Goal: Task Accomplishment & Management: Complete application form

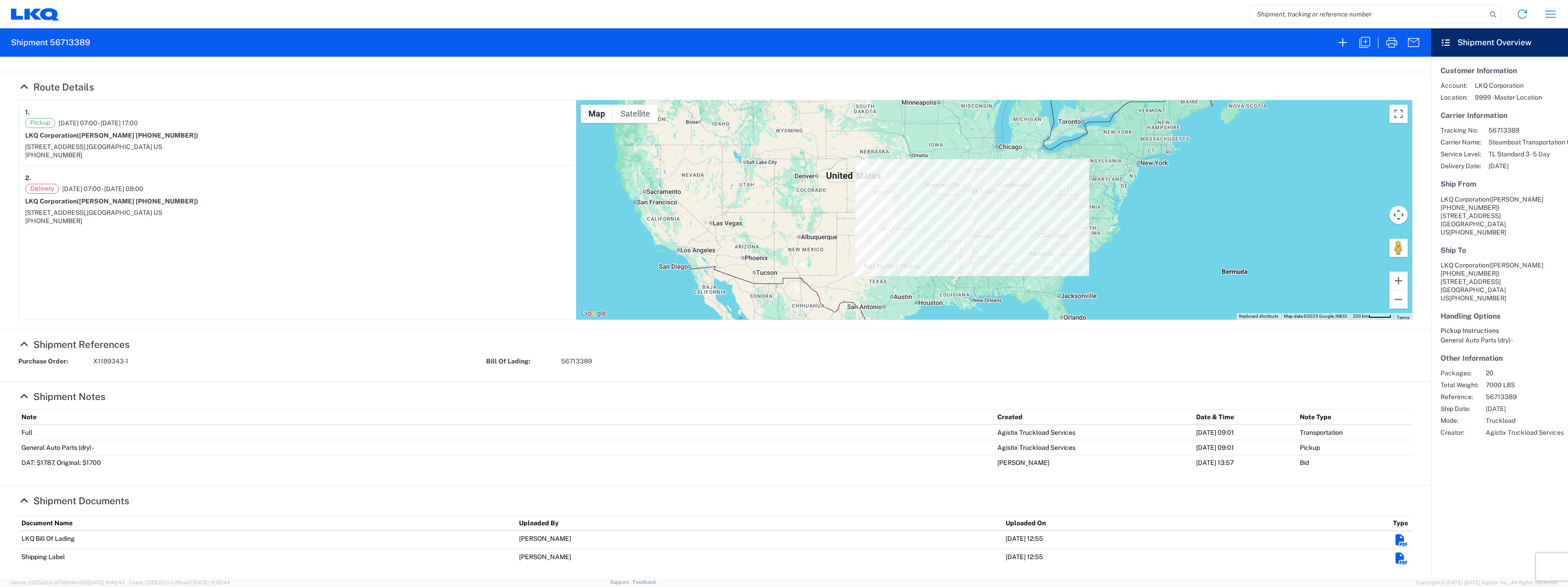
scroll to position [77, 0]
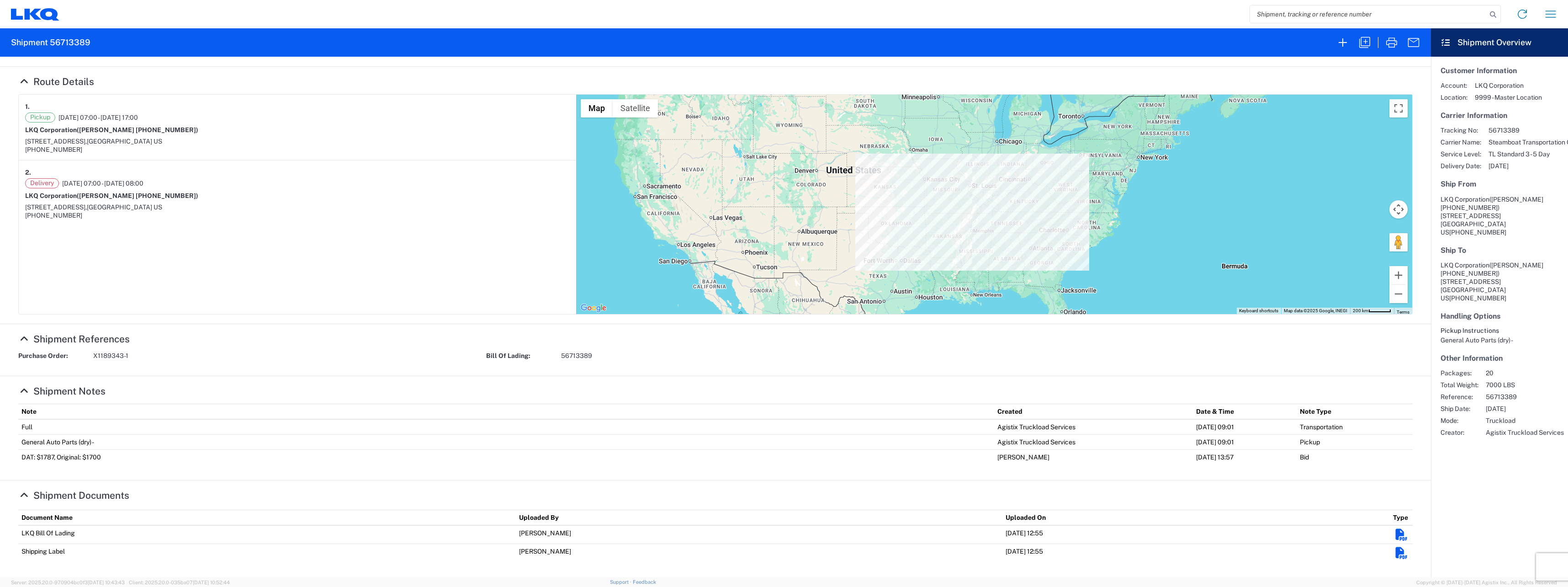
click at [21, 75] on agx-collapsable-section "Route Details 1. Pickup [DATE] 07:00 - [DATE] 17:00 LKQ Corporation ([PERSON_NA…" at bounding box center [715, 195] width 1431 height 258
click at [22, 81] on icon at bounding box center [24, 82] width 12 height 10
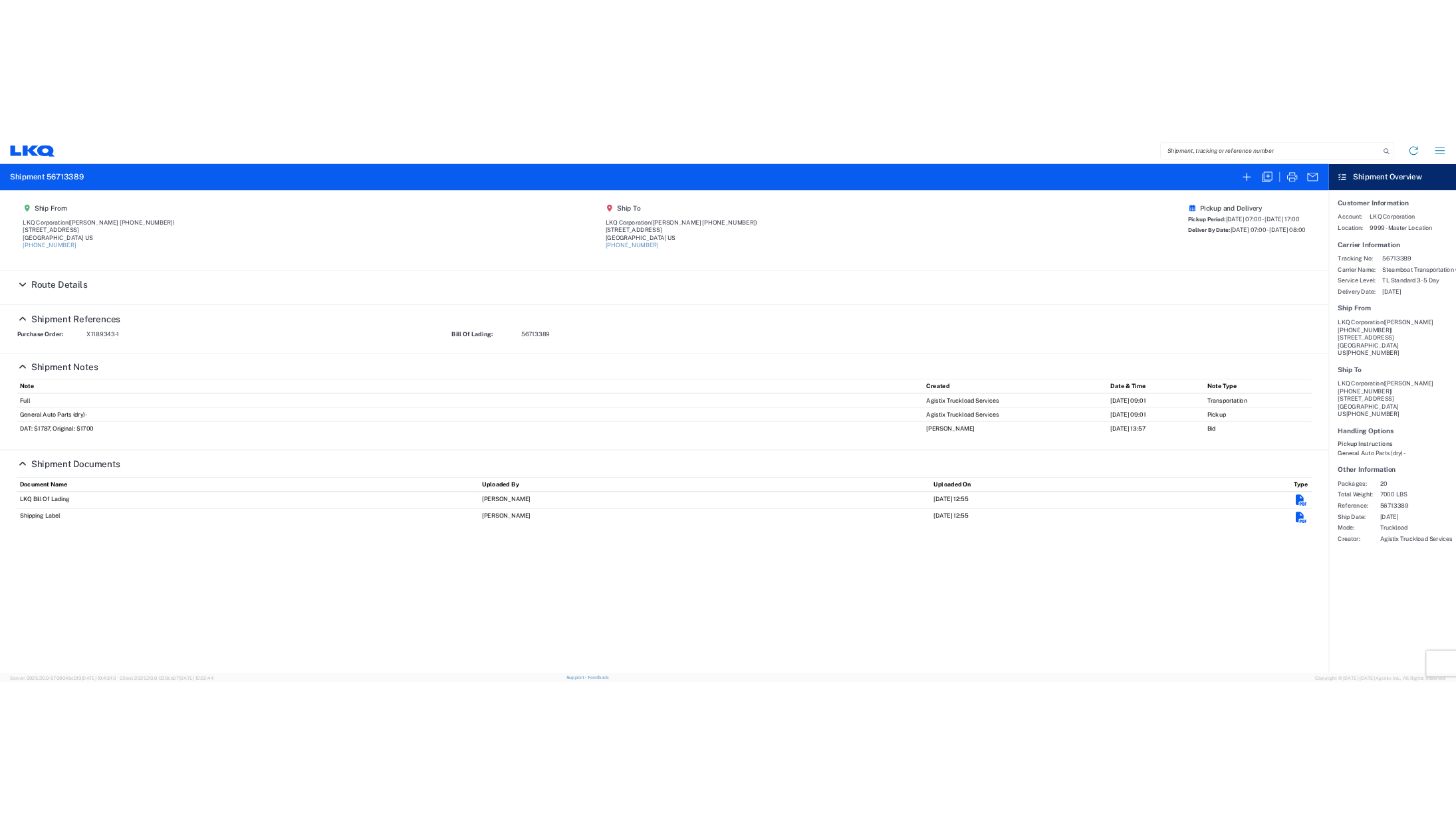
scroll to position [0, 0]
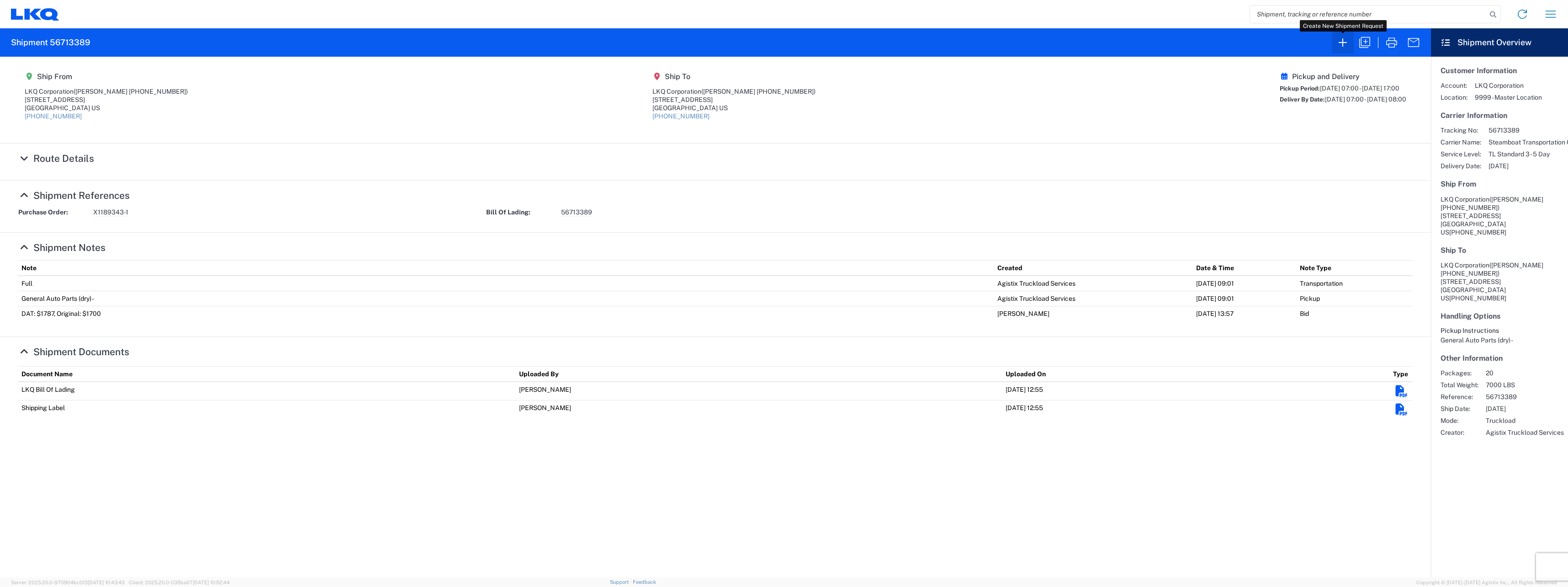
click at [1343, 46] on icon "button" at bounding box center [1343, 43] width 15 height 15
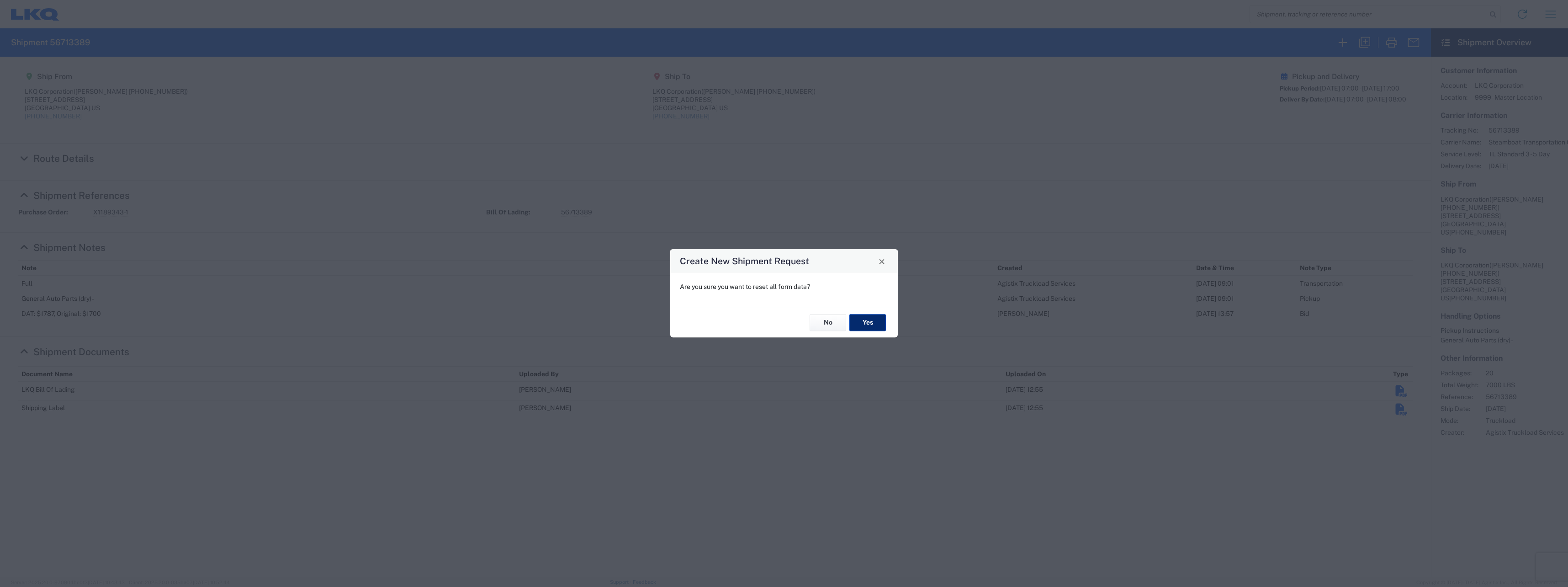
click at [872, 323] on button "Yes" at bounding box center [867, 323] width 37 height 17
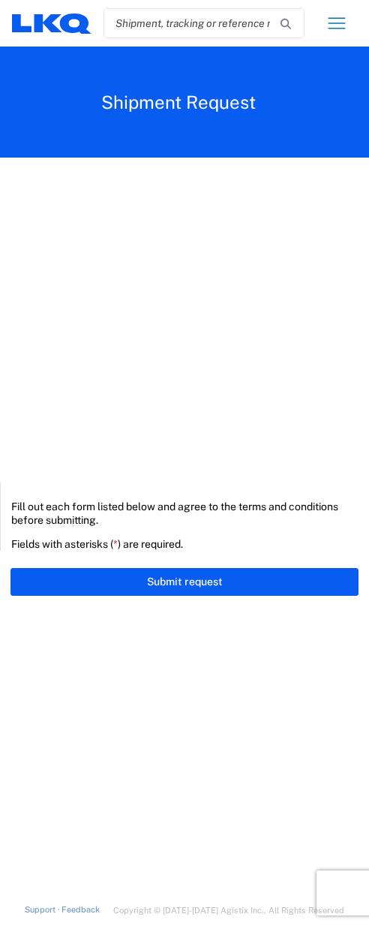
select select "FULL"
select select "US"
select select "LBS"
select select "IN"
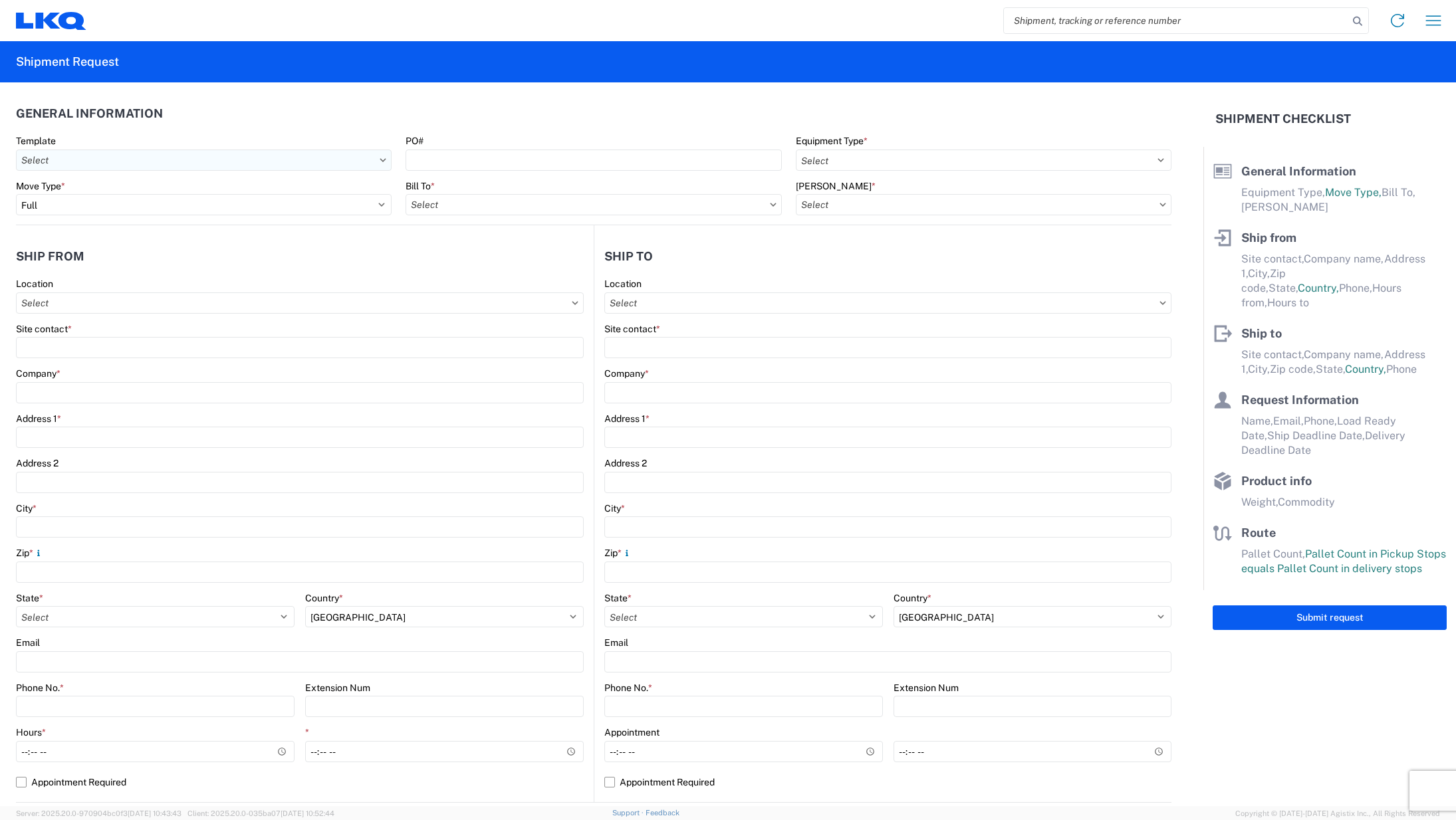
click at [224, 151] on input "text" at bounding box center [204, 160] width 376 height 21
click at [308, 210] on select "Select Full Partial TL" at bounding box center [204, 205] width 376 height 21
click at [16, 194] on select "Select Full Partial TL" at bounding box center [204, 205] width 376 height 21
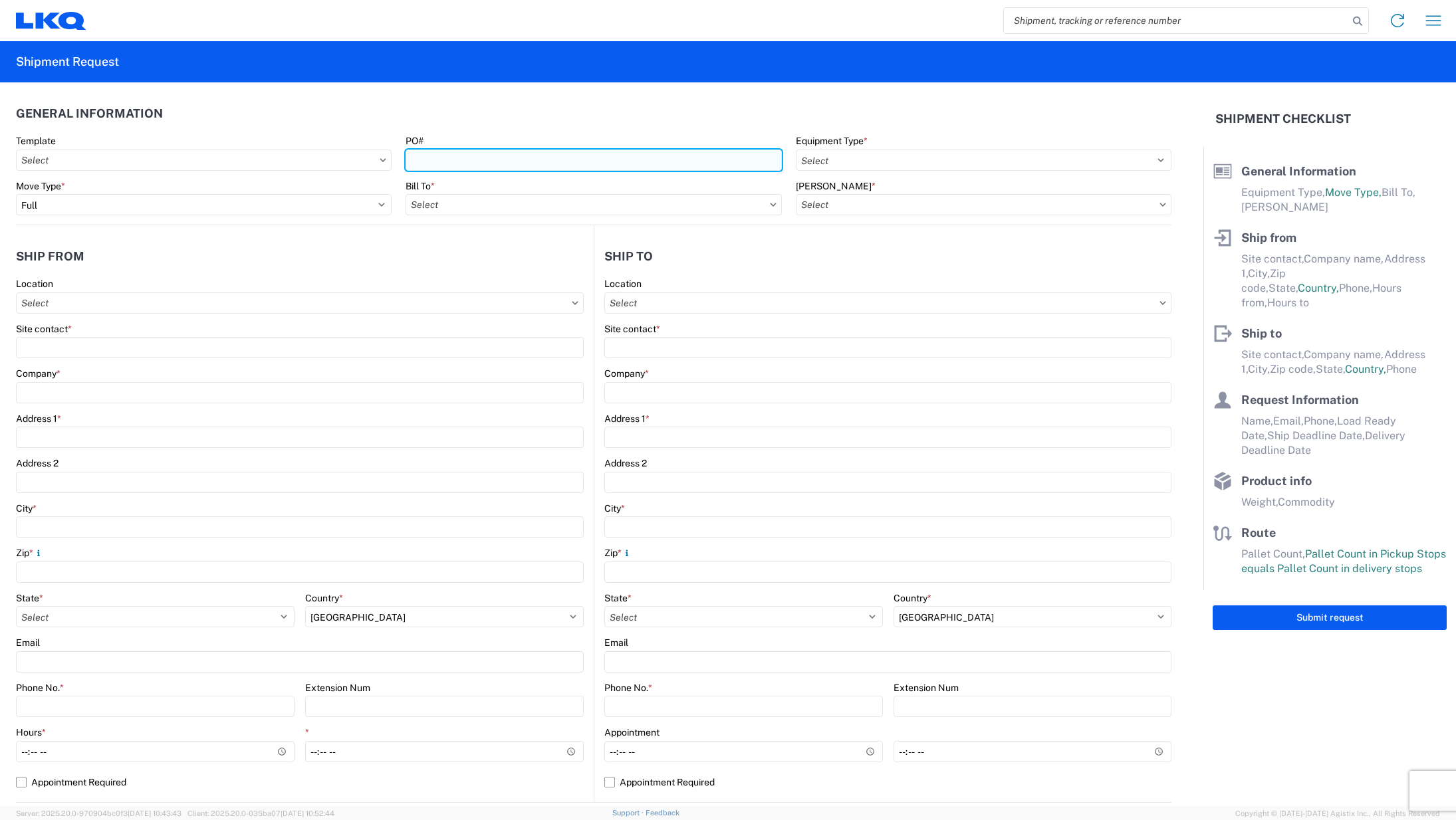
click at [546, 158] on input "PO#" at bounding box center [593, 160] width 376 height 21
click at [539, 156] on input "PO#" at bounding box center [593, 160] width 376 height 21
type input "x"
type input "X1197313-1"
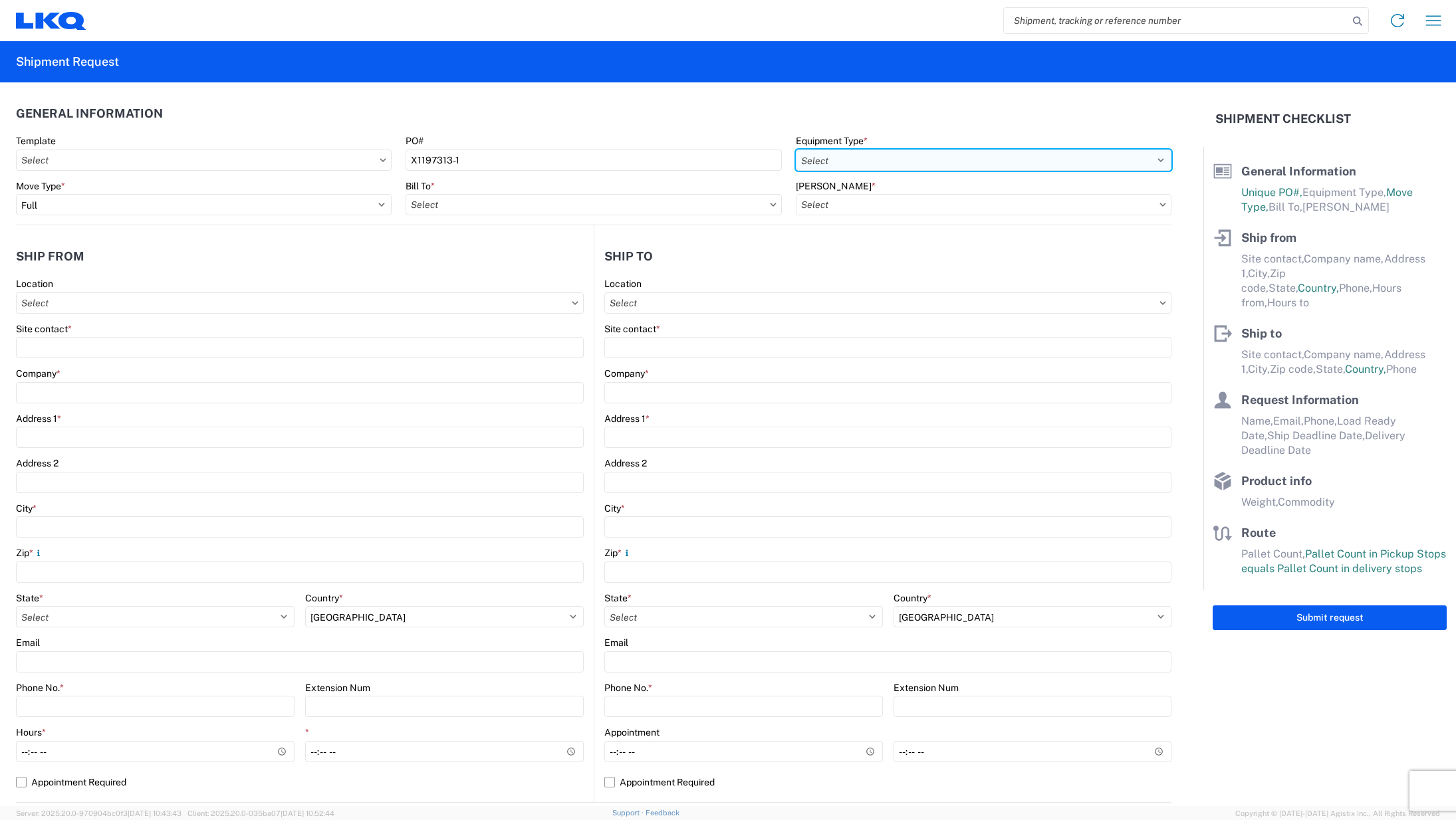
click at [806, 153] on select "Select 53’ Dry Van Flatbed Dropdeck (van) Lowboy (flatbed) Rail" at bounding box center [983, 160] width 376 height 21
select select "STDV"
click at [795, 150] on select "Select 53’ Dry Van Flatbed Dropdeck (van) Lowboy (flatbed) Rail" at bounding box center [983, 160] width 376 height 21
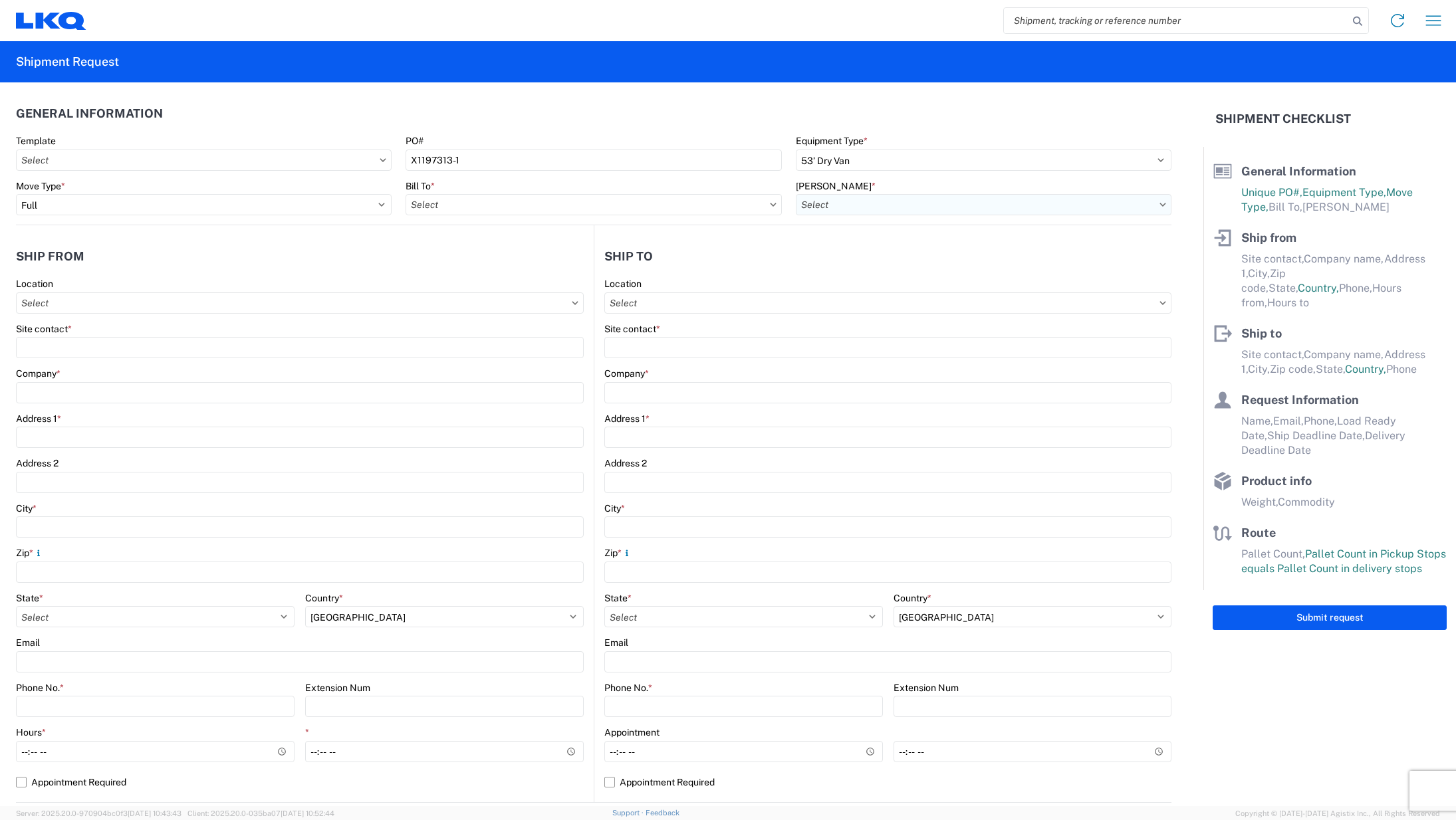
click at [909, 201] on input "text" at bounding box center [983, 205] width 376 height 21
click at [645, 205] on input "text" at bounding box center [593, 205] width 376 height 21
type input "3051"
click at [531, 265] on div "3051 - Alsip" at bounding box center [522, 264] width 233 height 21
type input "3051 - Alsip"
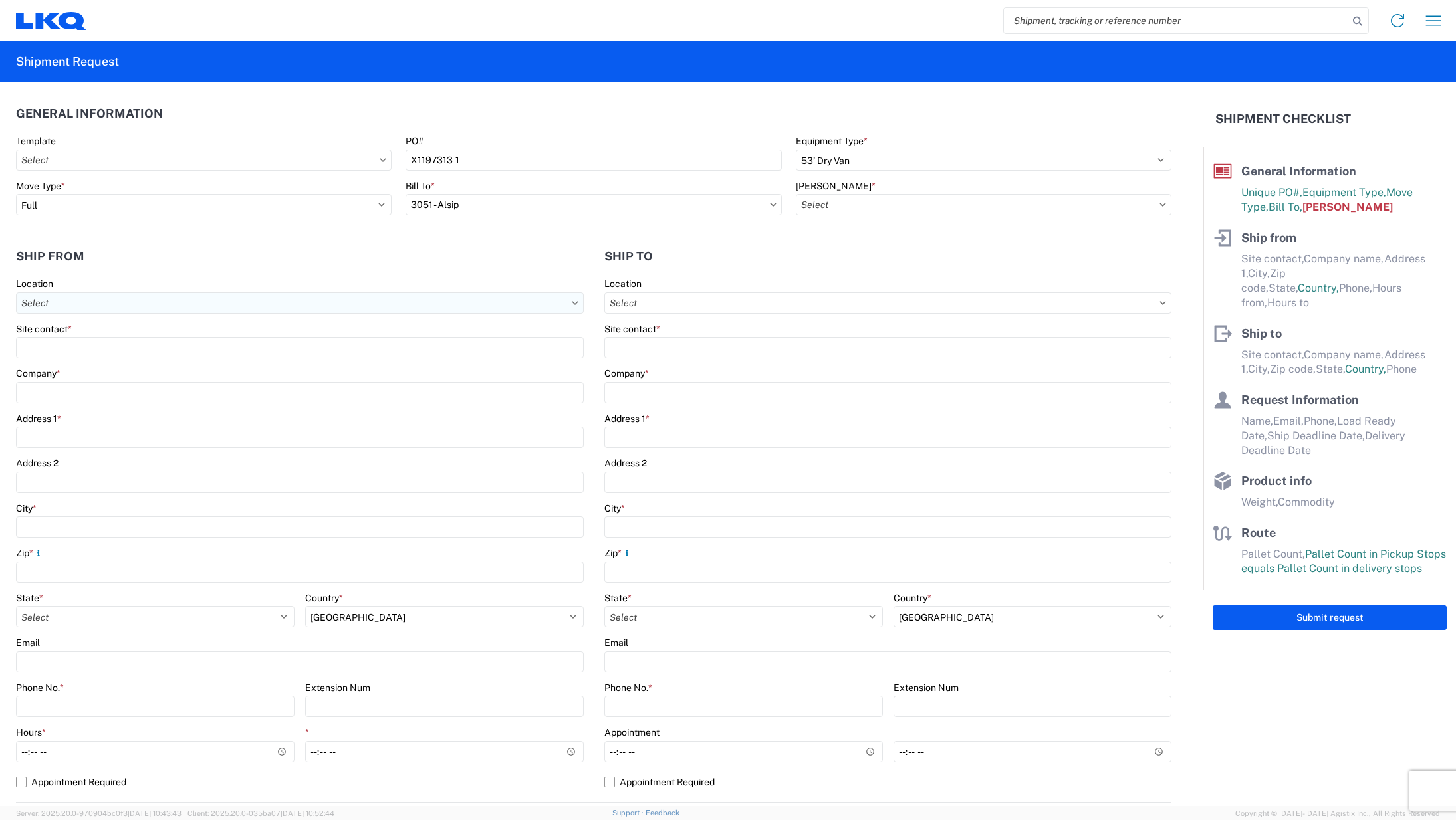
click at [225, 313] on agx-form-control-wrapper-v2 "Location" at bounding box center [299, 300] width 568 height 45
click at [228, 309] on input "text" at bounding box center [299, 303] width 568 height 21
type input "3130"
click at [174, 359] on div "3130 - [GEOGRAPHIC_DATA]" at bounding box center [136, 362] width 233 height 21
type input "3130 - [GEOGRAPHIC_DATA]"
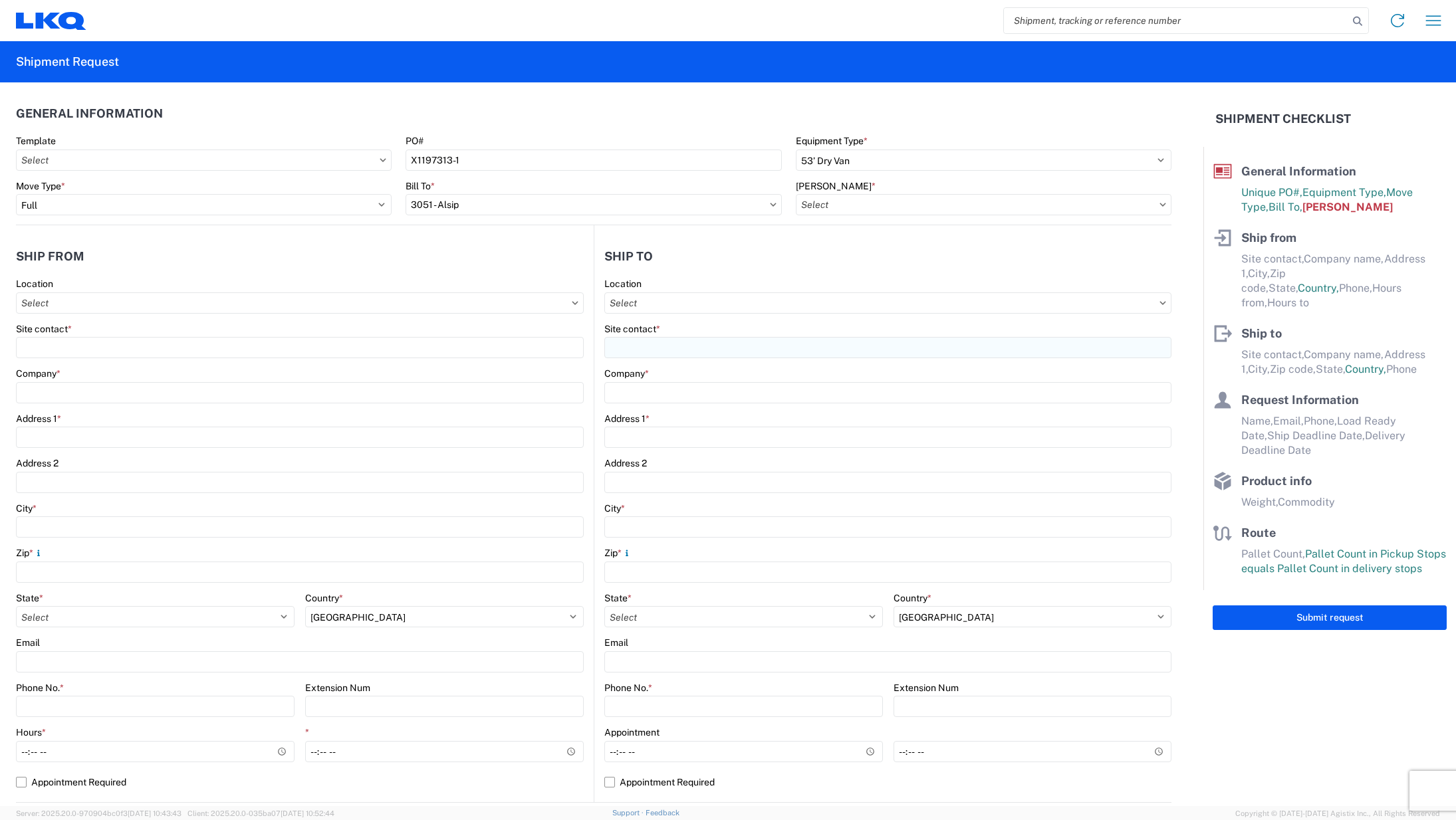
type input "LKQ Corporation"
type input "[STREET_ADDRESS]"
type input "Charlotte"
type input "28208"
select select "NC"
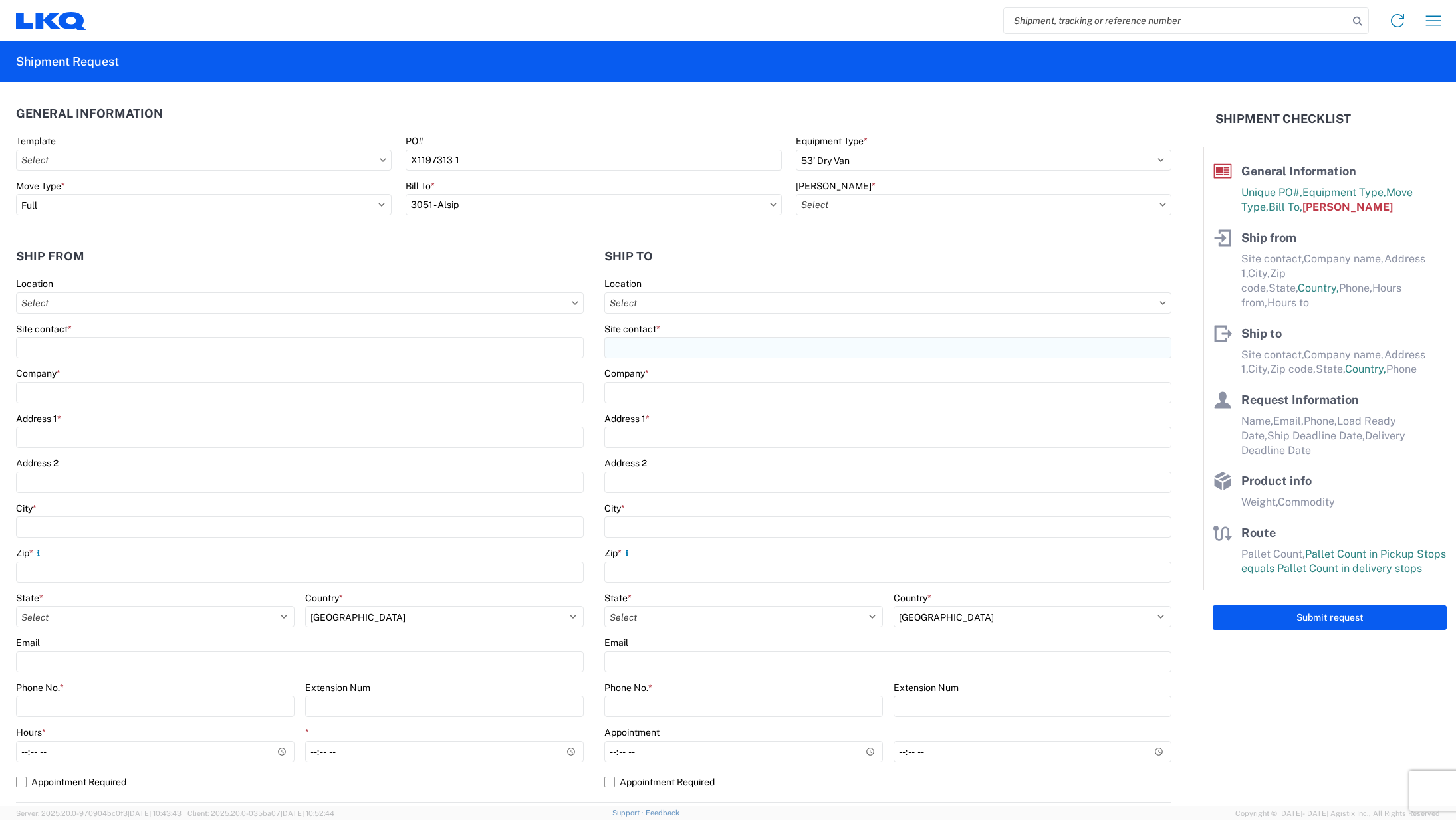
type input "[PHONE_NUMBER]"
type input "07:00"
type input "17:00"
click at [740, 306] on input "text" at bounding box center [887, 303] width 567 height 21
type input "3051"
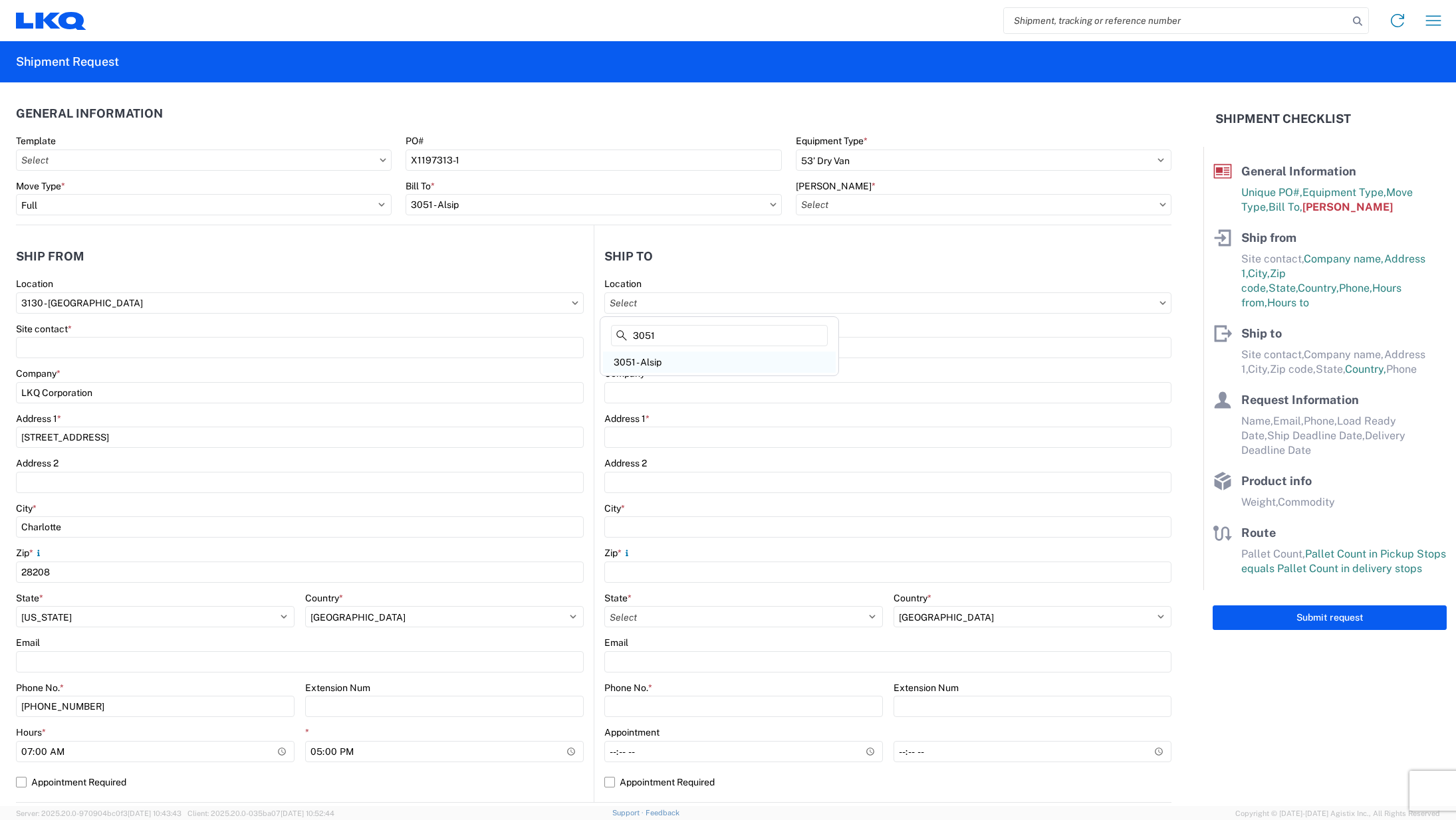
click at [667, 364] on div "3051 - Alsip" at bounding box center [719, 362] width 233 height 21
type input "3051 - Alsip"
type input "3051 Alsip"
type input "[STREET_ADDRESS]"
type input "Alsip"
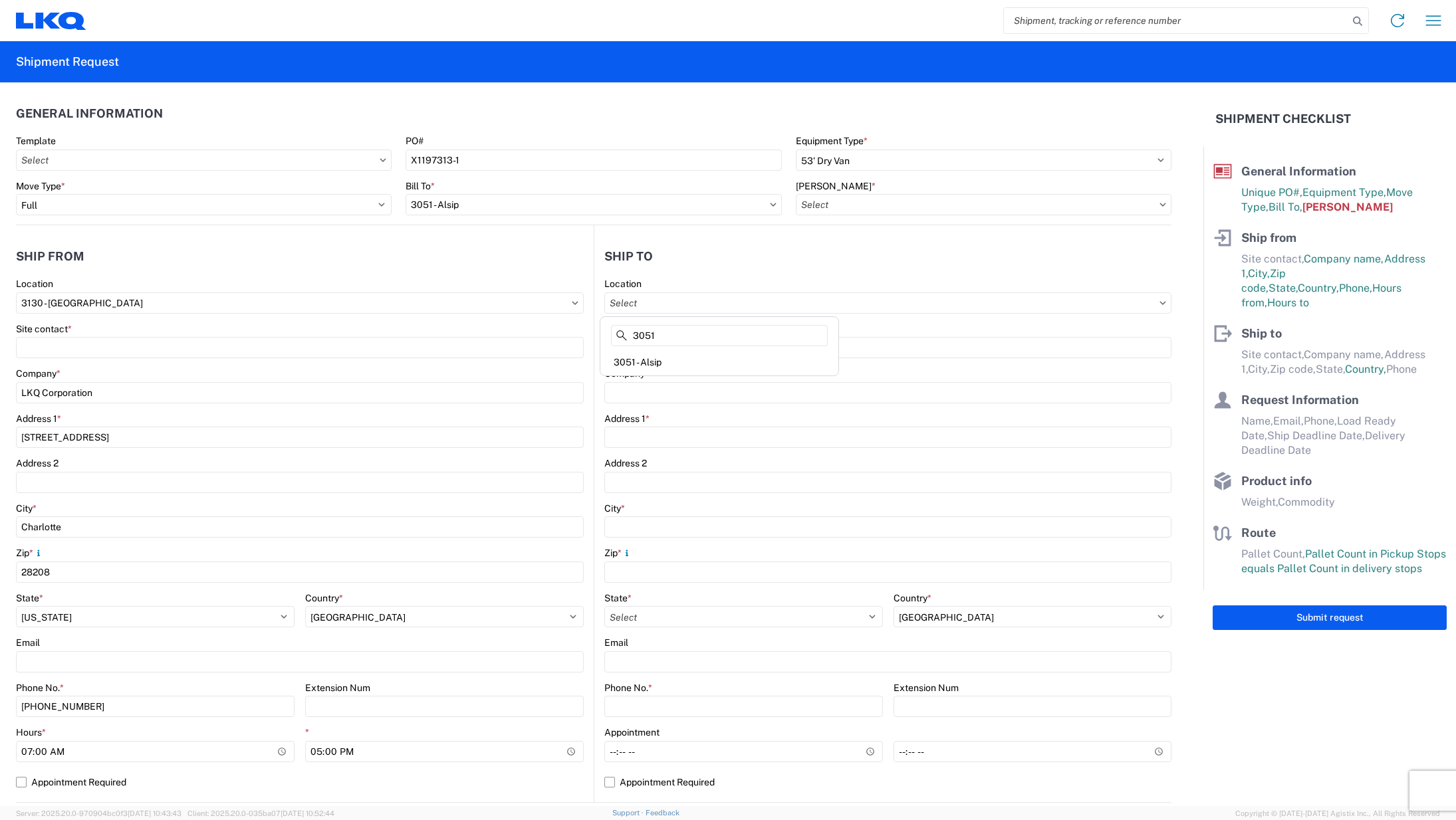
type input "60803"
select select "IL"
select select "US"
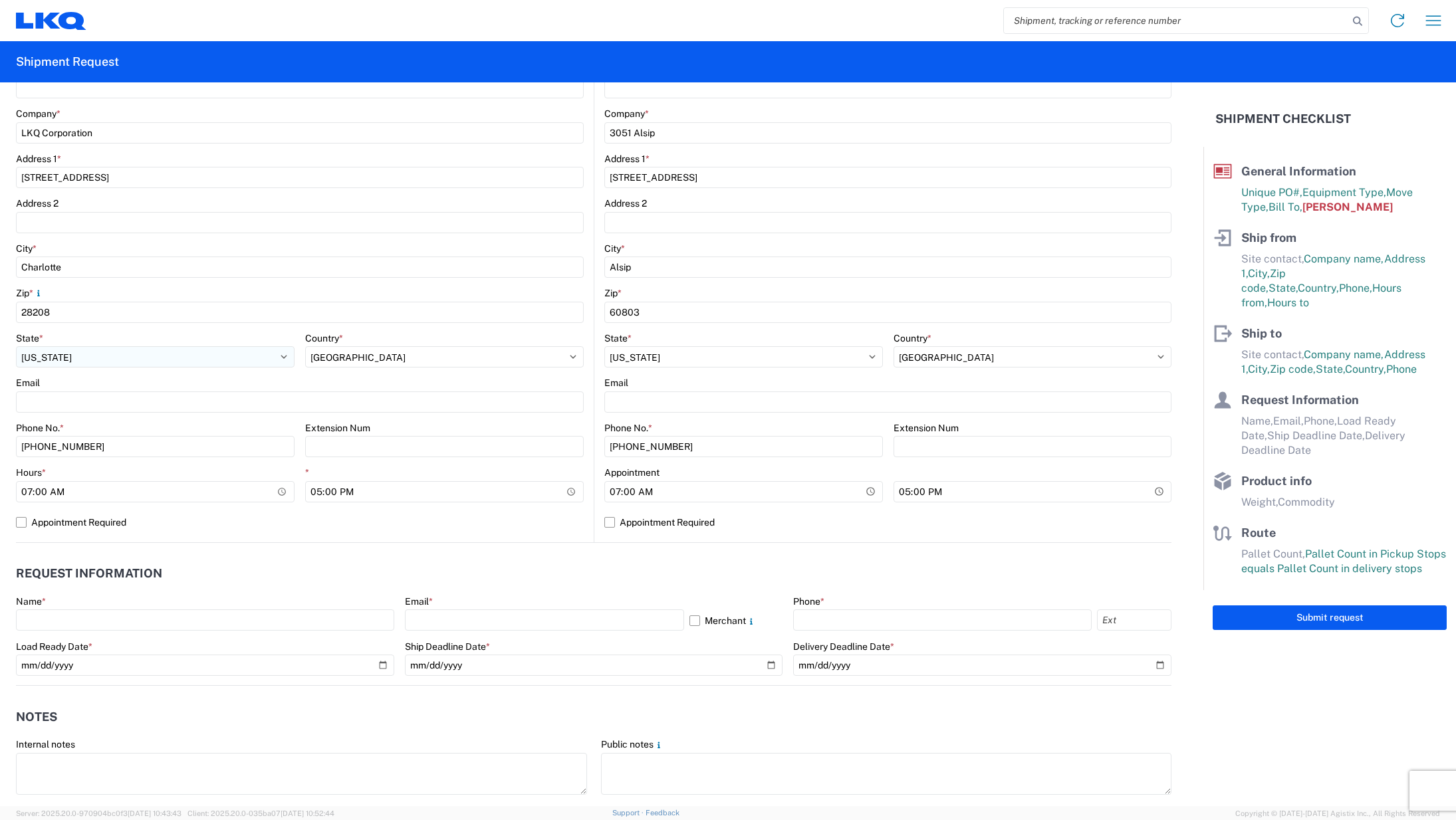
scroll to position [266, 0]
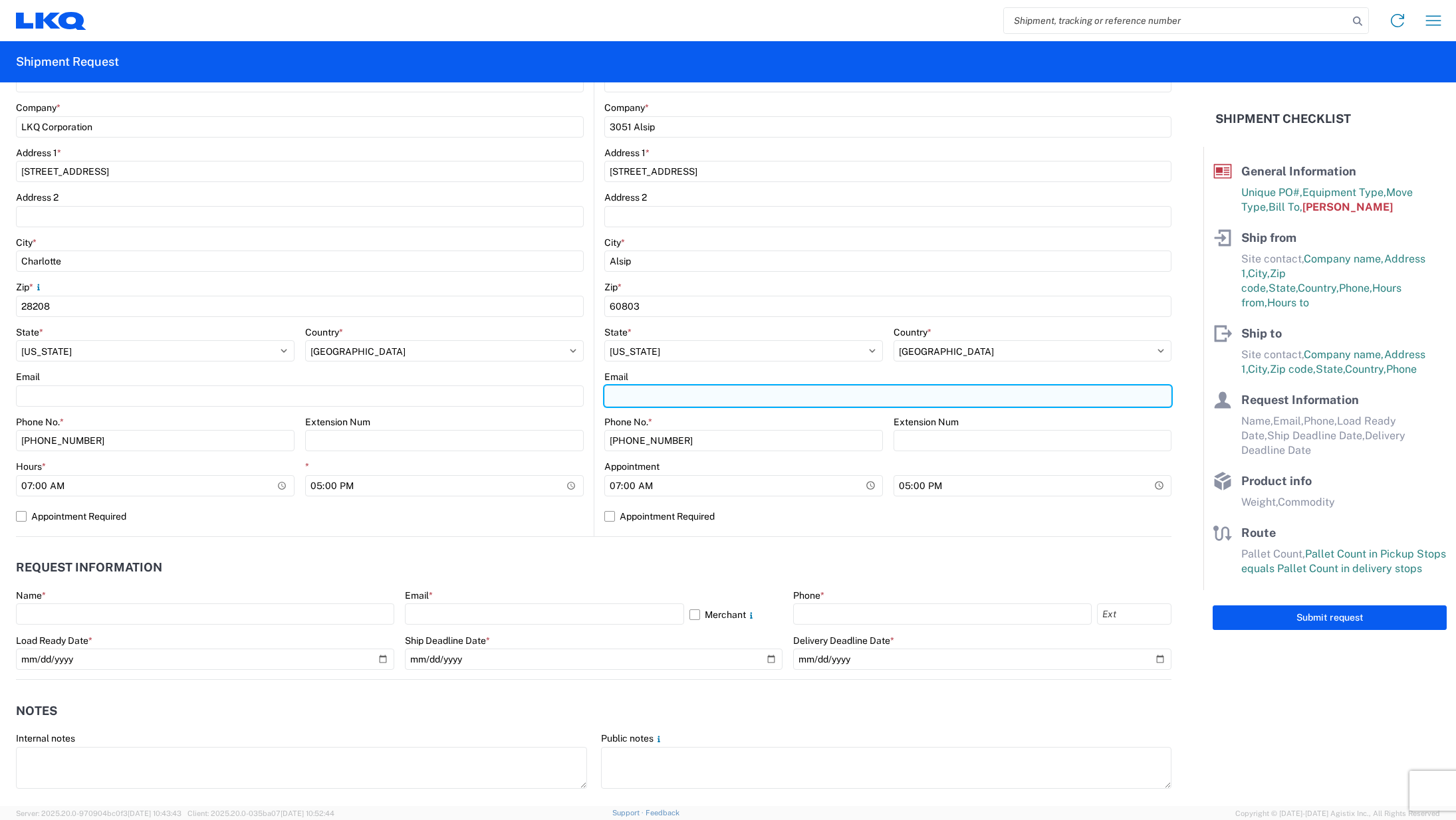
click at [692, 394] on input "Email" at bounding box center [887, 396] width 567 height 21
type input "[PERSON_NAME]"
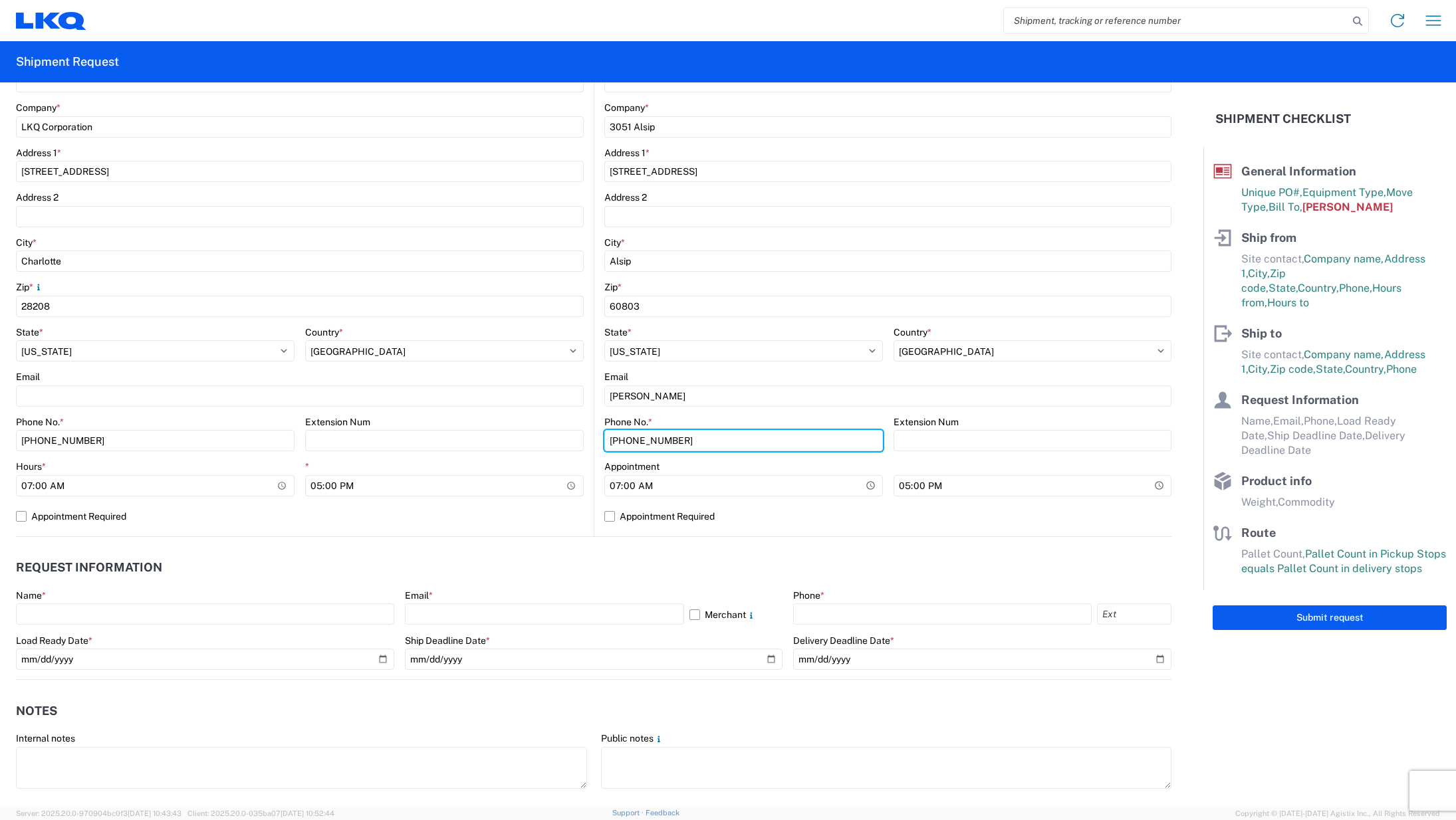
drag, startPoint x: 699, startPoint y: 437, endPoint x: 500, endPoint y: 417, distance: 200.0
click at [500, 417] on div "Ship from 3130 Location 3130 - [GEOGRAPHIC_DATA] Site contact * Company * LKQ C…" at bounding box center [593, 248] width 1156 height 577
type input "[PHONE_NUMBER]"
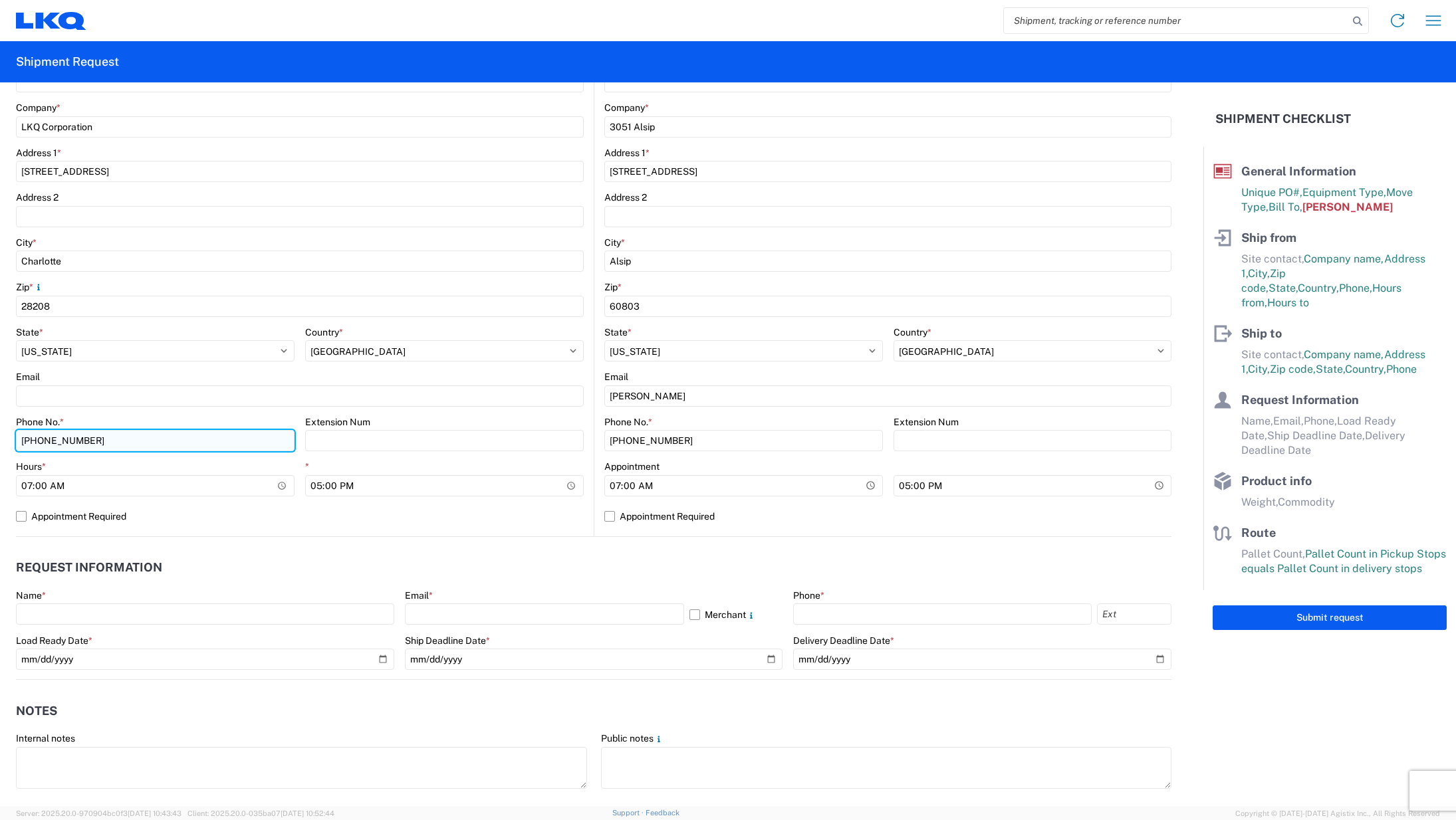
click at [234, 439] on input "[PHONE_NUMBER]" at bounding box center [155, 441] width 278 height 21
drag, startPoint x: 234, startPoint y: 439, endPoint x: -21, endPoint y: 444, distance: 255.0
click at [0, 444] on html "Home Shipment request Shipment tracking Shipment Request General Information Te…" at bounding box center [728, 410] width 1456 height 820
type input "4046642748"
click at [233, 383] on div "Email" at bounding box center [299, 377] width 568 height 12
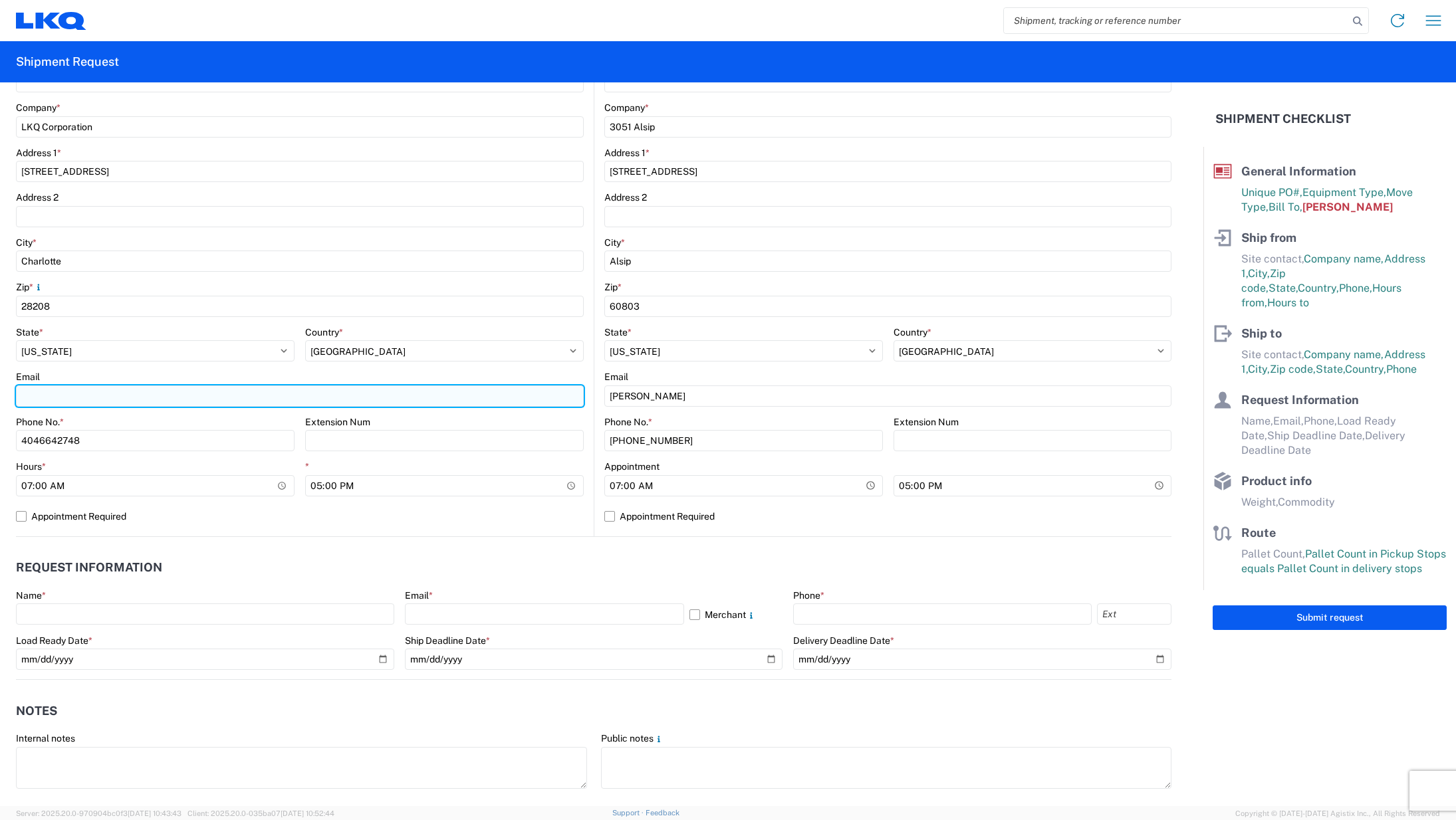
click at [238, 394] on input "Email" at bounding box center [299, 396] width 568 height 21
type input "[EMAIL_ADDRESS][DOMAIN_NAME]"
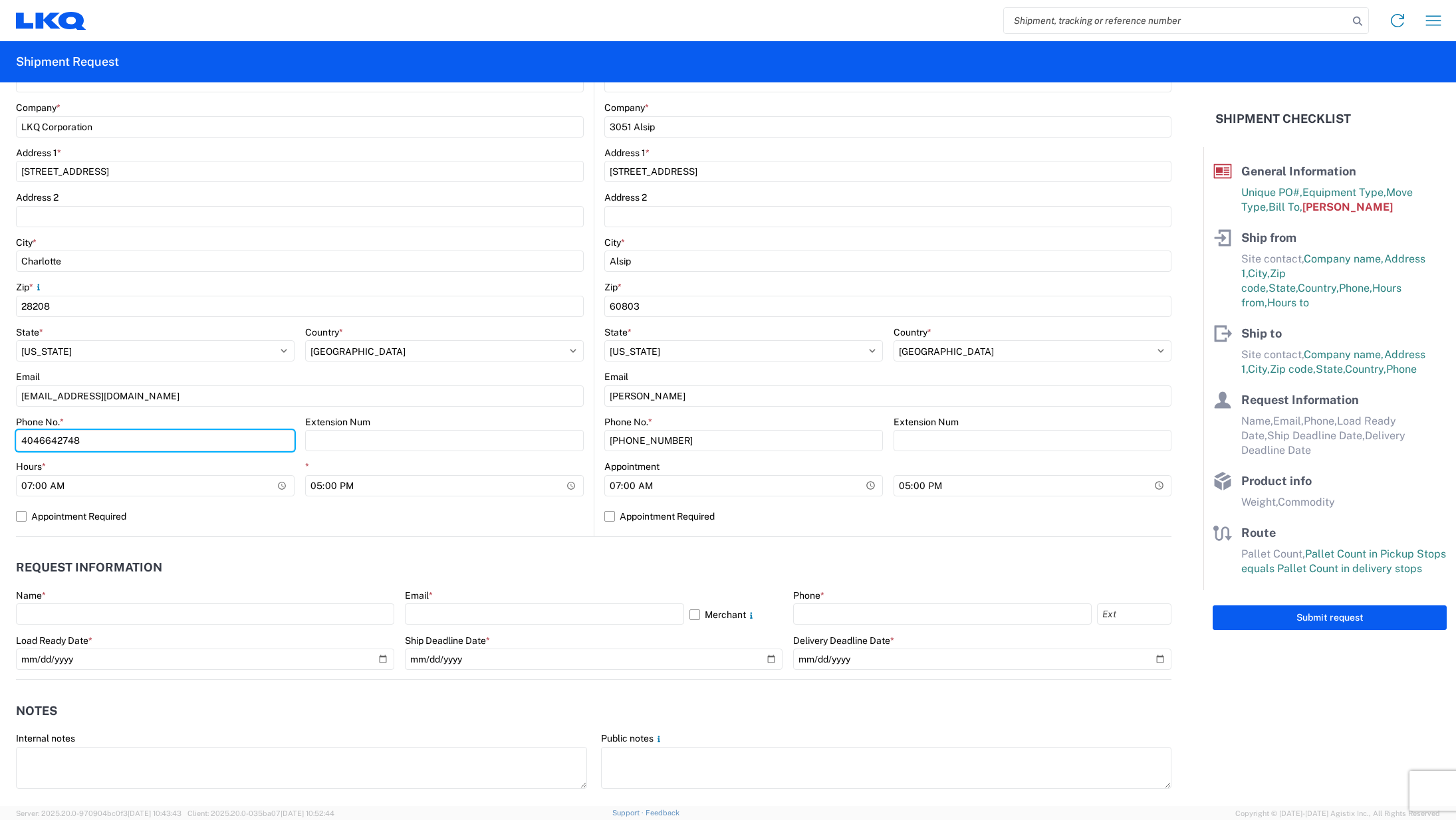
drag, startPoint x: 135, startPoint y: 439, endPoint x: -21, endPoint y: 442, distance: 156.0
click at [0, 442] on html "Home Shipment request Shipment tracking Shipment Request General Information Te…" at bounding box center [728, 410] width 1456 height 820
type input "7046203450"
click at [400, 546] on agx-request-info "Request Information Name * Email * Merchant Phone * Load Ready Date * Ship Dead…" at bounding box center [593, 607] width 1156 height 143
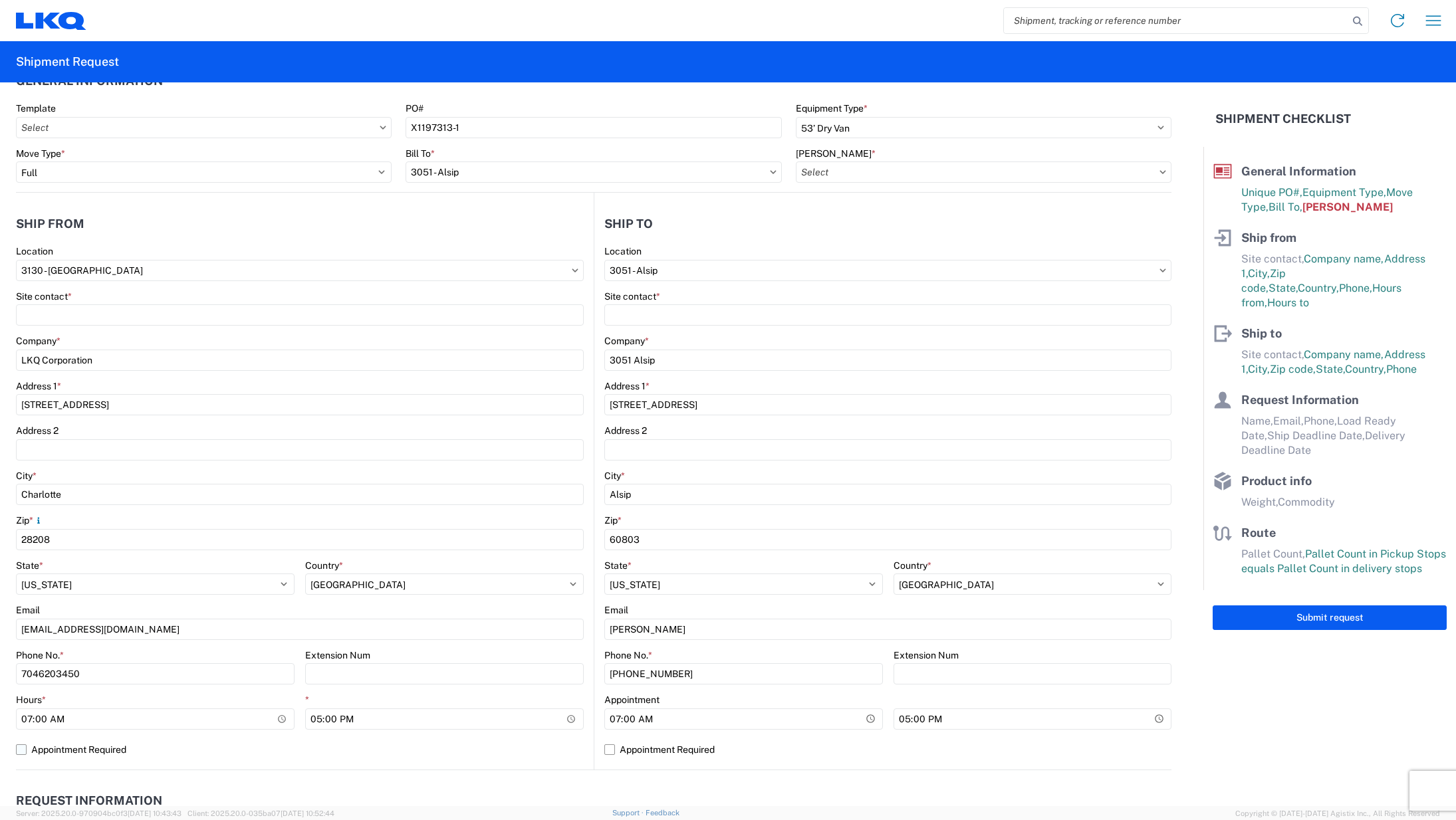
scroll to position [0, 0]
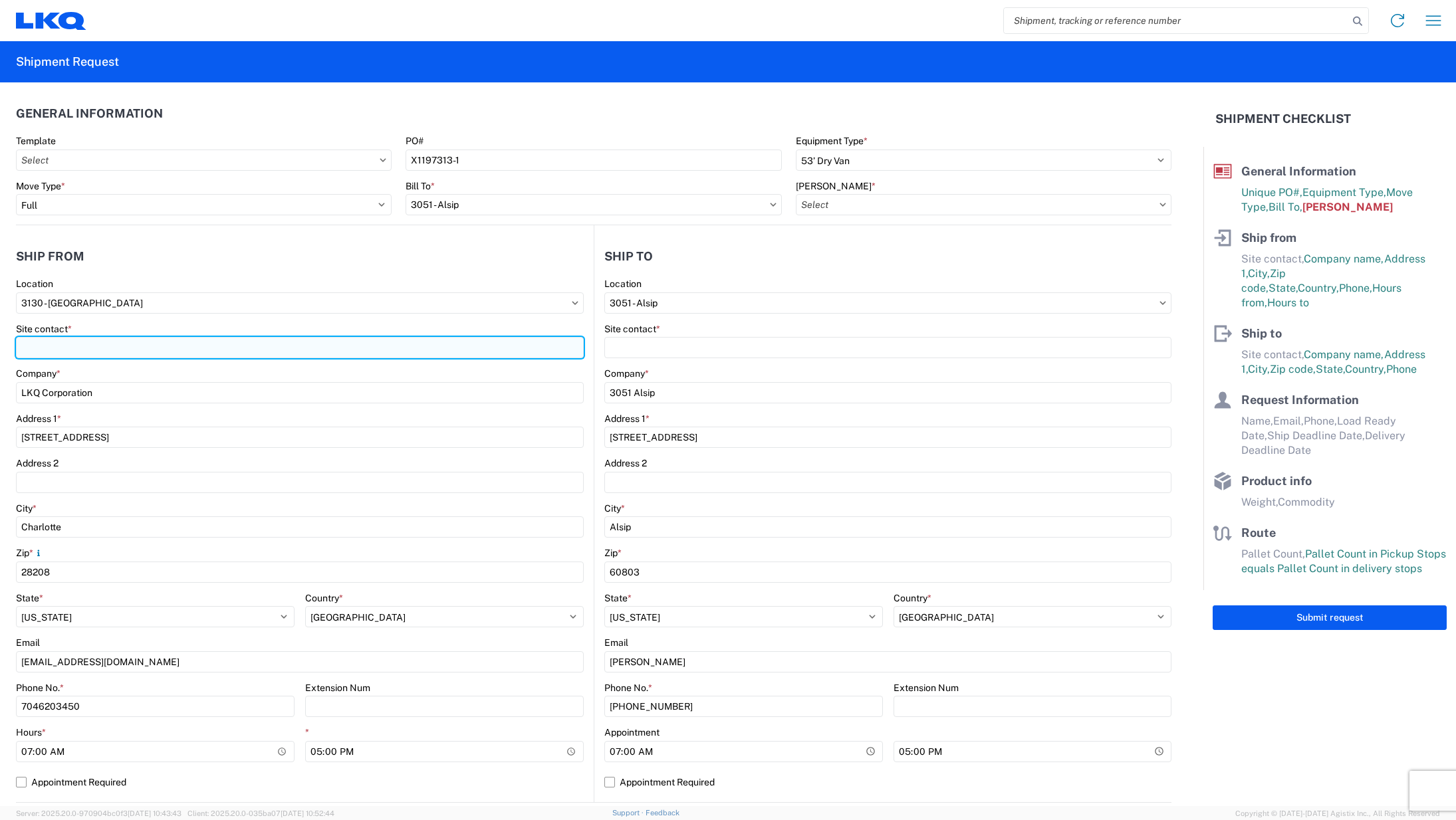
click at [182, 340] on input "Site contact *" at bounding box center [299, 348] width 568 height 21
type input "m"
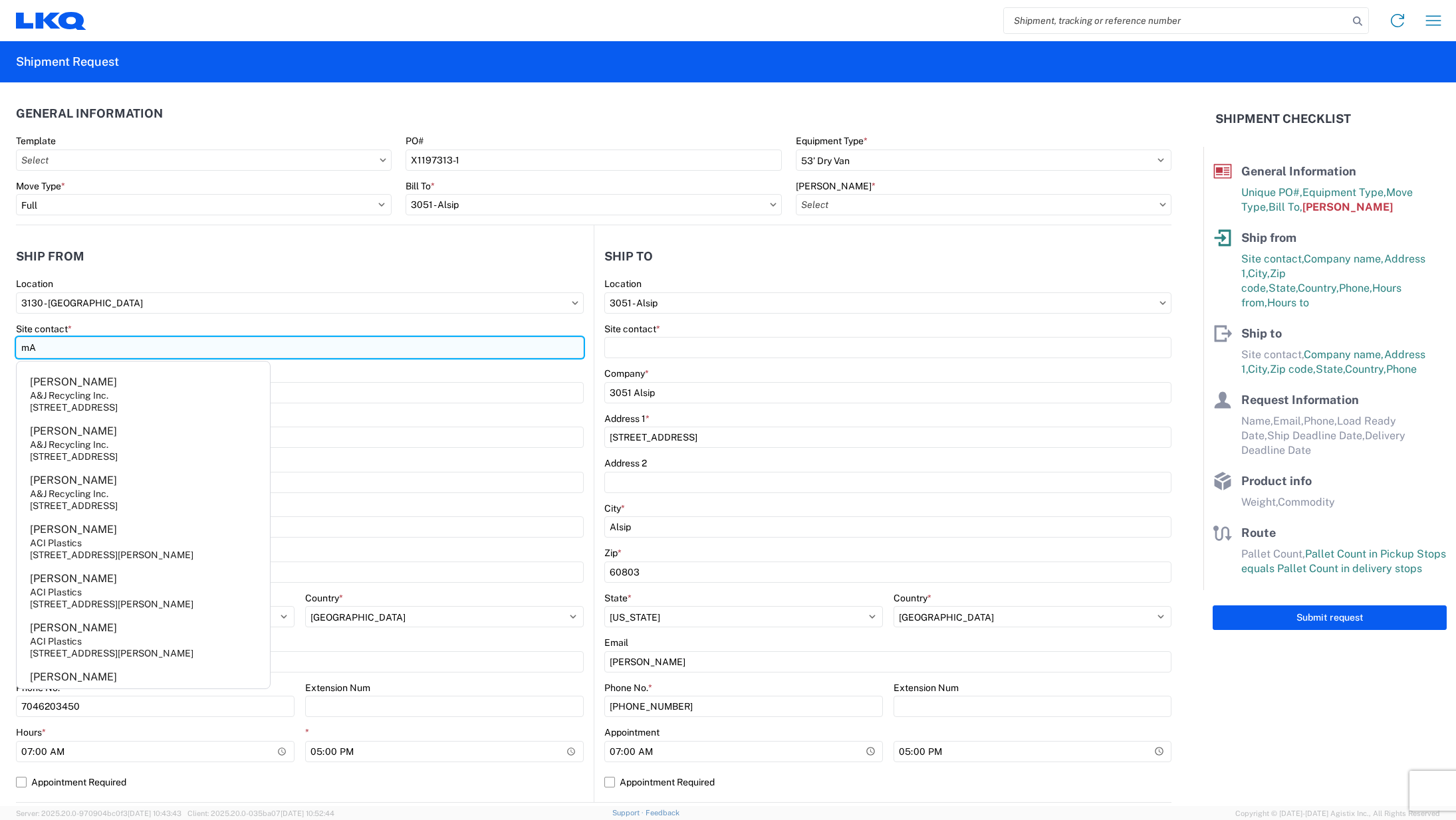
type input "m"
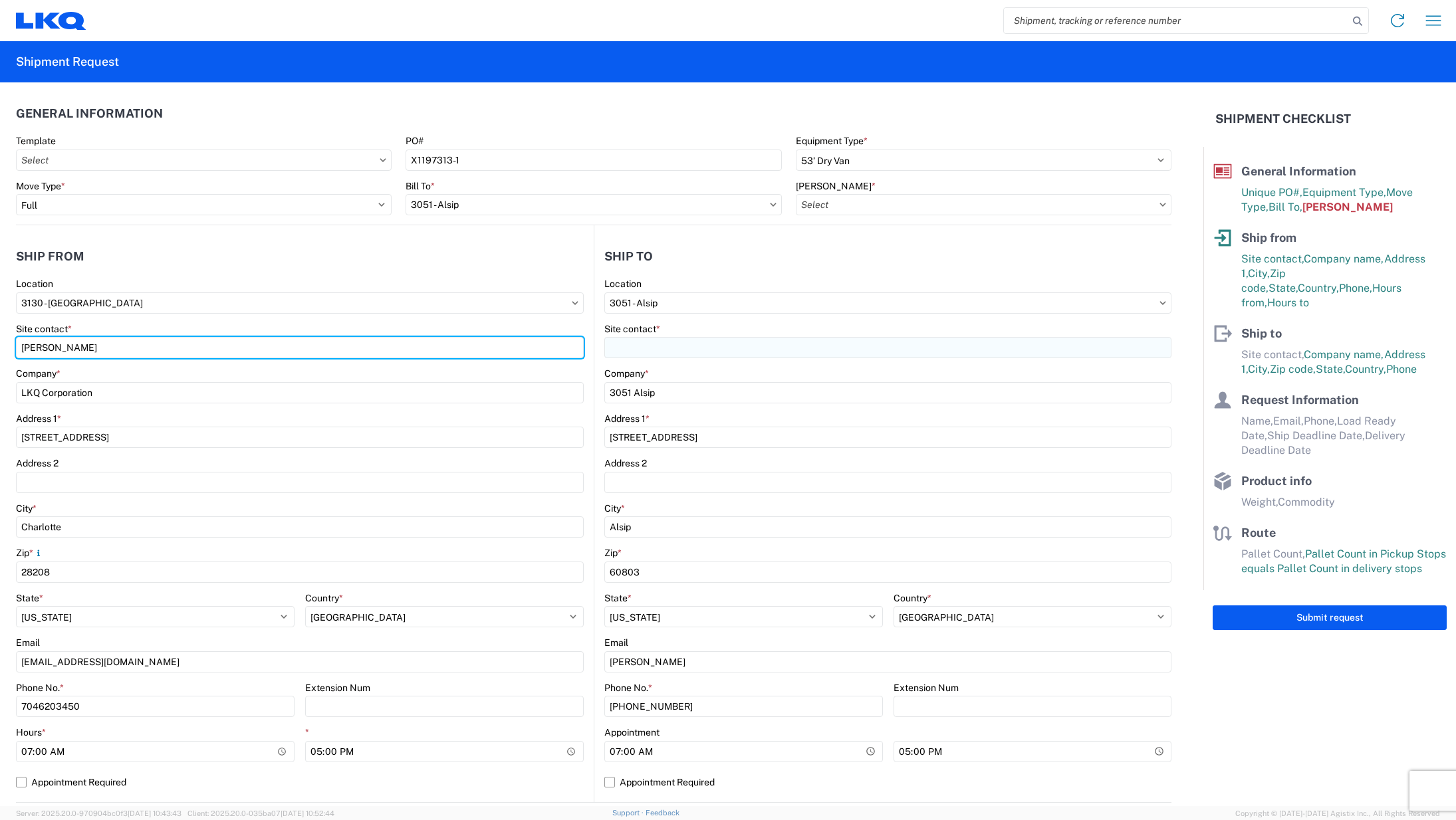
type input "[PERSON_NAME]"
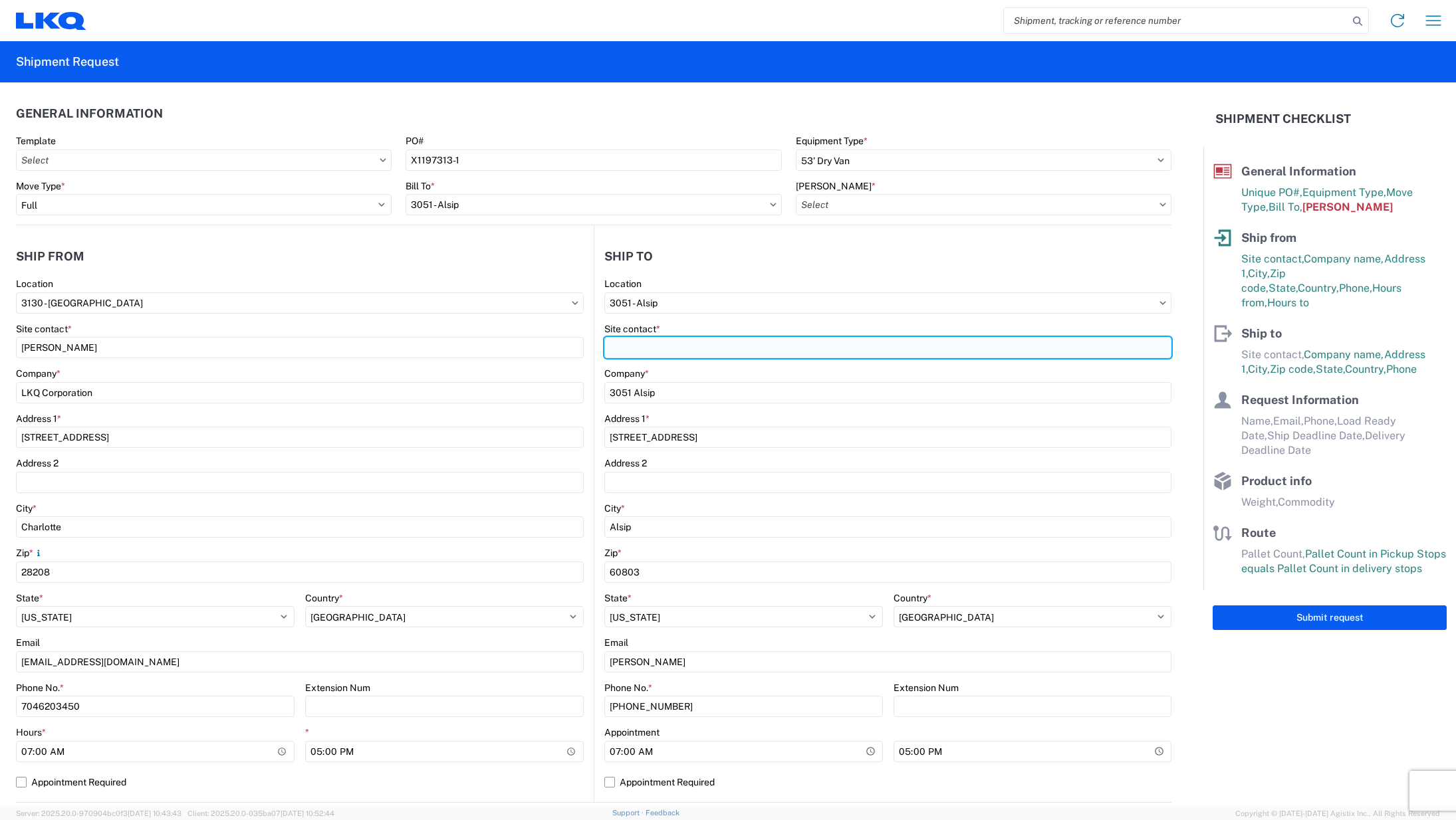
click at [683, 354] on input "Site contact *" at bounding box center [887, 348] width 567 height 21
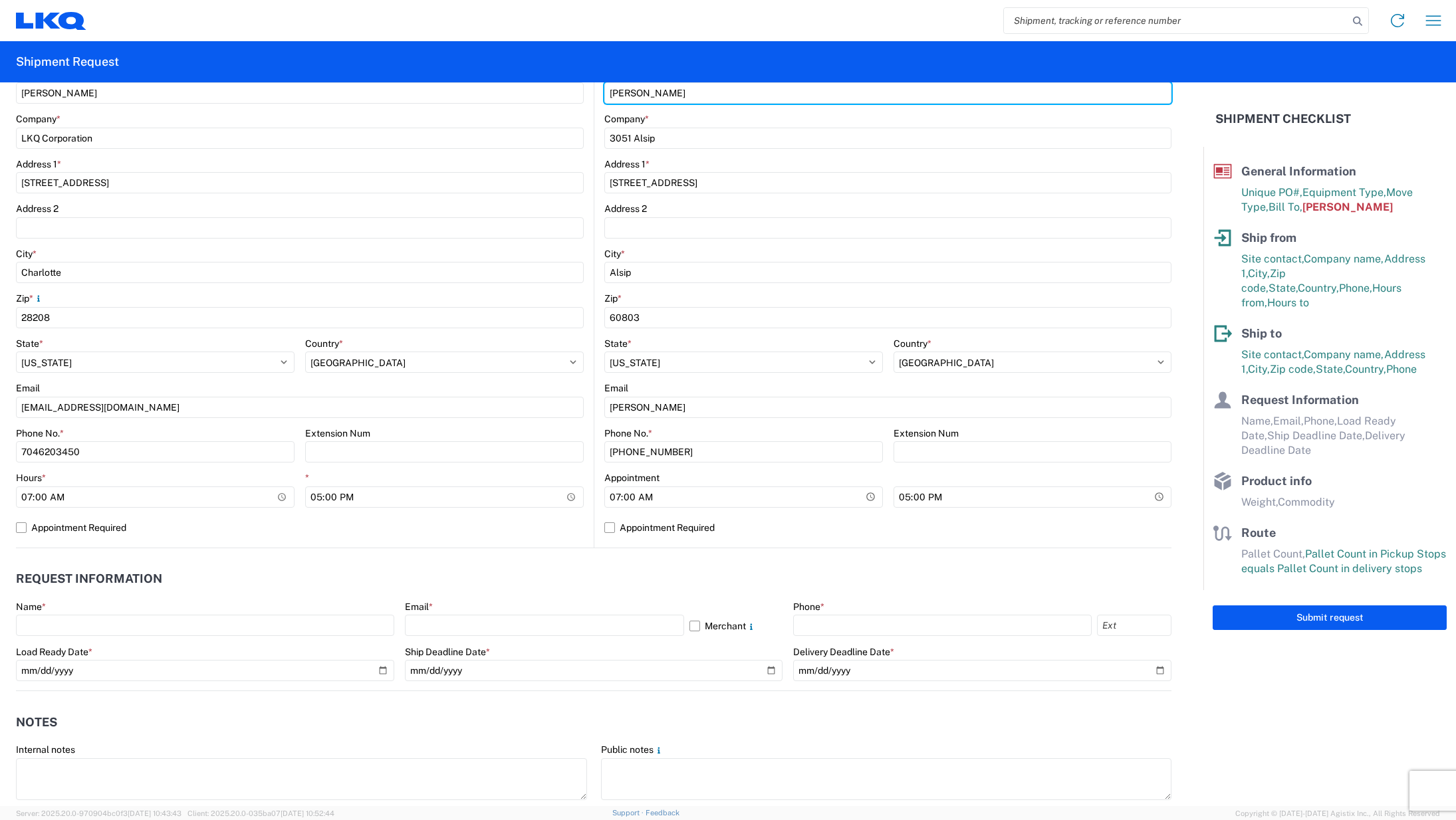
scroll to position [266, 0]
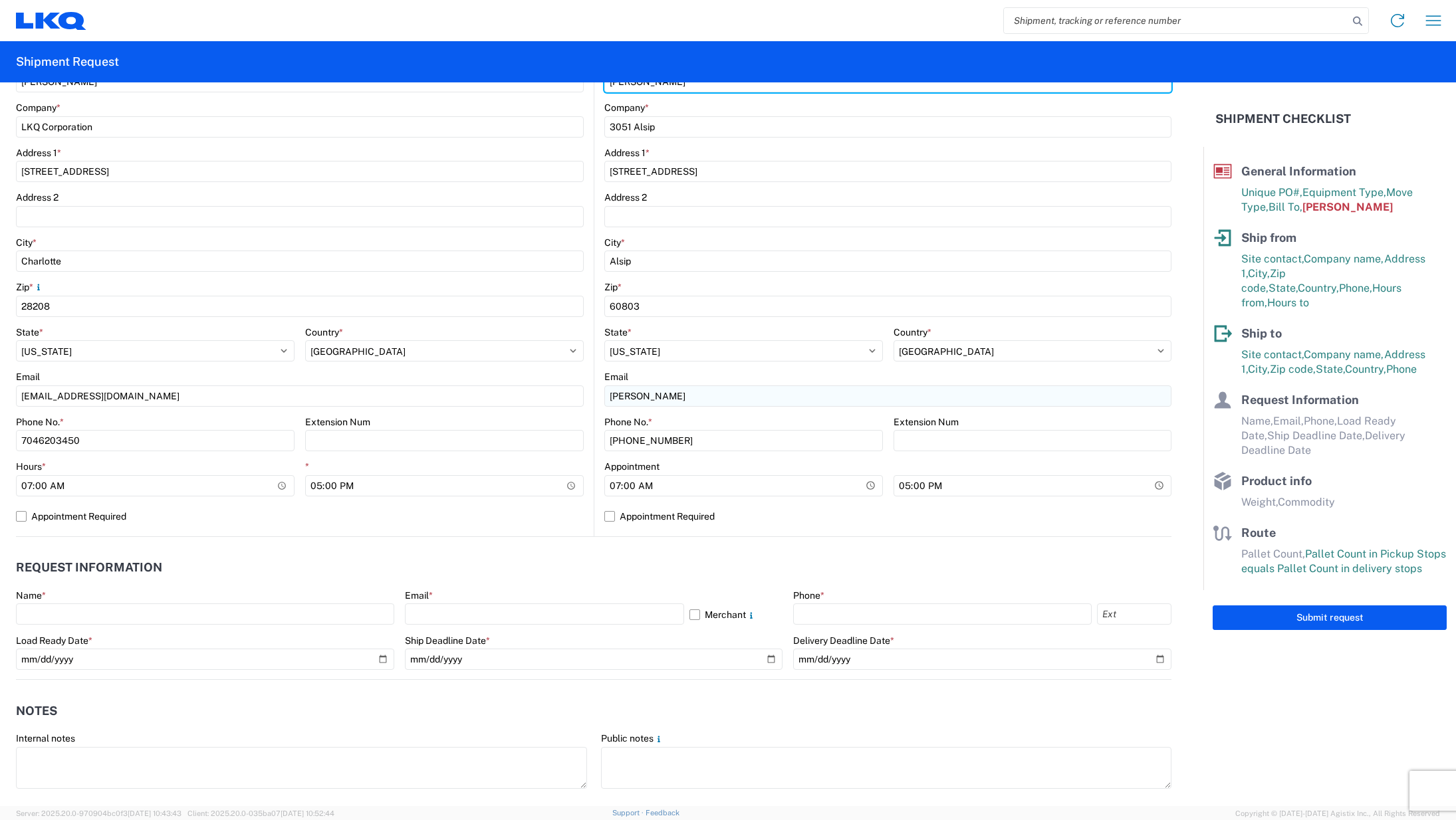
type input "[PERSON_NAME]"
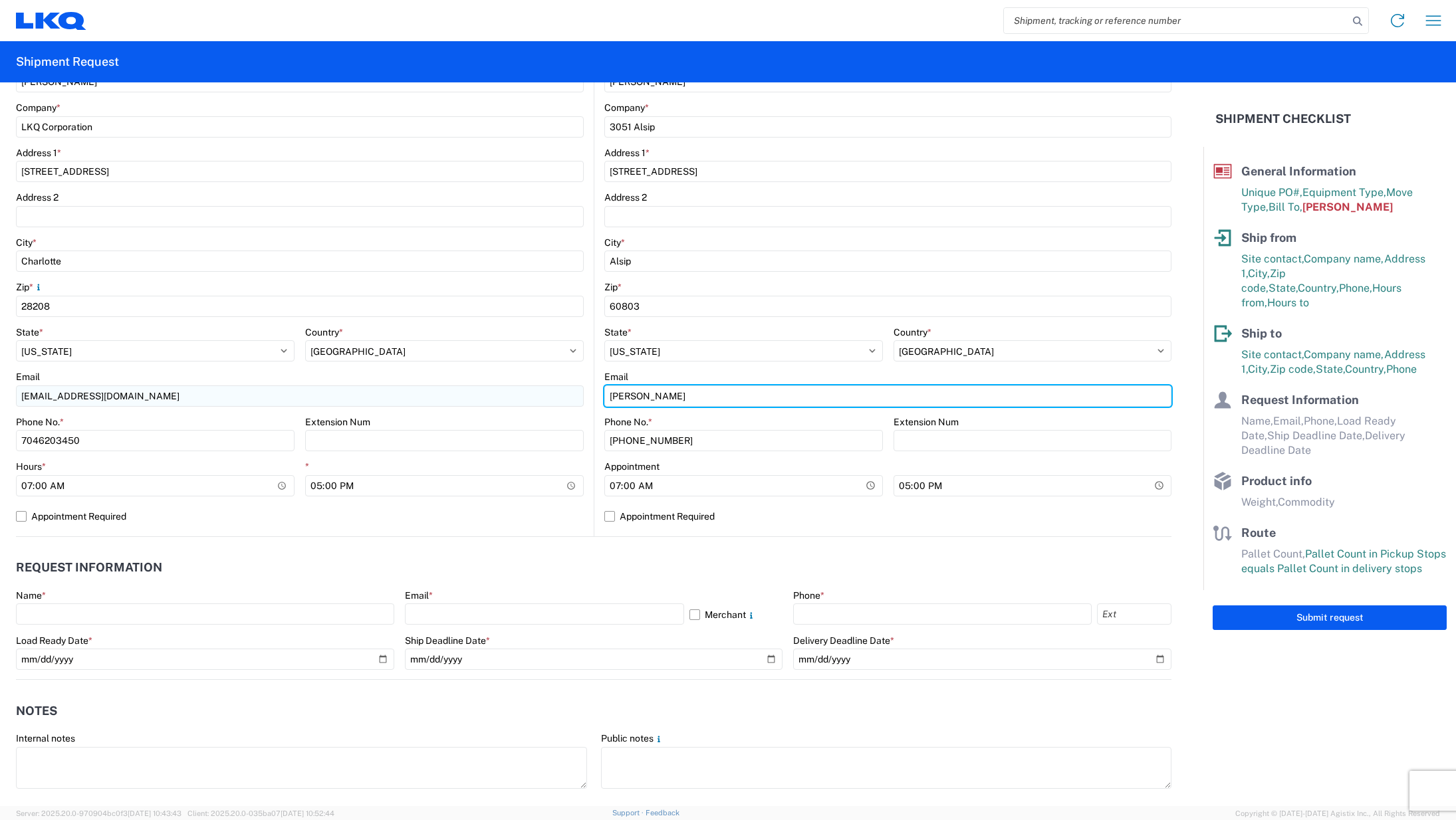
drag, startPoint x: 732, startPoint y: 398, endPoint x: 445, endPoint y: 398, distance: 287.0
click at [442, 398] on div "Ship from 3130 Location 3130 - [GEOGRAPHIC_DATA] Site contact * [PERSON_NAME] C…" at bounding box center [593, 248] width 1156 height 577
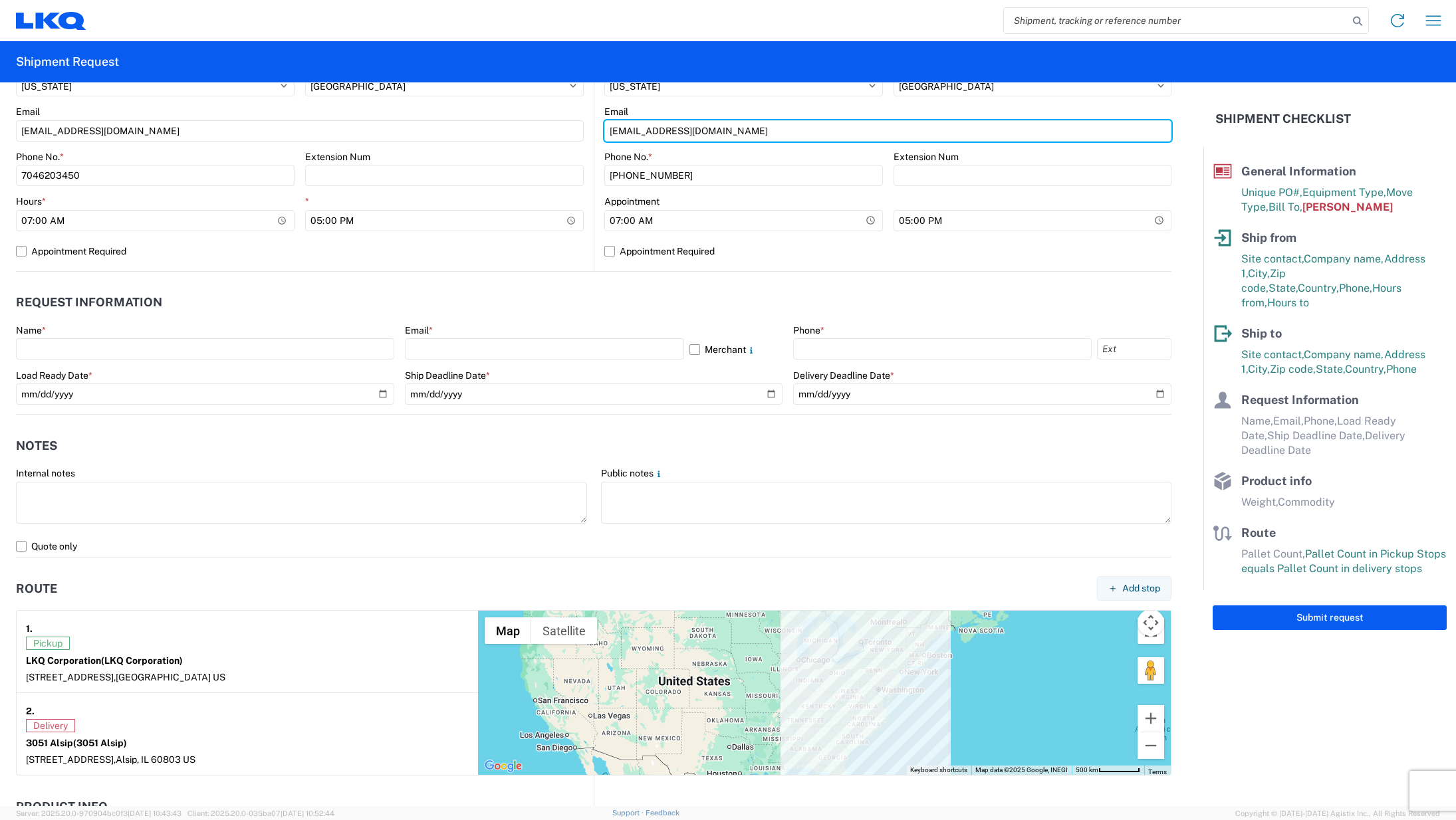
scroll to position [531, 0]
type input "[EMAIL_ADDRESS][DOMAIN_NAME]"
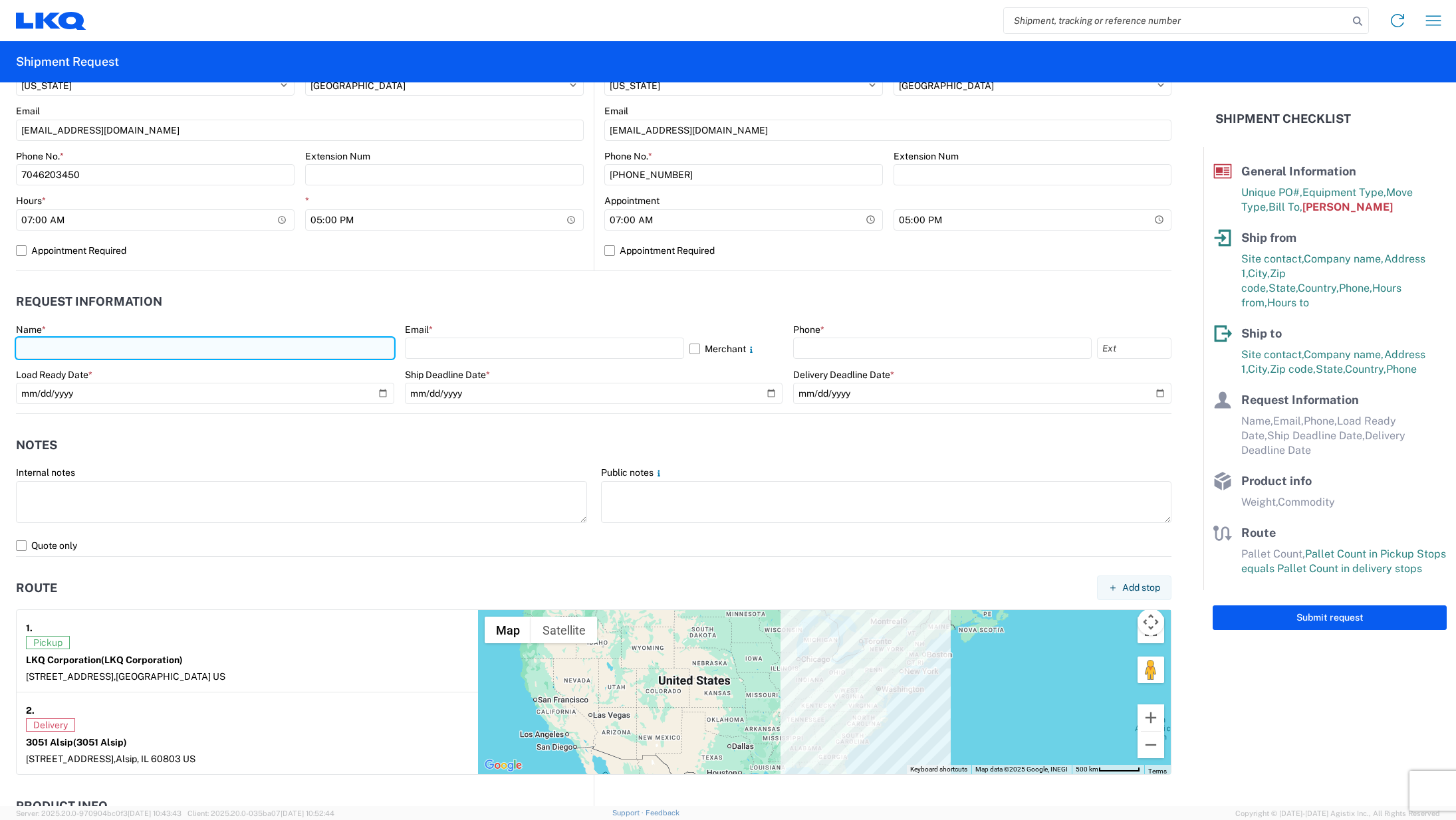
click at [210, 352] on input "text" at bounding box center [205, 348] width 378 height 21
type input "[PERSON_NAME]"
select select "NC"
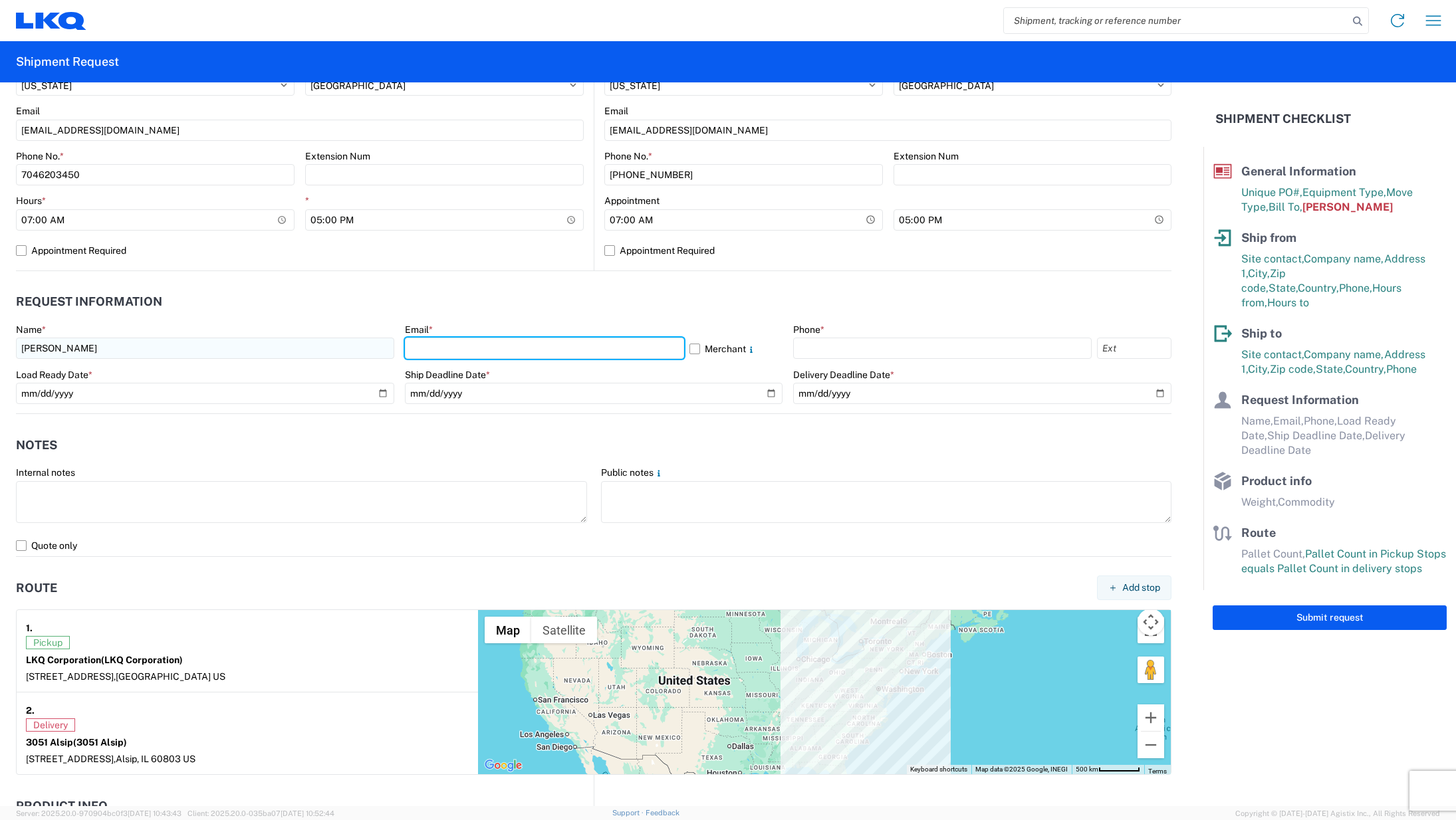
type input "[EMAIL_ADDRESS][DOMAIN_NAME]"
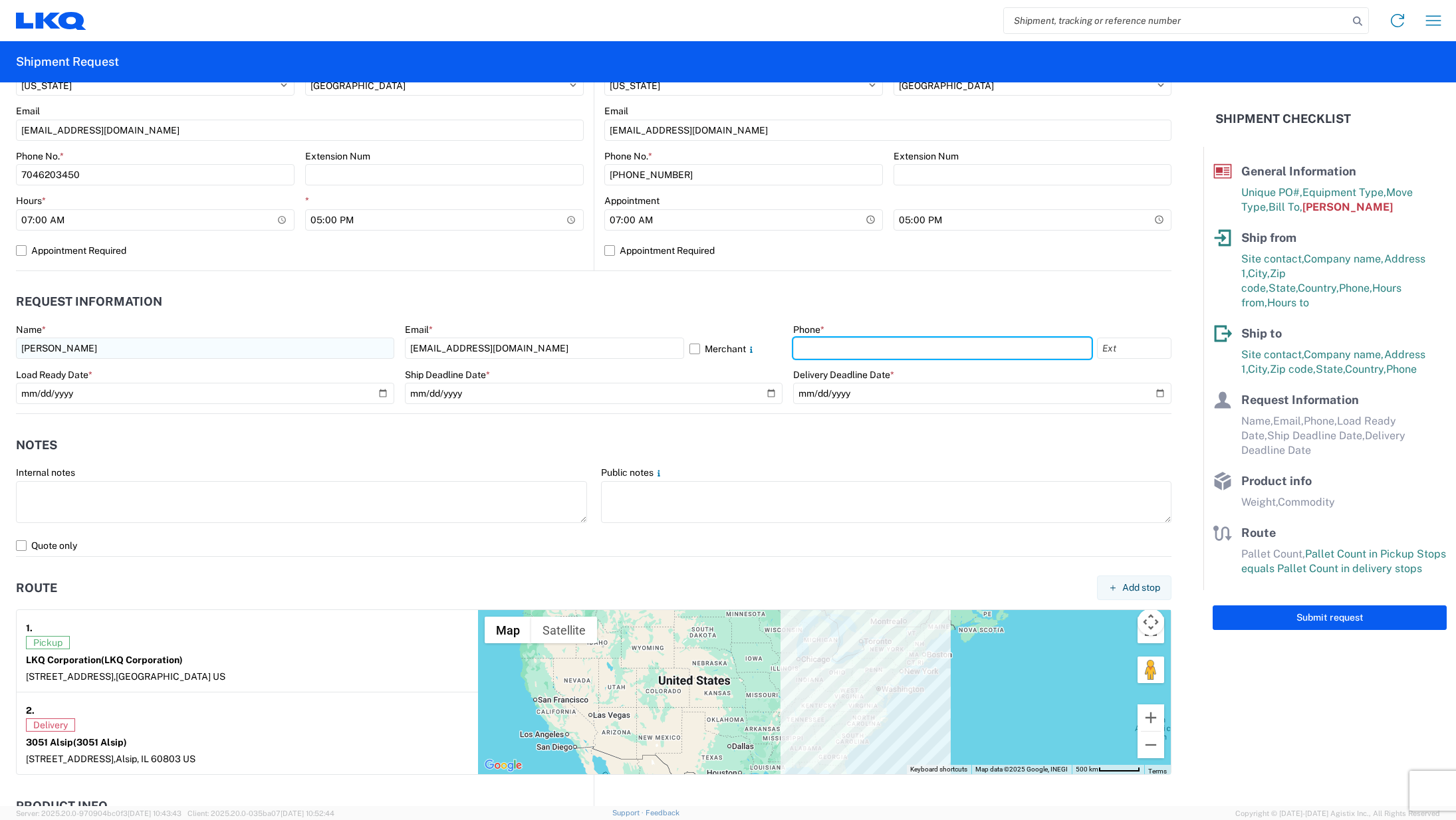
type input "7046203450"
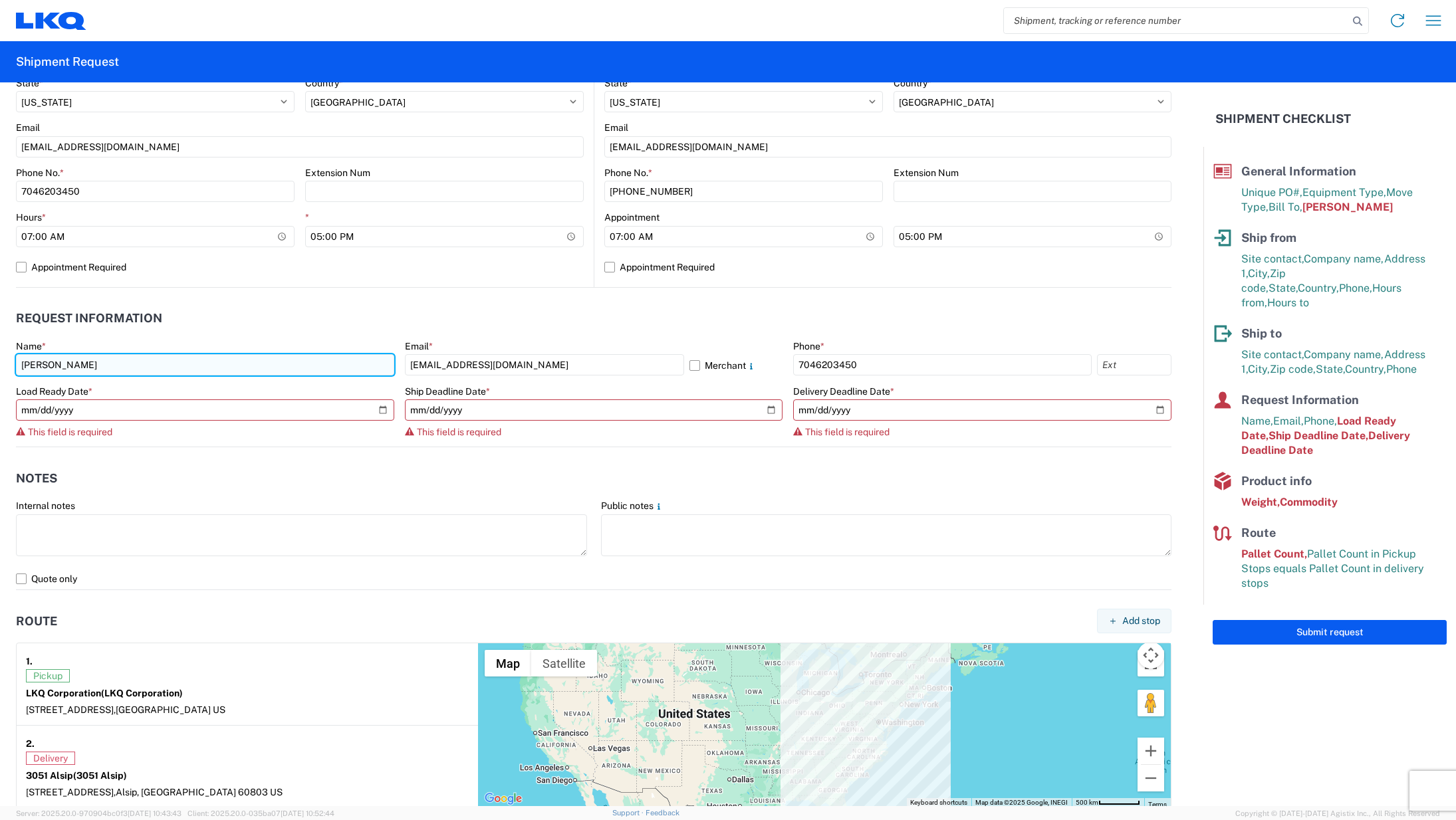
scroll to position [548, 0]
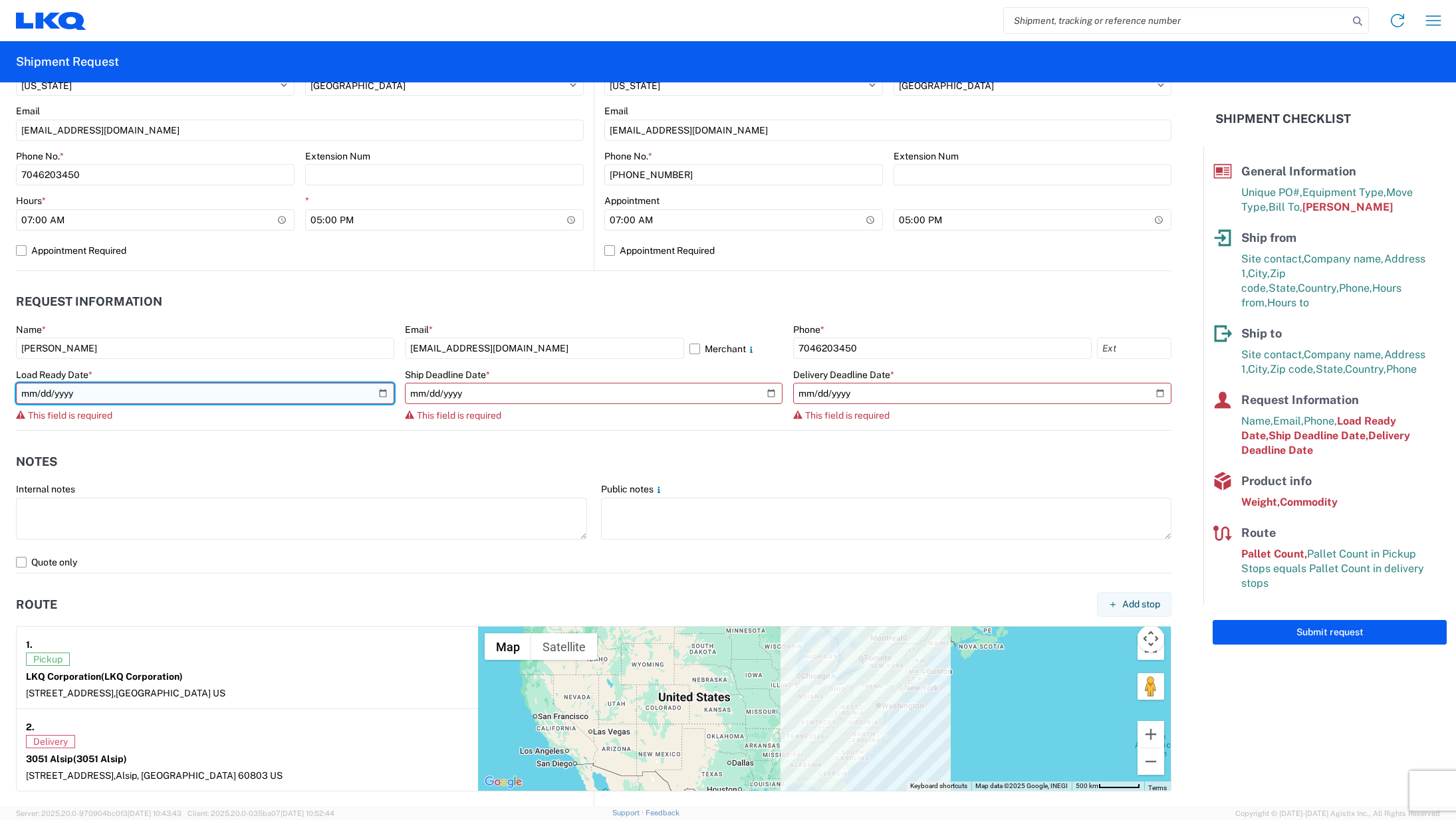
click at [383, 404] on input "date" at bounding box center [205, 393] width 378 height 21
click at [383, 396] on input "date" at bounding box center [205, 393] width 378 height 21
type input "[DATE]"
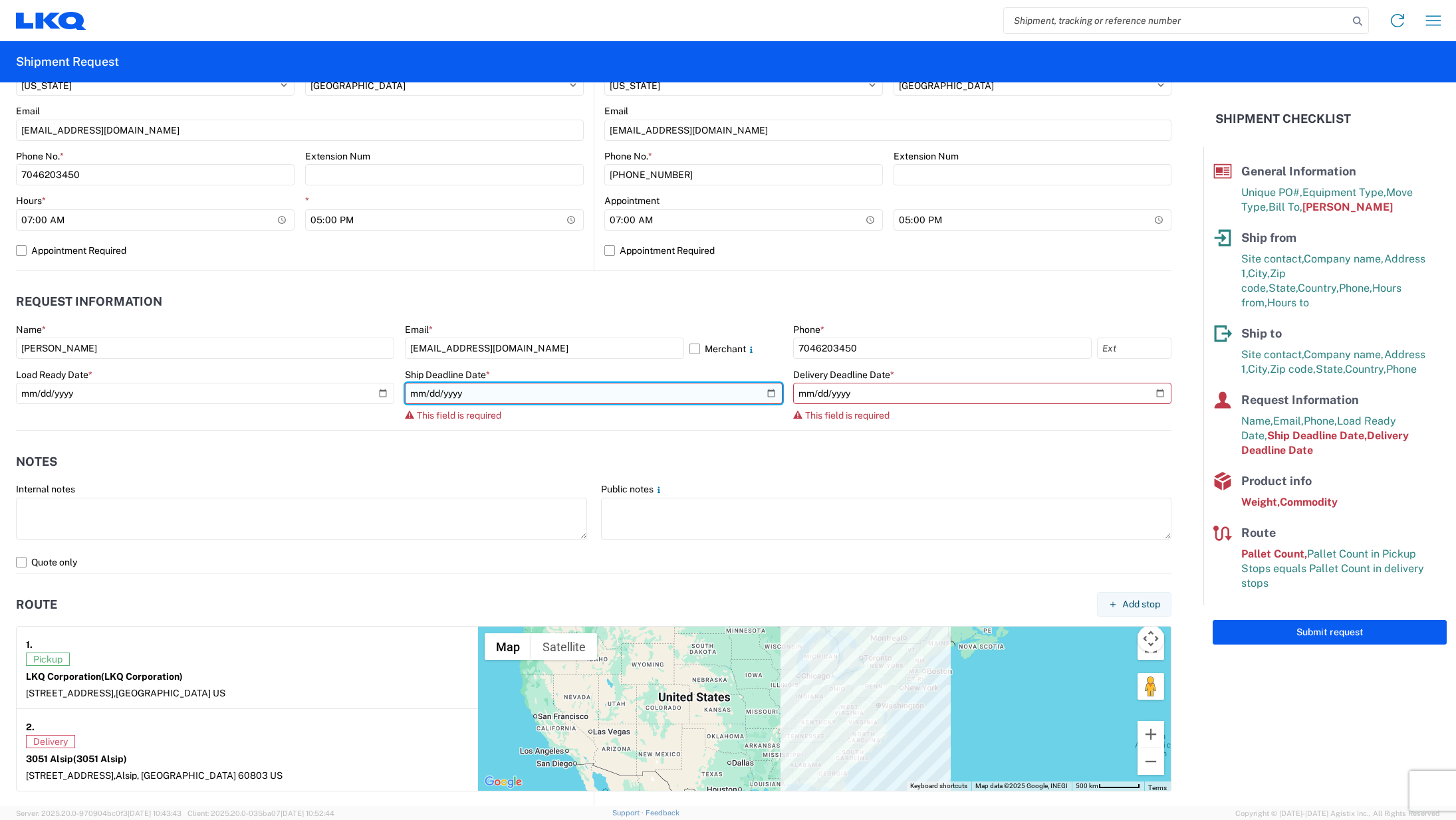
click at [761, 391] on input "date" at bounding box center [593, 393] width 378 height 21
type input "[DATE]"
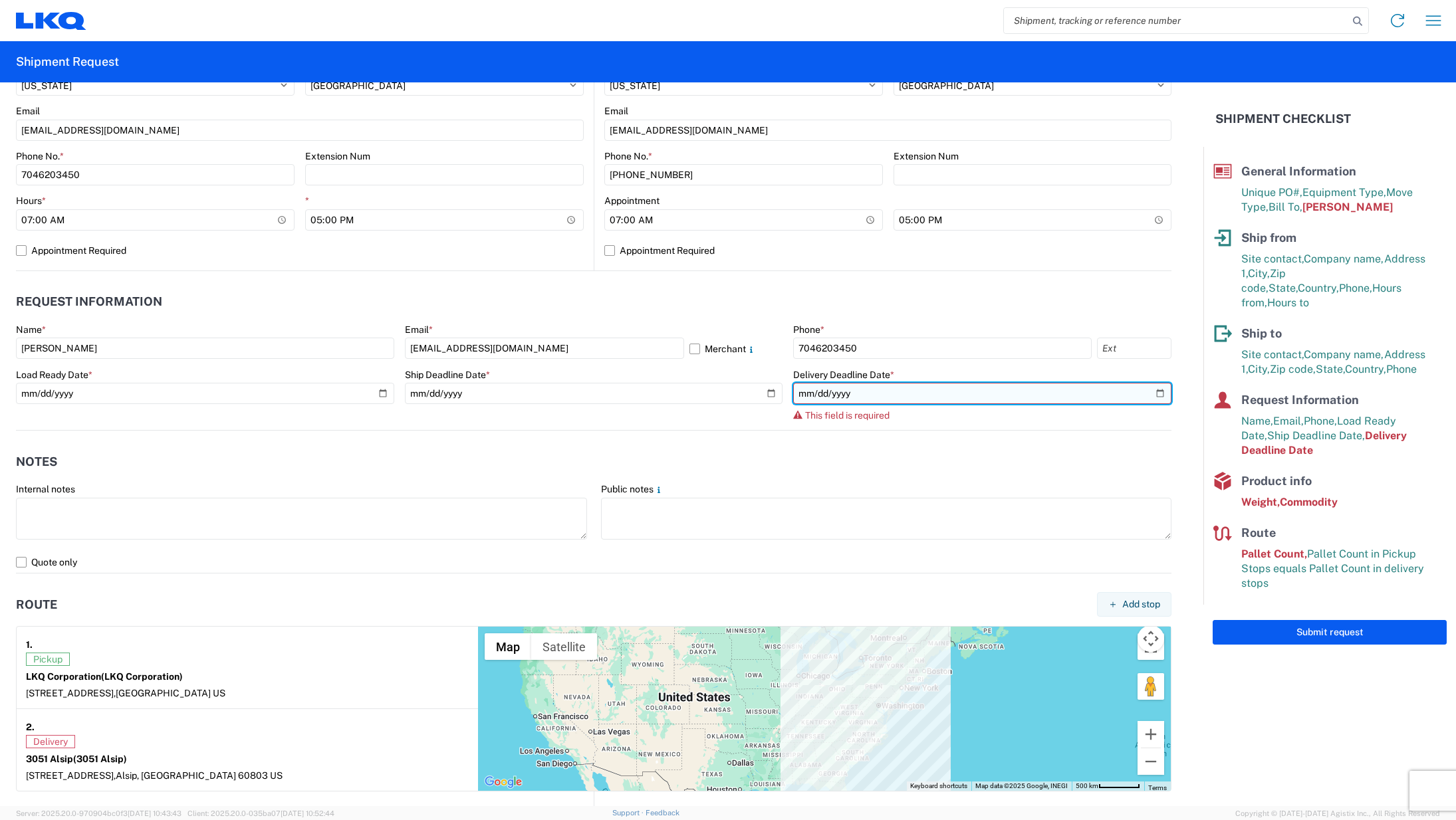
click at [1142, 391] on input "date" at bounding box center [981, 393] width 378 height 21
click at [1148, 388] on input "date" at bounding box center [981, 393] width 378 height 21
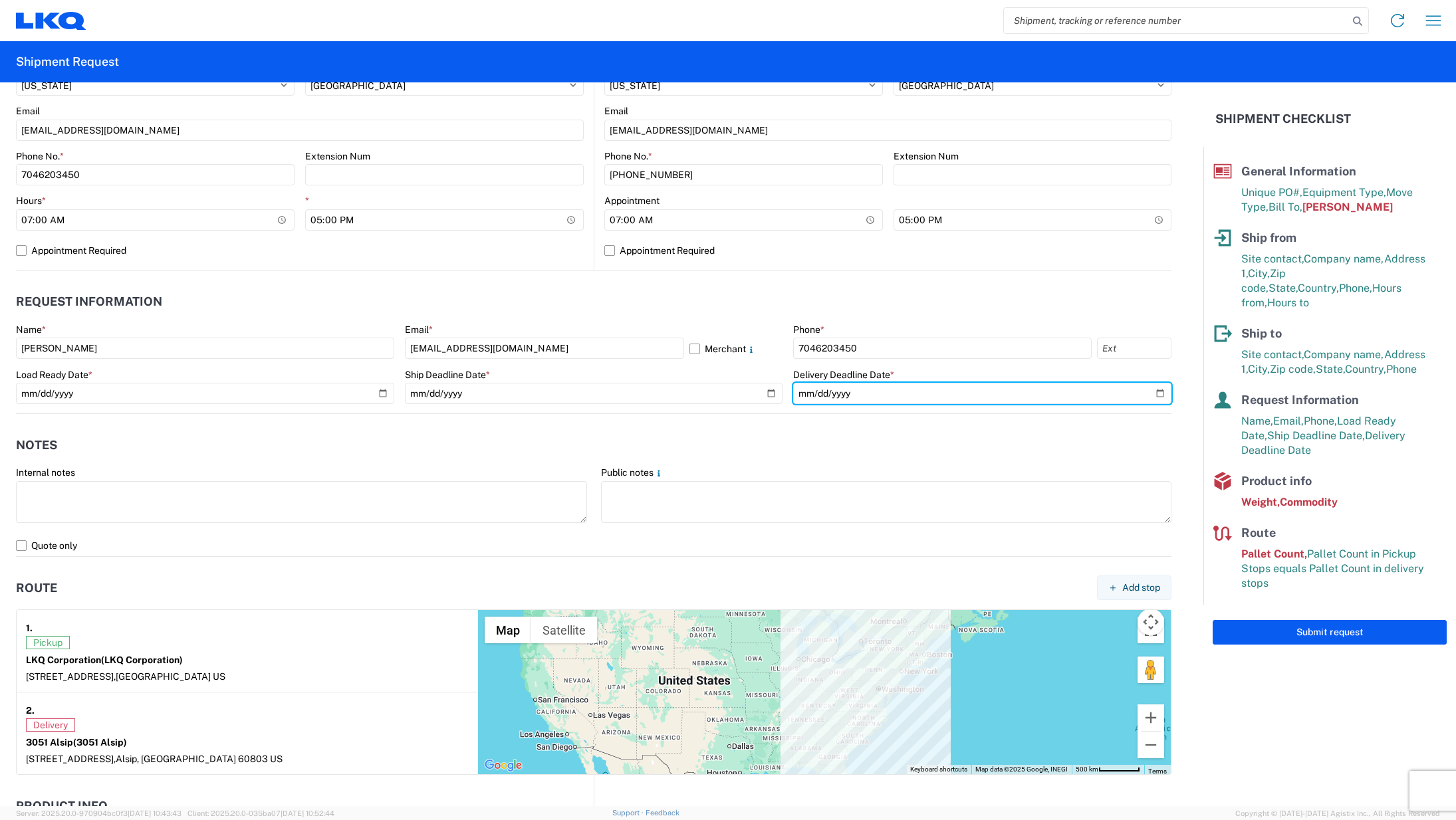
drag, startPoint x: 1149, startPoint y: 391, endPoint x: 1116, endPoint y: 406, distance: 36.2
click at [1148, 391] on input "[DATE]" at bounding box center [981, 393] width 378 height 21
type input "[DATE]"
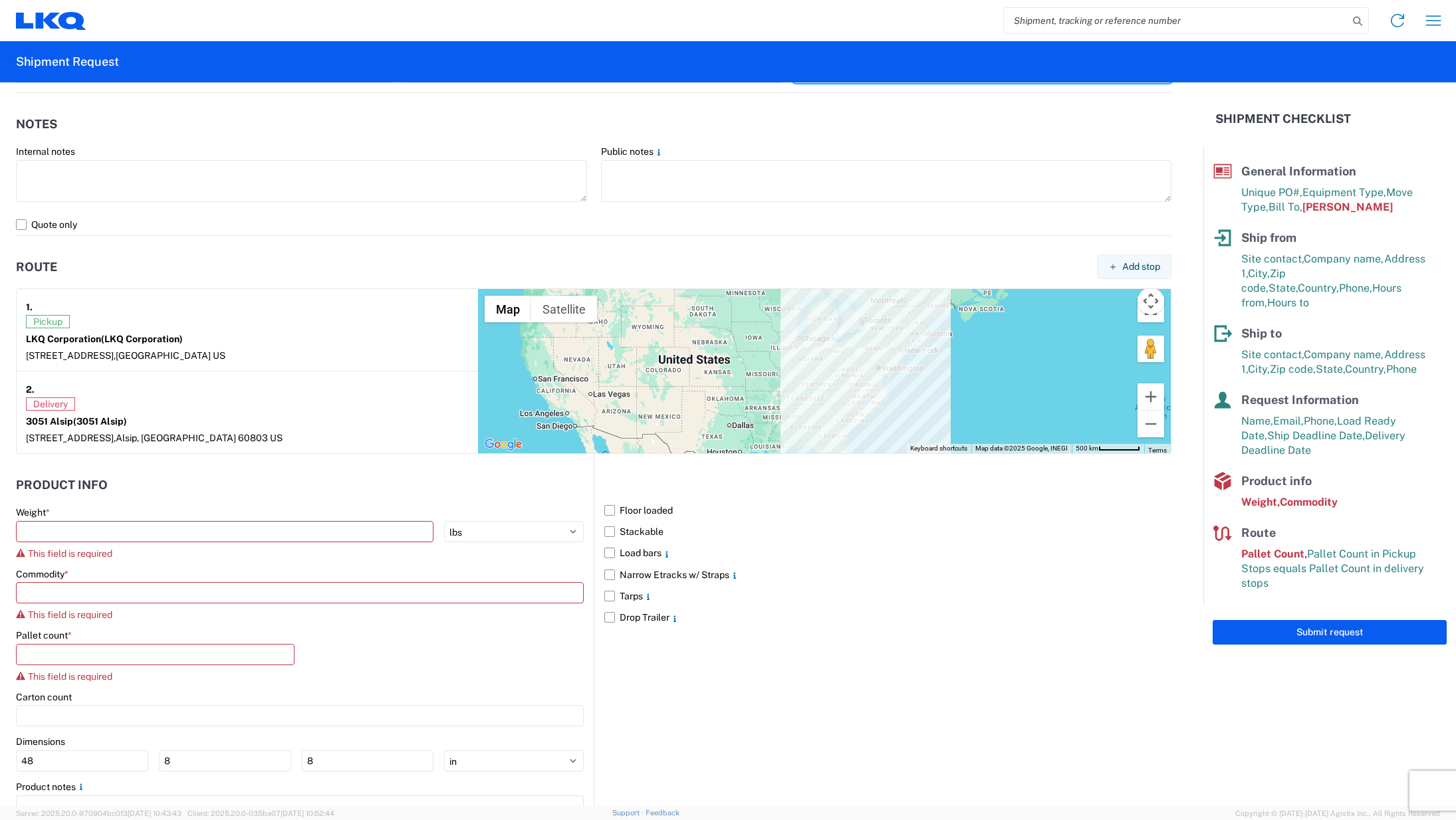
scroll to position [881, 0]
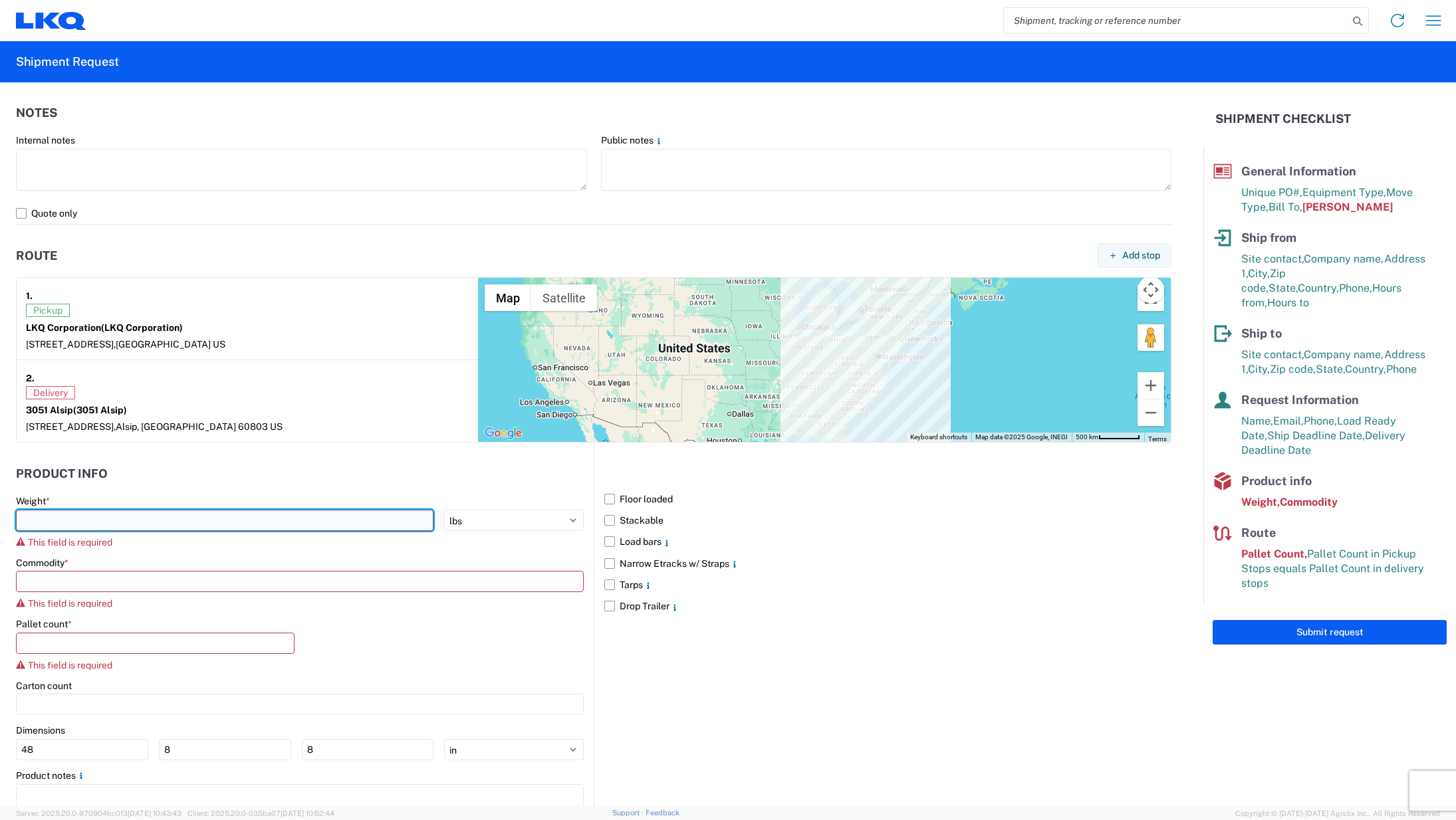
click at [275, 522] on input "number" at bounding box center [224, 521] width 417 height 21
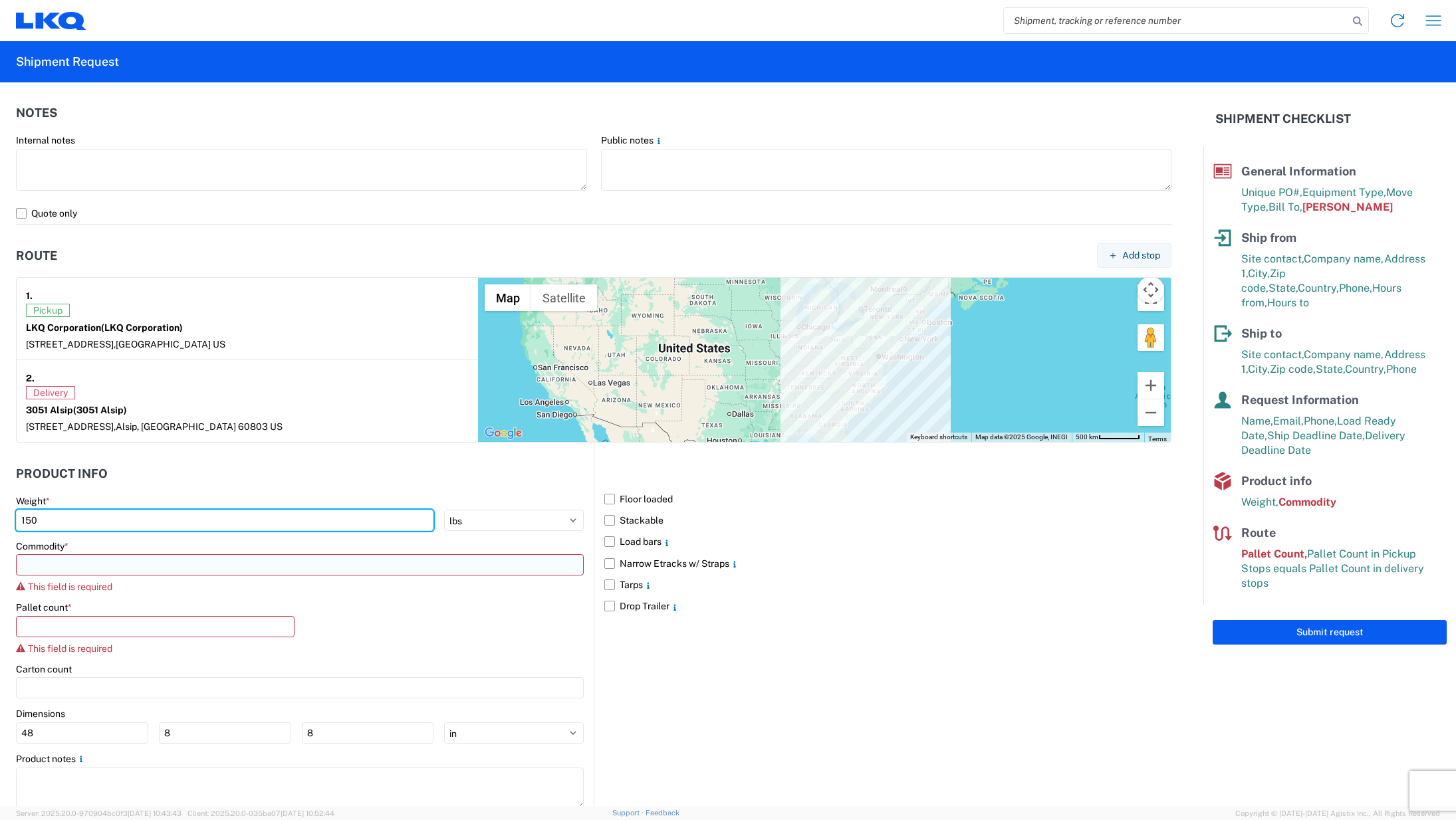
type input "150"
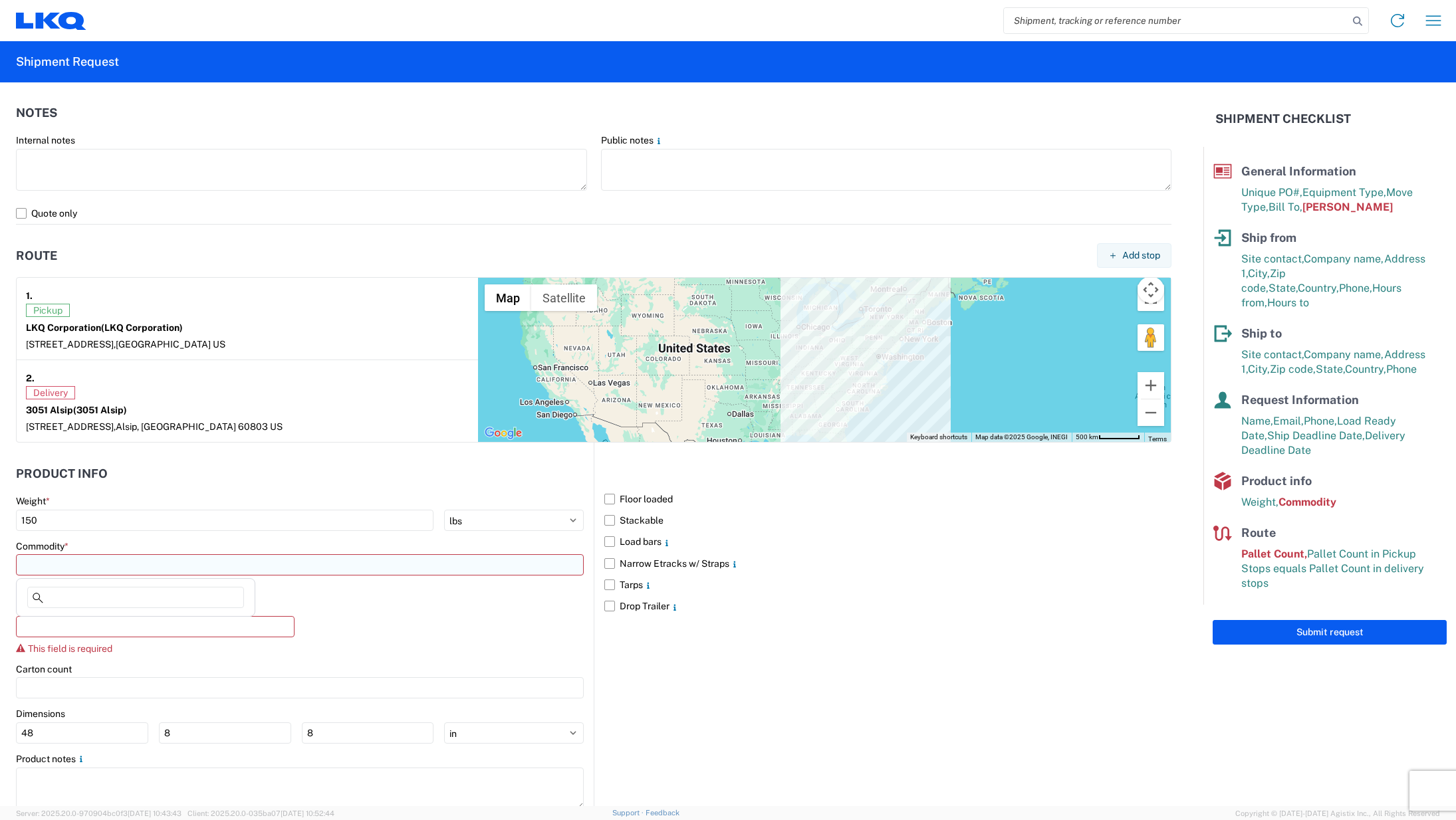
click at [259, 566] on input at bounding box center [299, 565] width 568 height 21
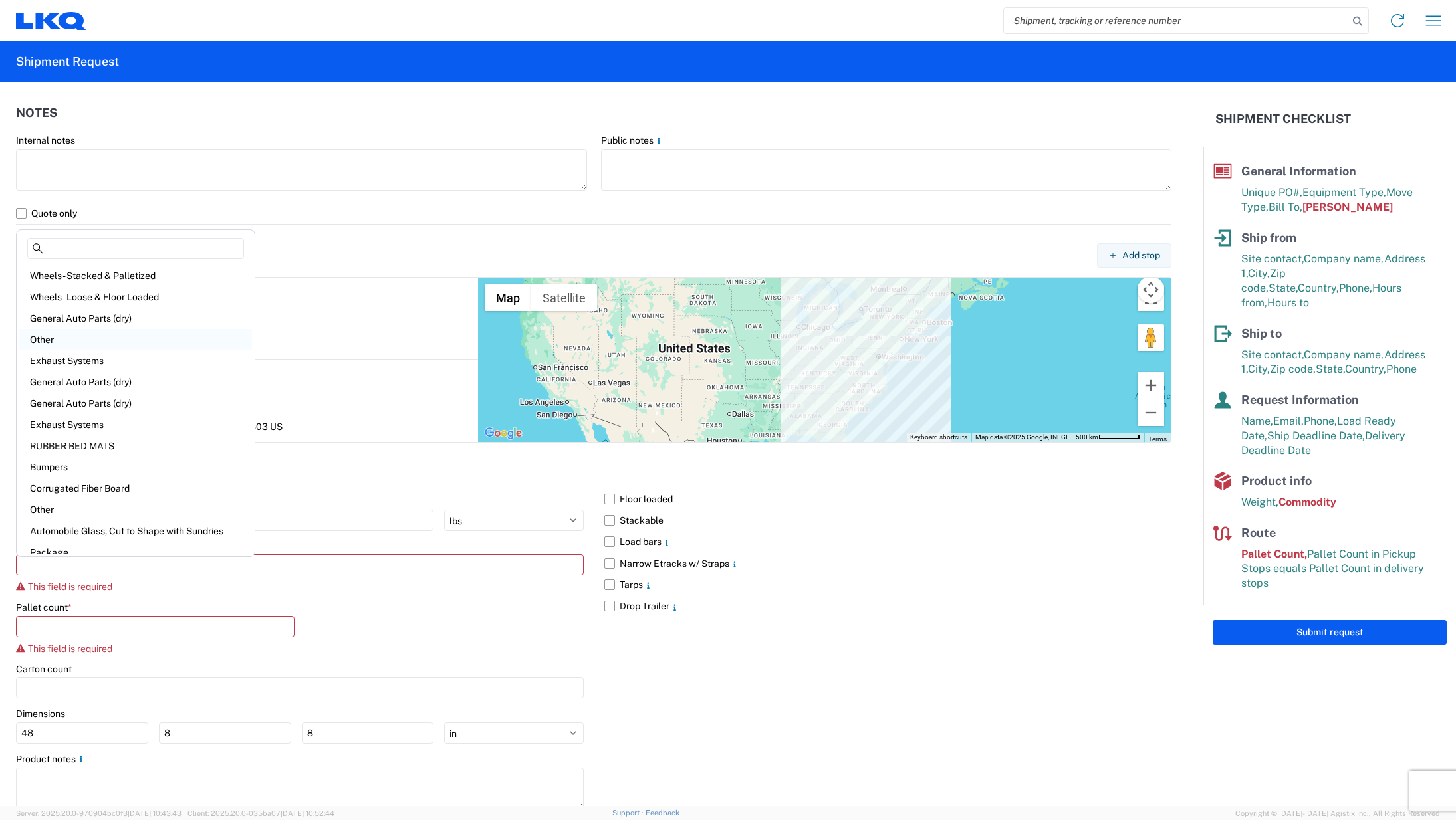
scroll to position [66, 0]
click at [132, 320] on div "General Auto Parts (dry)" at bounding box center [136, 315] width 233 height 21
type input "General Auto Parts (dry)"
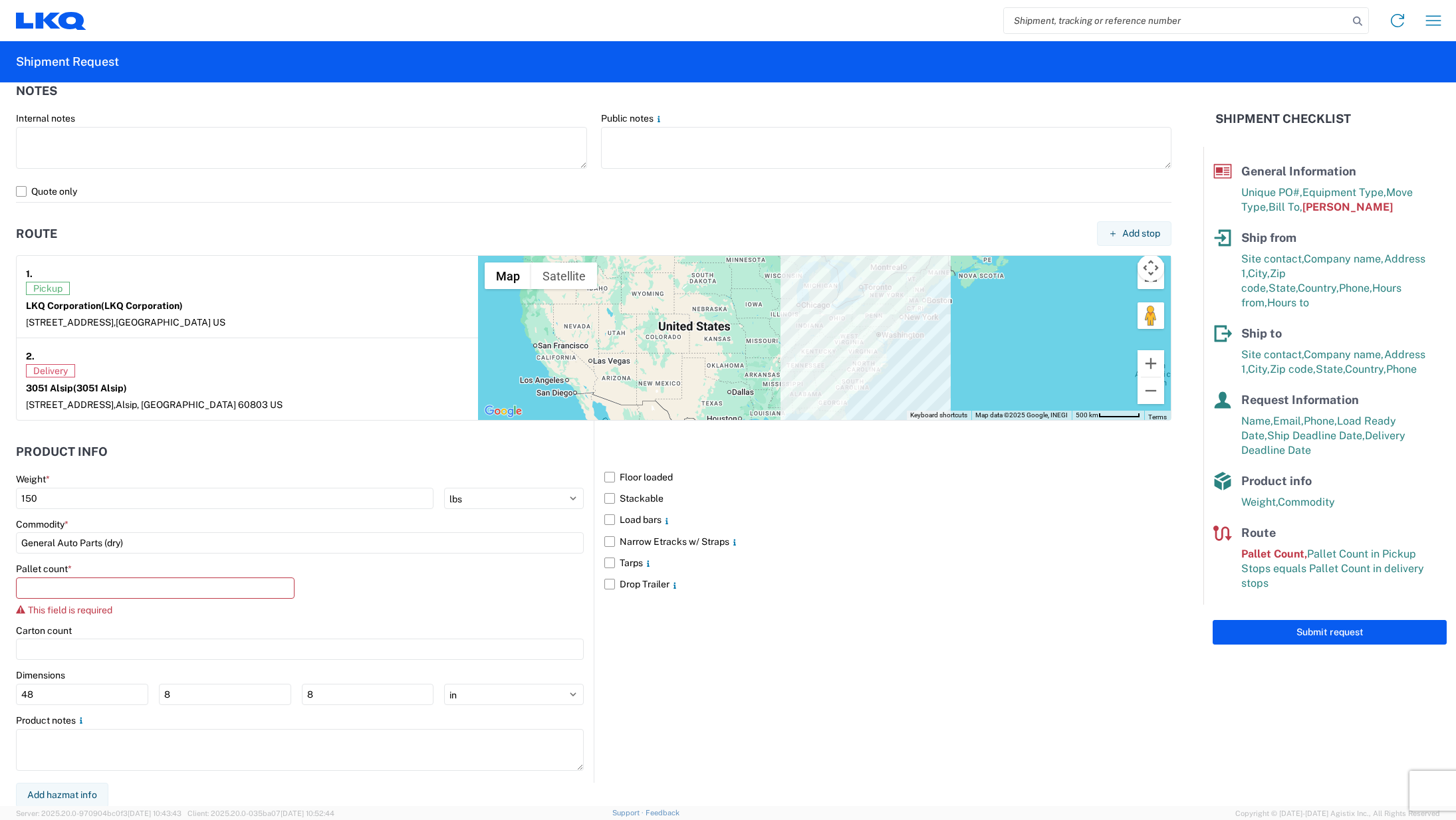
scroll to position [904, 0]
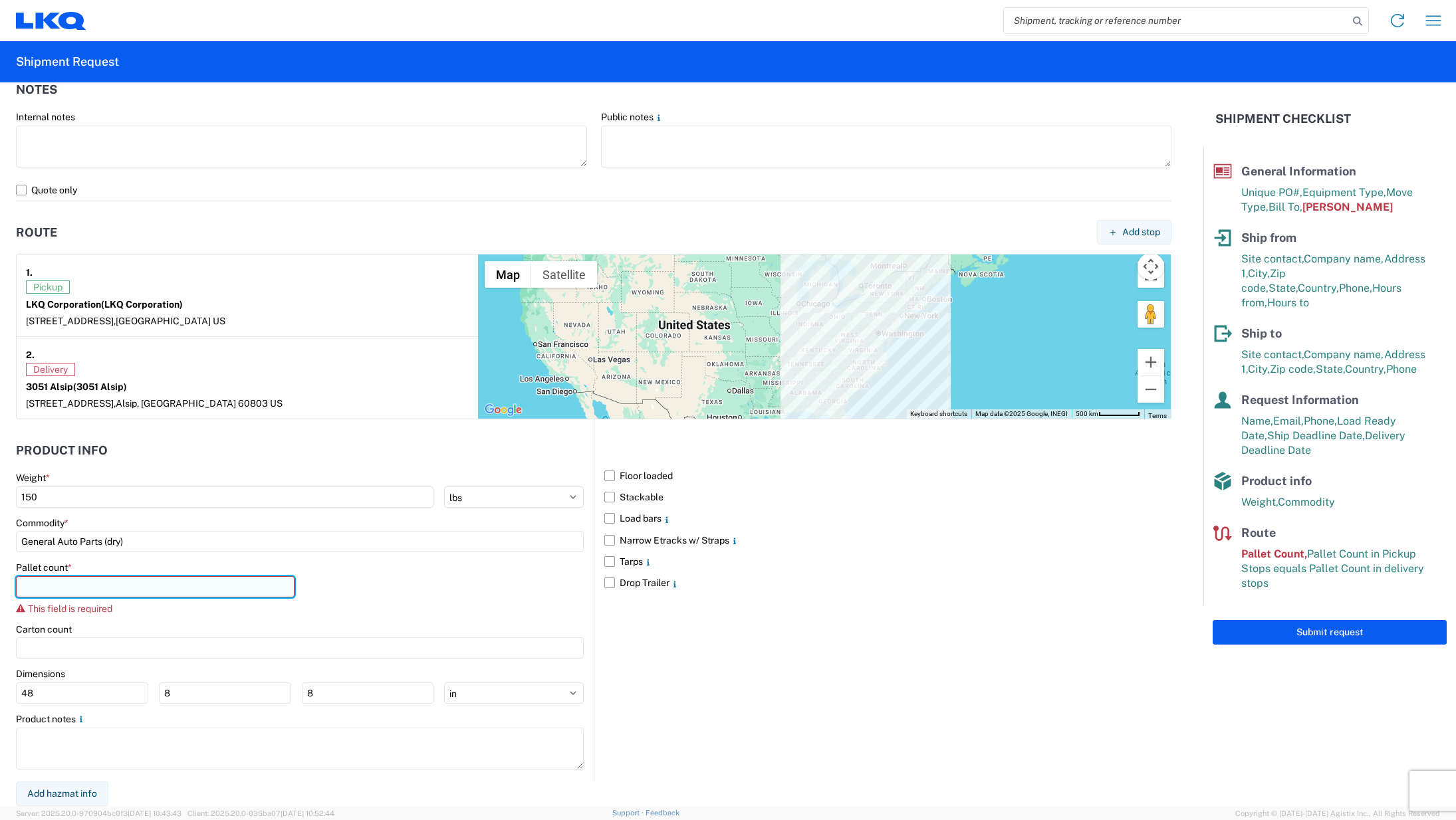
click at [228, 588] on input "number" at bounding box center [155, 587] width 278 height 21
type input "2"
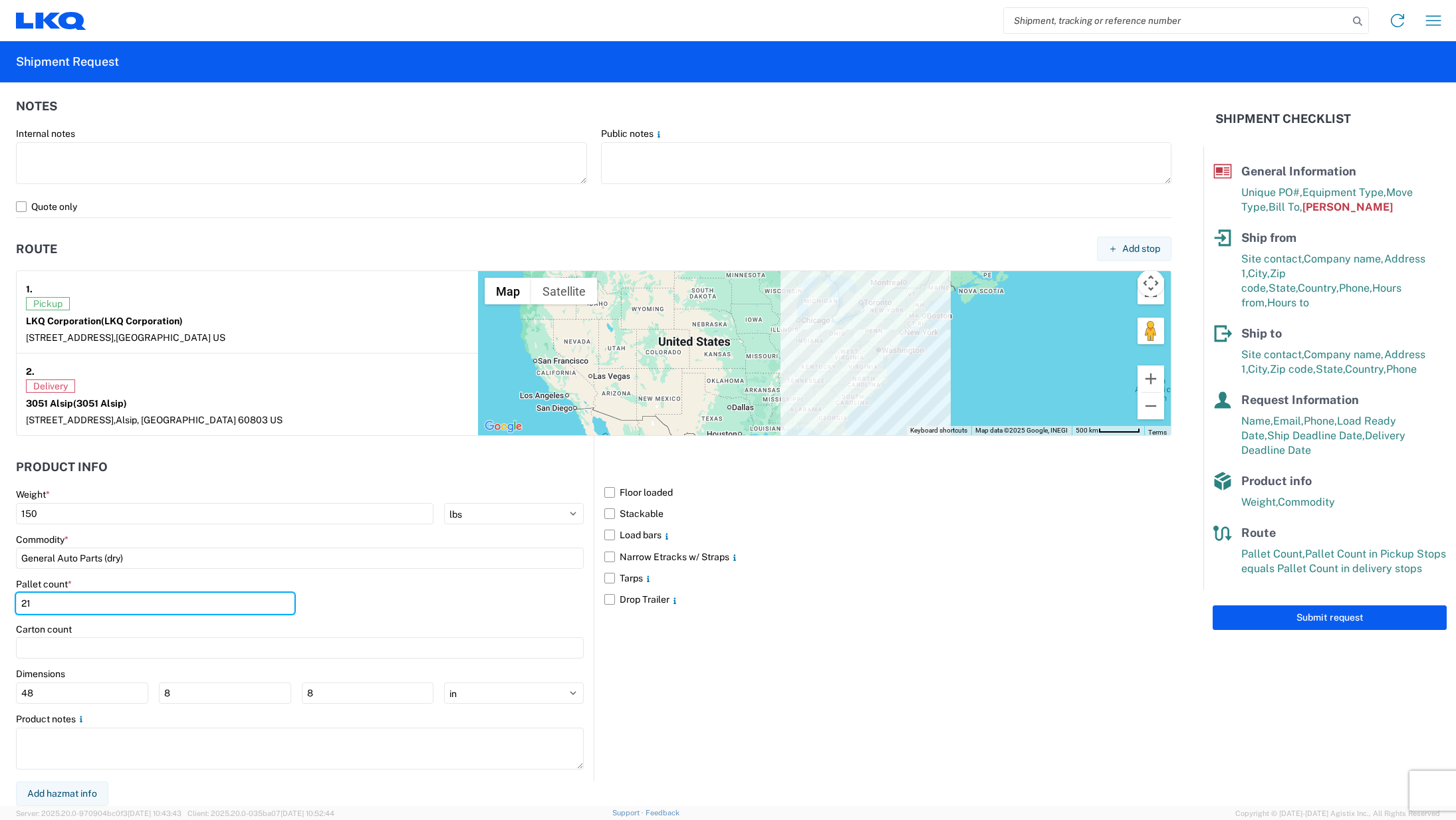
type input "21"
click at [467, 588] on div "Pallet count * 21" at bounding box center [299, 600] width 568 height 45
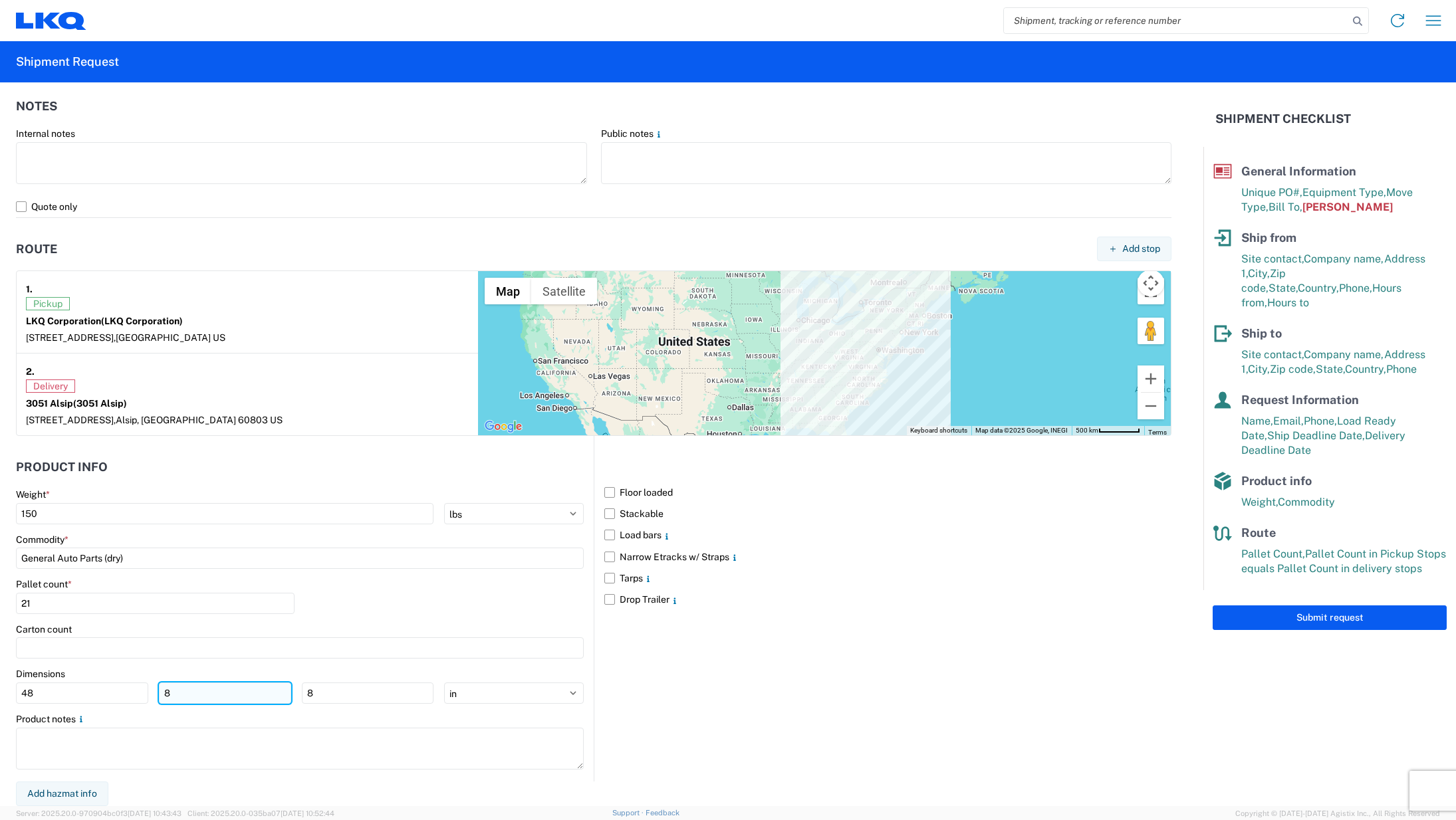
click at [225, 699] on input "8" at bounding box center [224, 693] width 132 height 21
click at [135, 691] on input "48" at bounding box center [81, 693] width 132 height 21
type input "4"
type input "50"
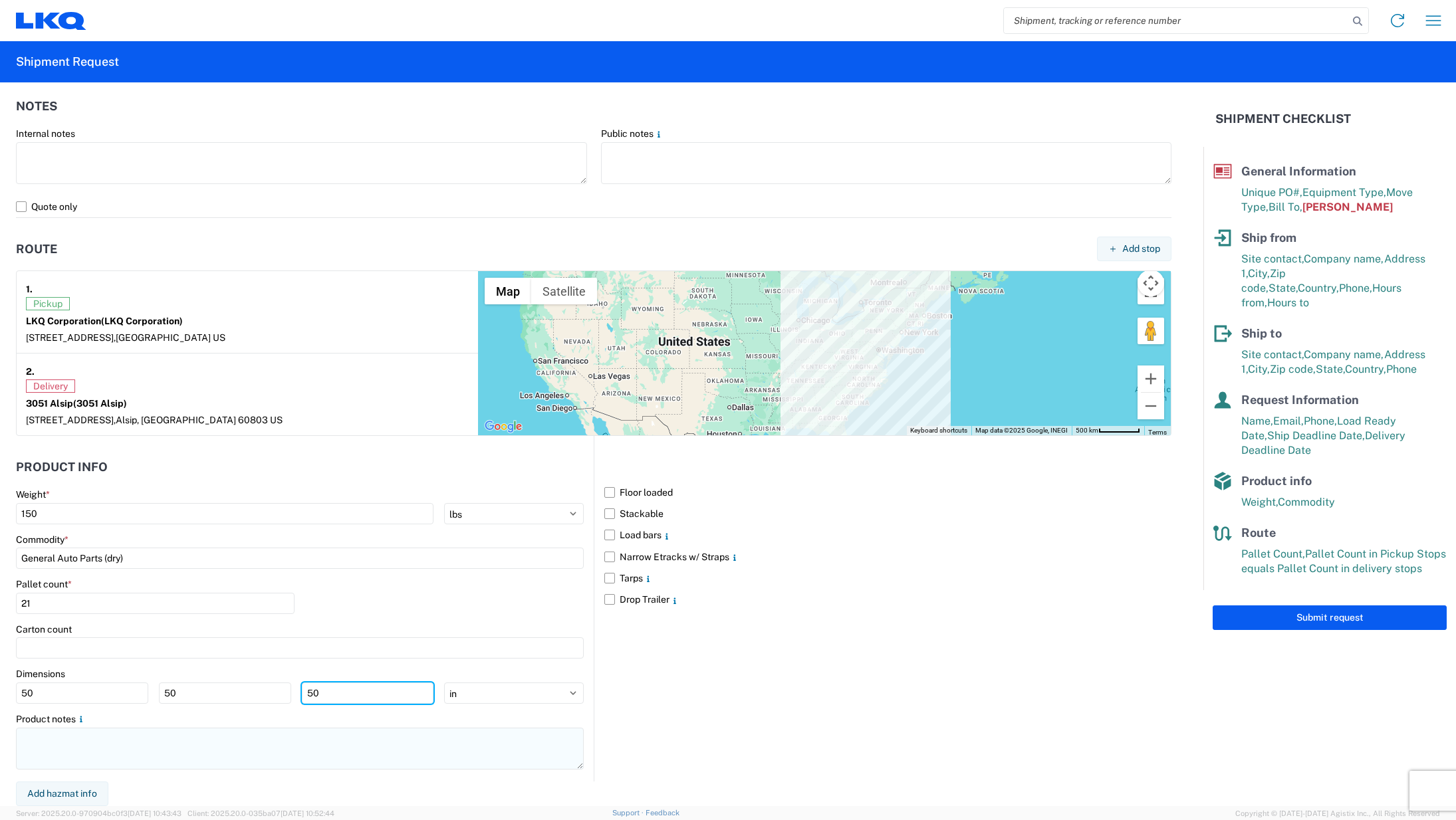
type input "50"
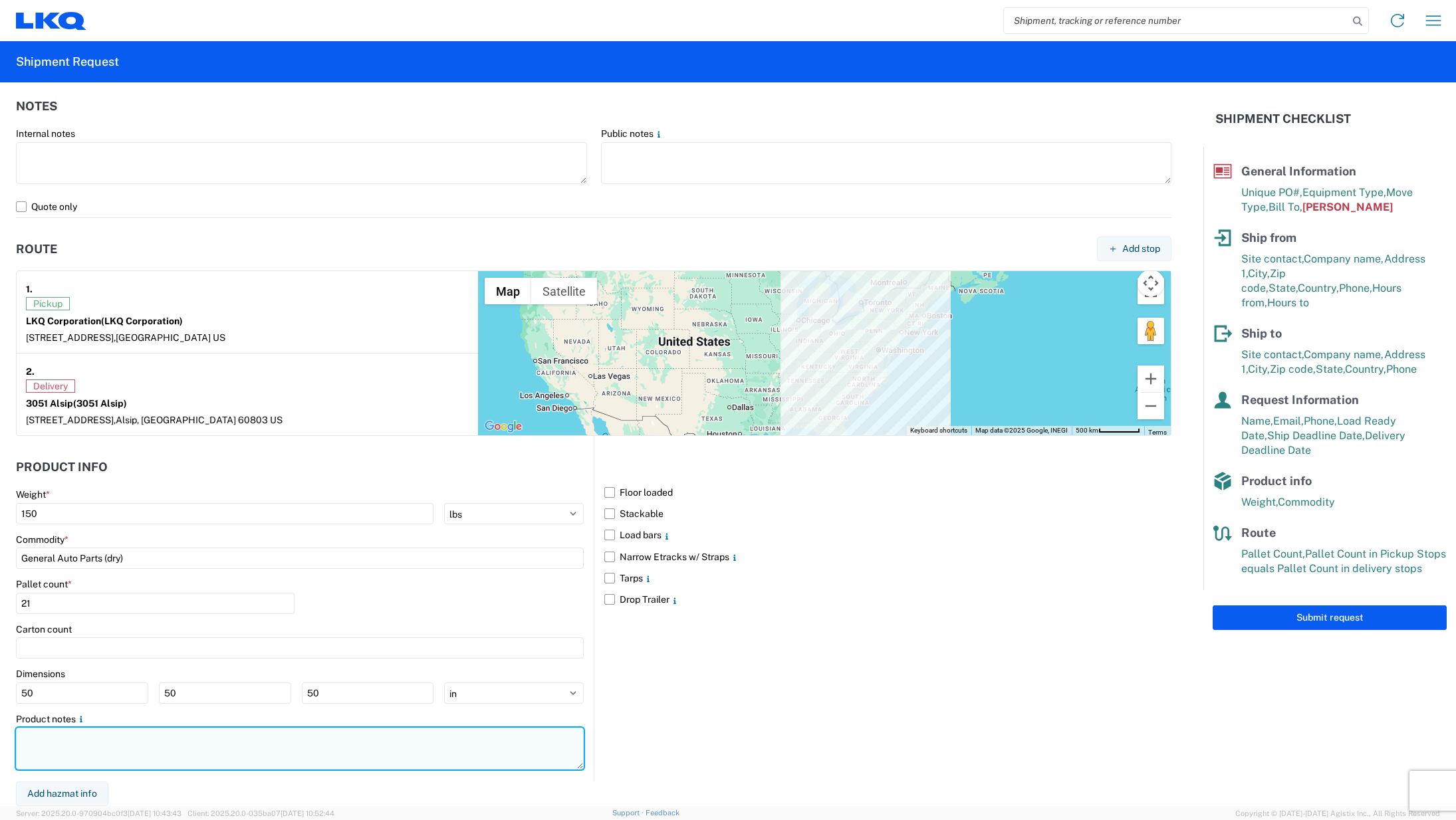
click at [155, 762] on textarea at bounding box center [299, 748] width 568 height 42
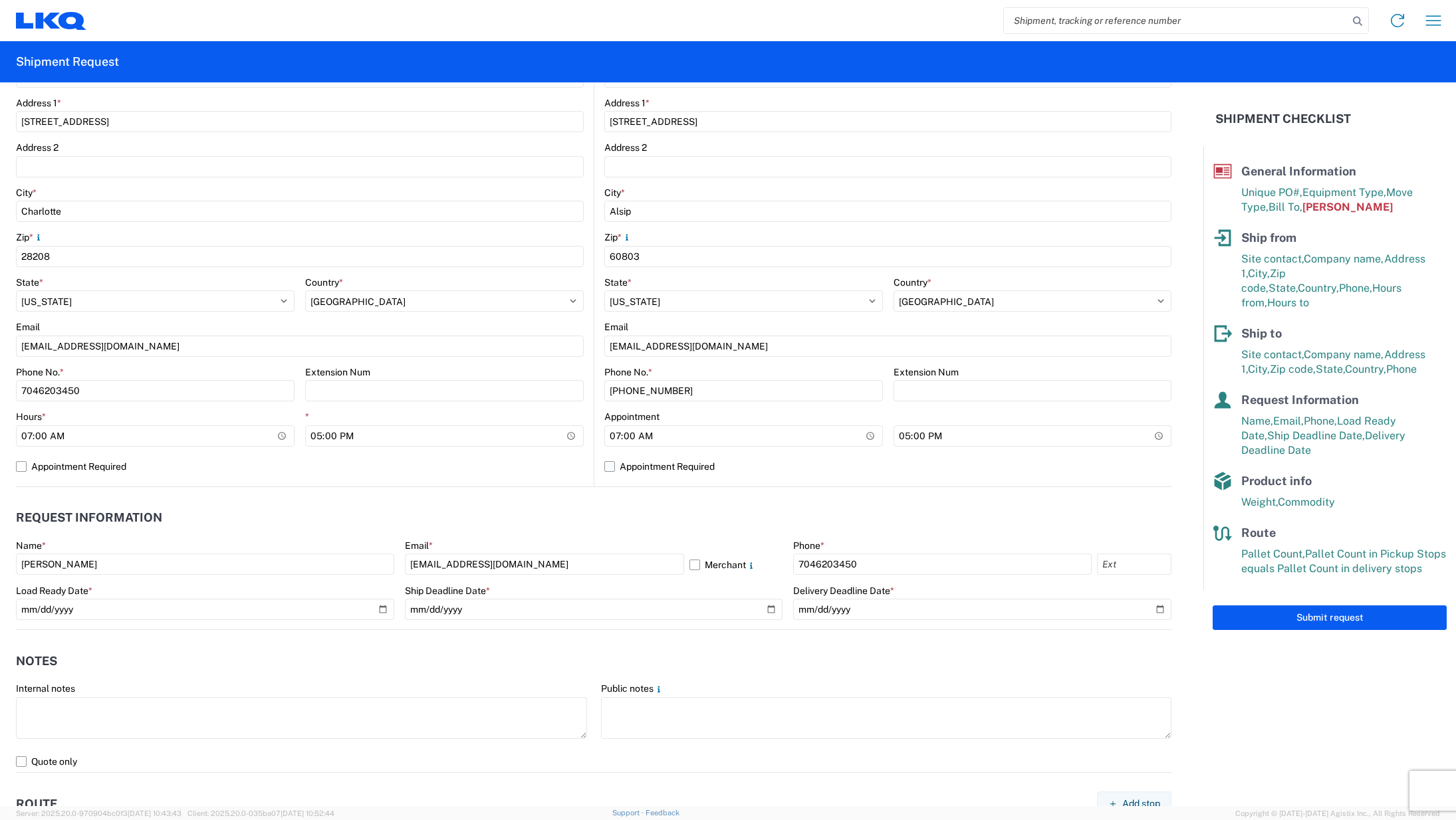
scroll to position [0, 0]
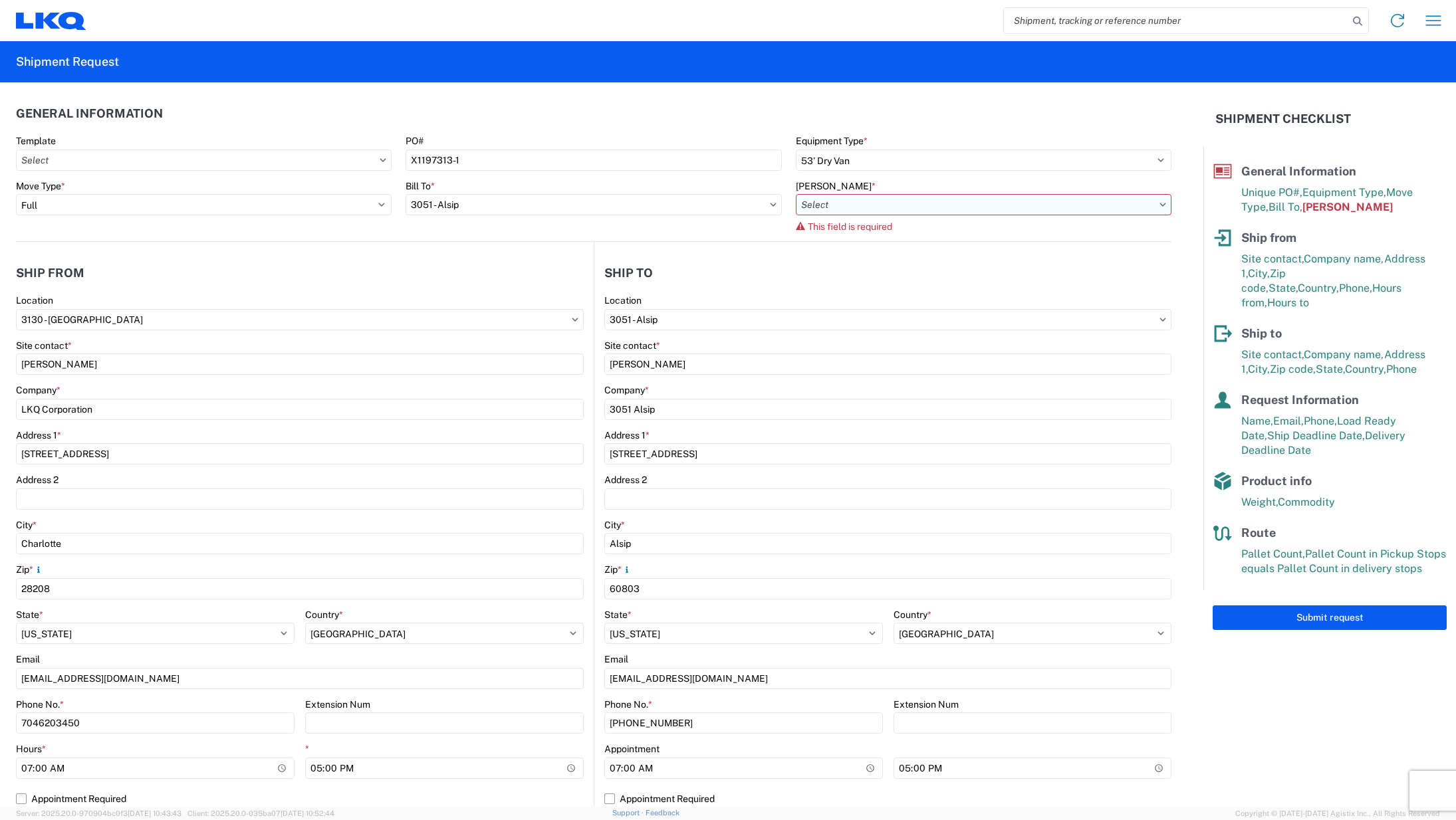
click at [901, 205] on input "text" at bounding box center [983, 205] width 376 height 21
click at [1149, 198] on input "text" at bounding box center [983, 205] width 376 height 21
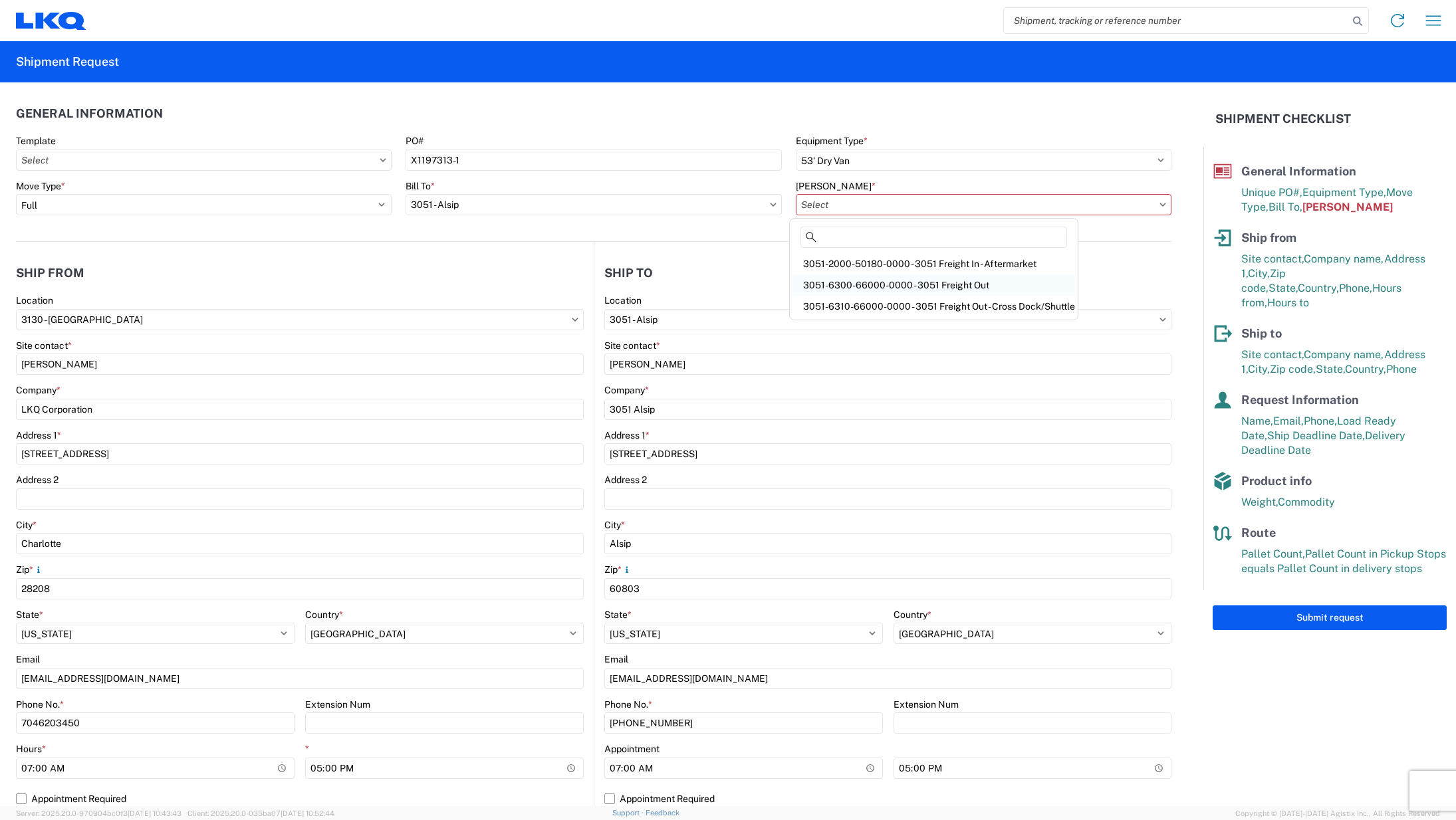
click at [1013, 282] on div "3051-6300-66000-0000 - 3051 Freight Out" at bounding box center [933, 285] width 283 height 21
type input "3051-6300-66000-0000 - 3051 Freight Out"
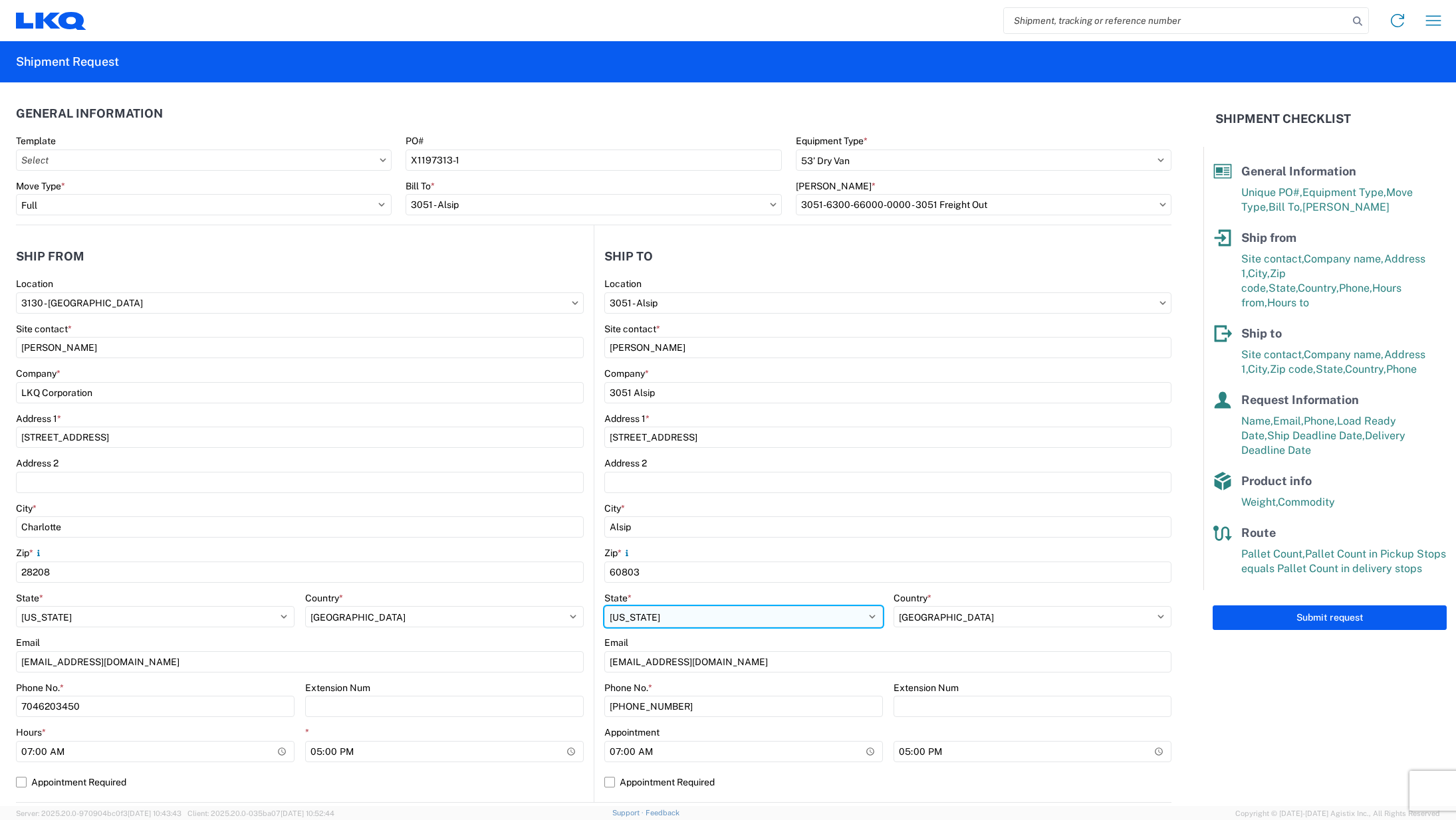
click at [735, 623] on select "Select [US_STATE] [US_STATE] [US_STATE] [US_STATE] Armed Forces Americas Armed …" at bounding box center [743, 617] width 278 height 21
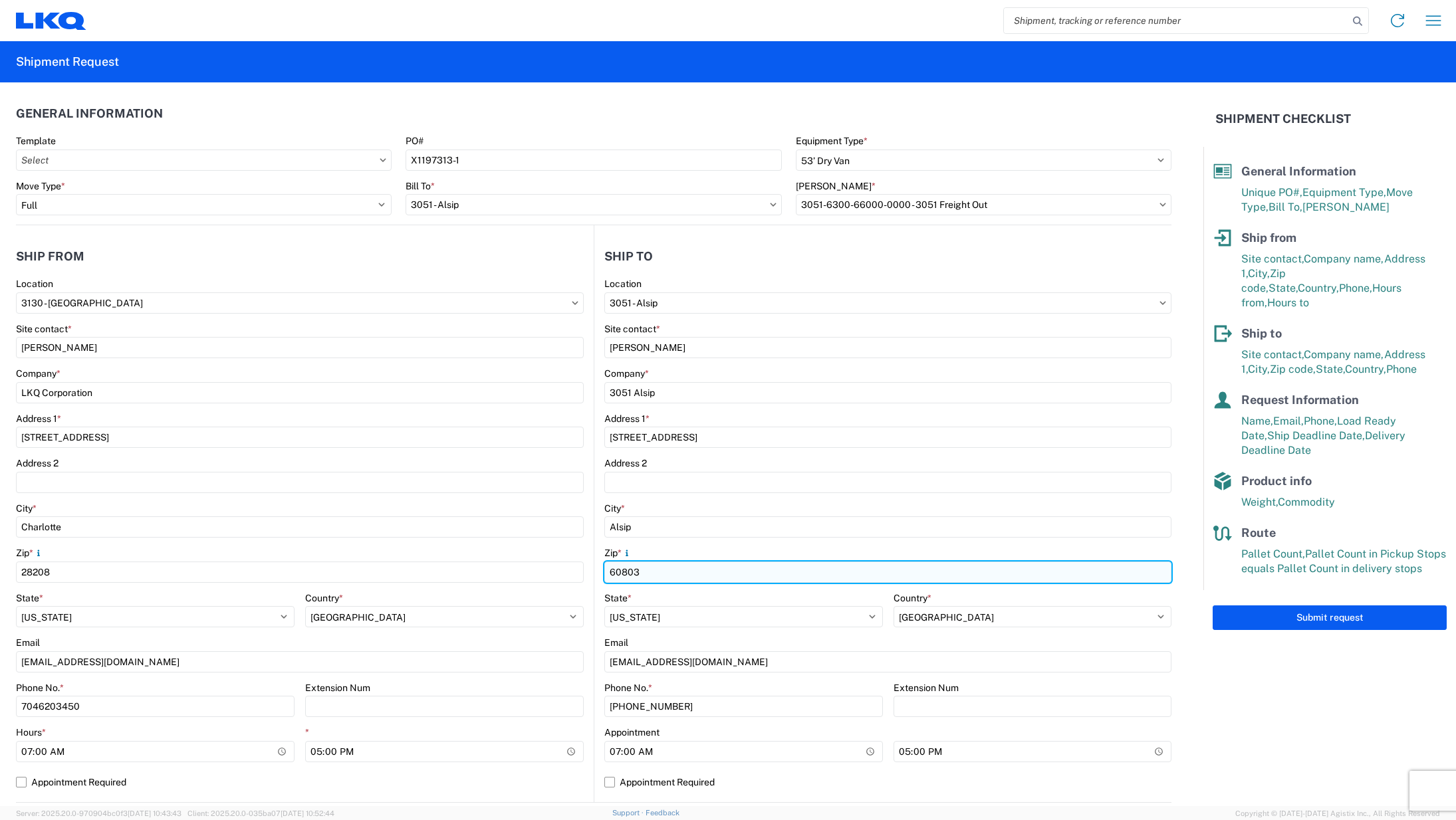
click at [1039, 563] on input "60803" at bounding box center [887, 572] width 567 height 21
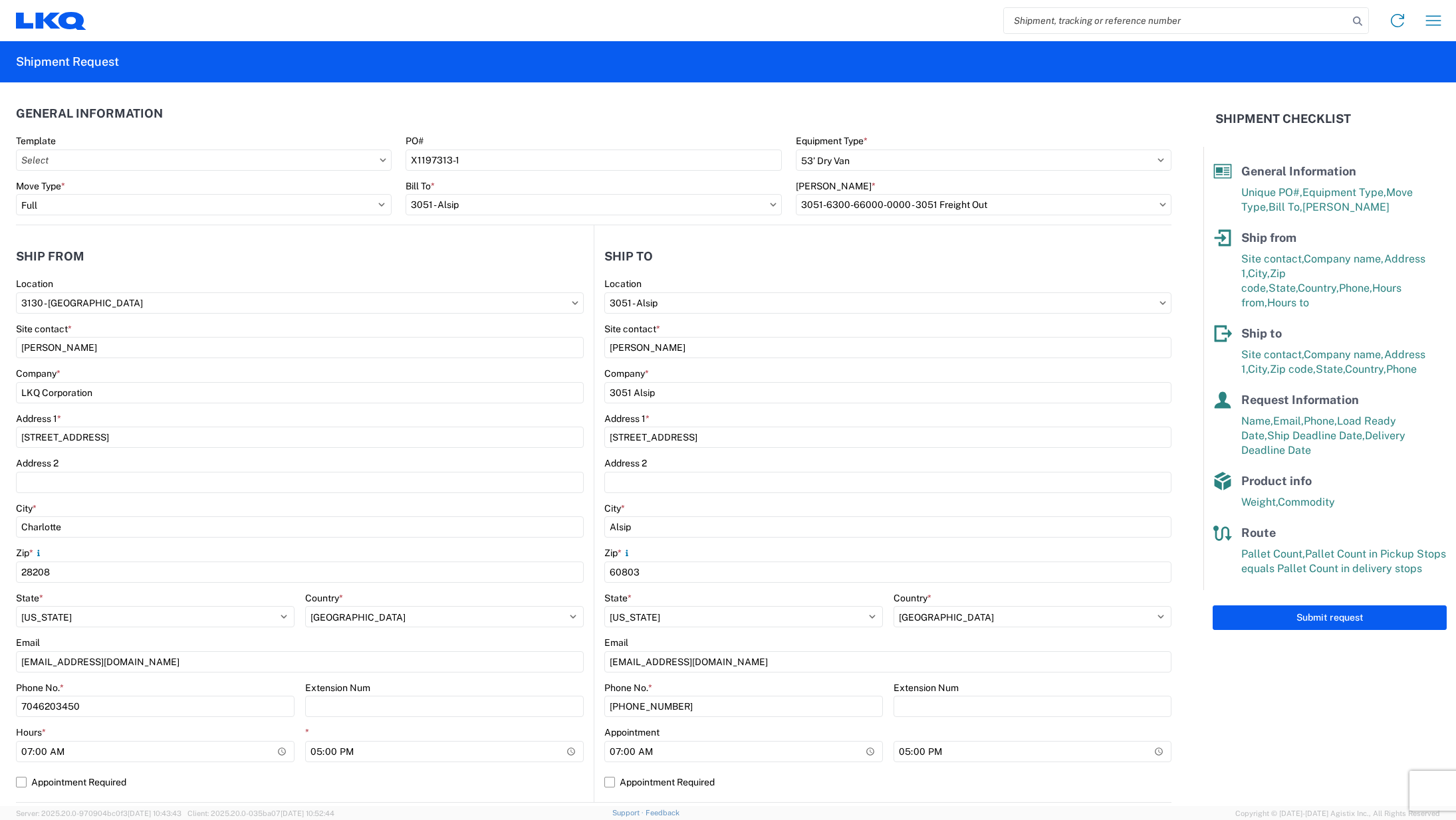
click at [1156, 303] on input "3051 - Alsip" at bounding box center [887, 303] width 567 height 21
type input "3051"
click at [718, 359] on div "3051 - Alsip" at bounding box center [719, 362] width 233 height 21
select select "US"
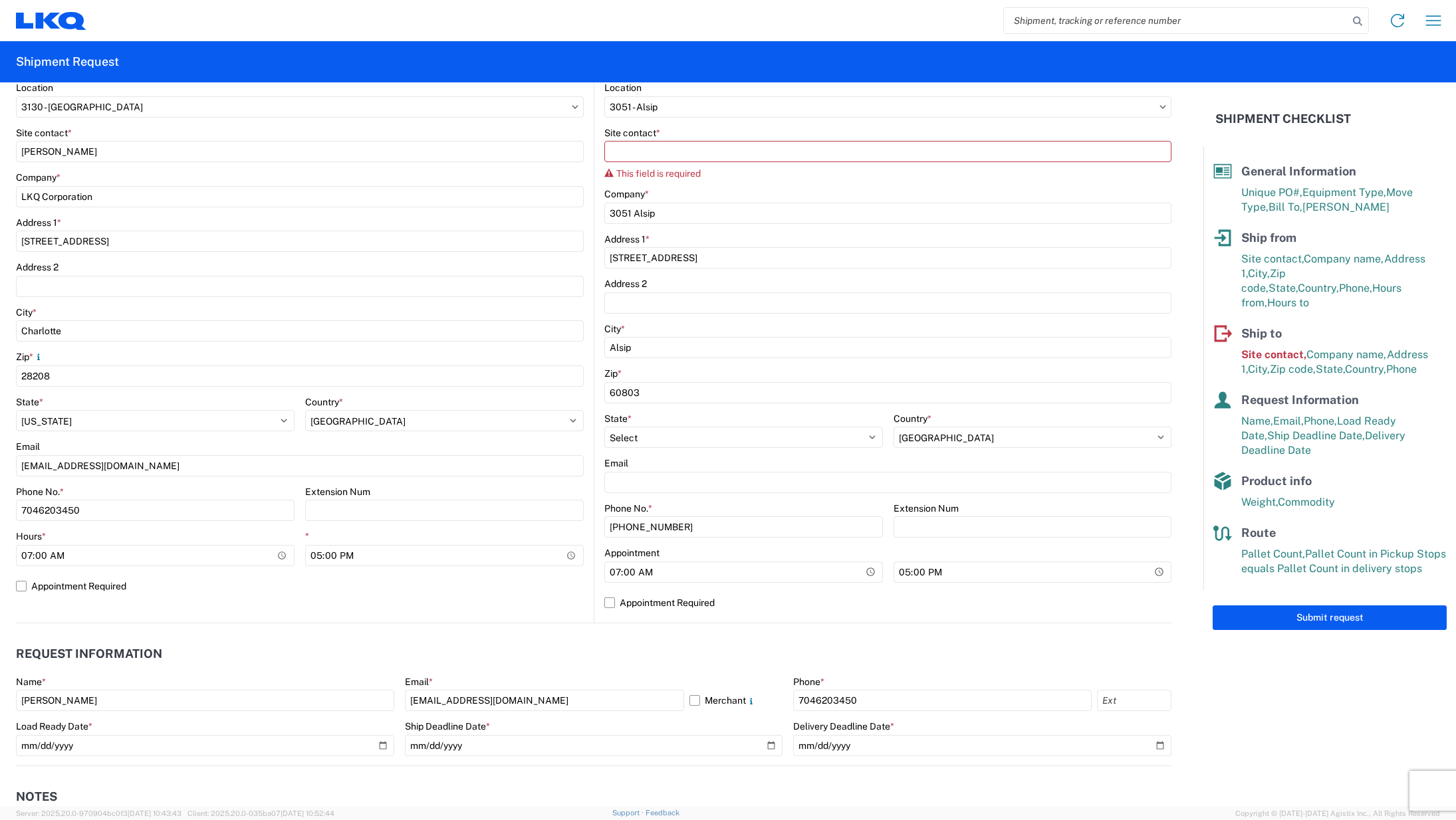
scroll to position [199, 0]
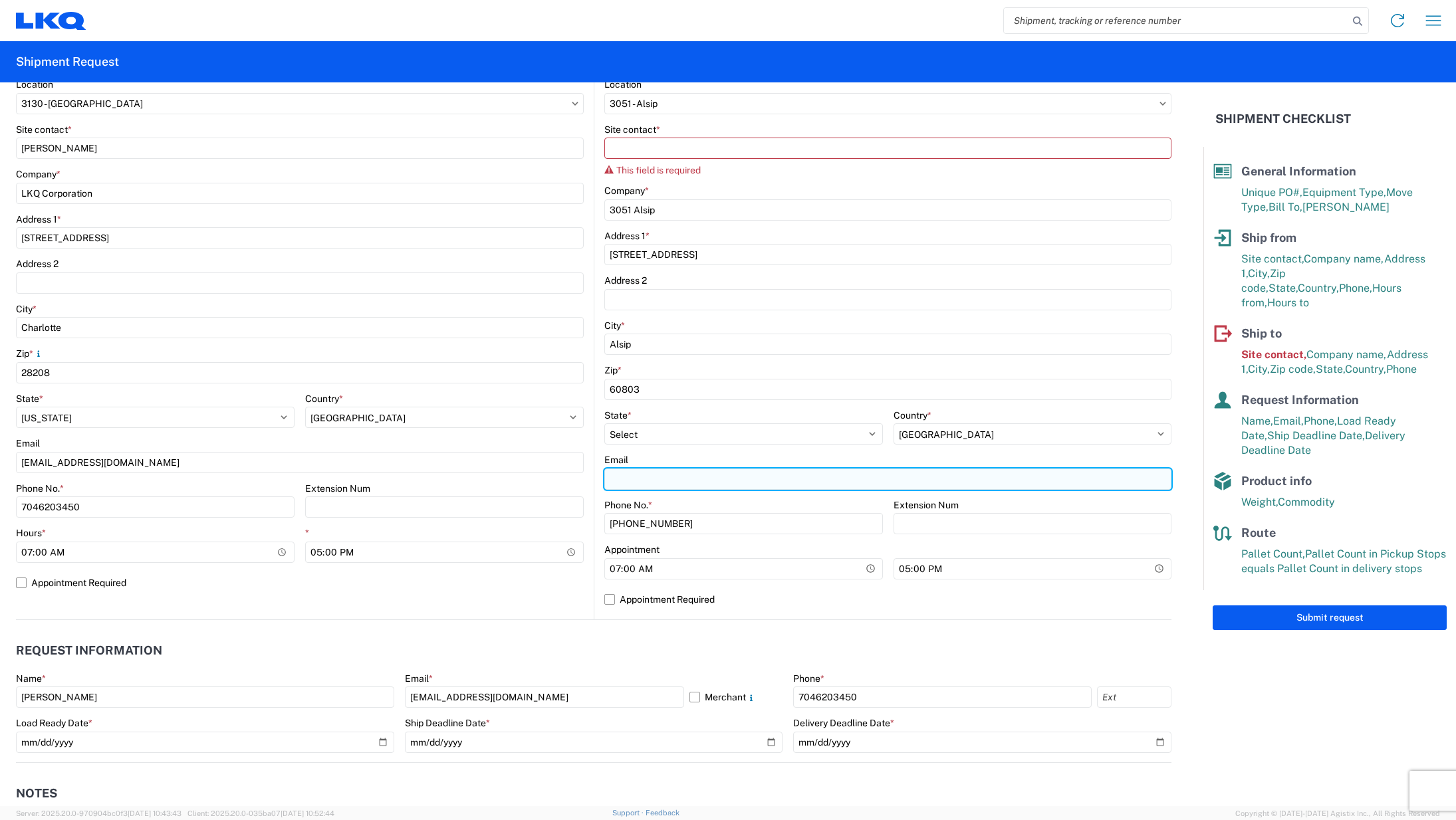
click at [698, 478] on input "Email" at bounding box center [887, 479] width 567 height 21
type input "[EMAIL_ADDRESS][DOMAIN_NAME]"
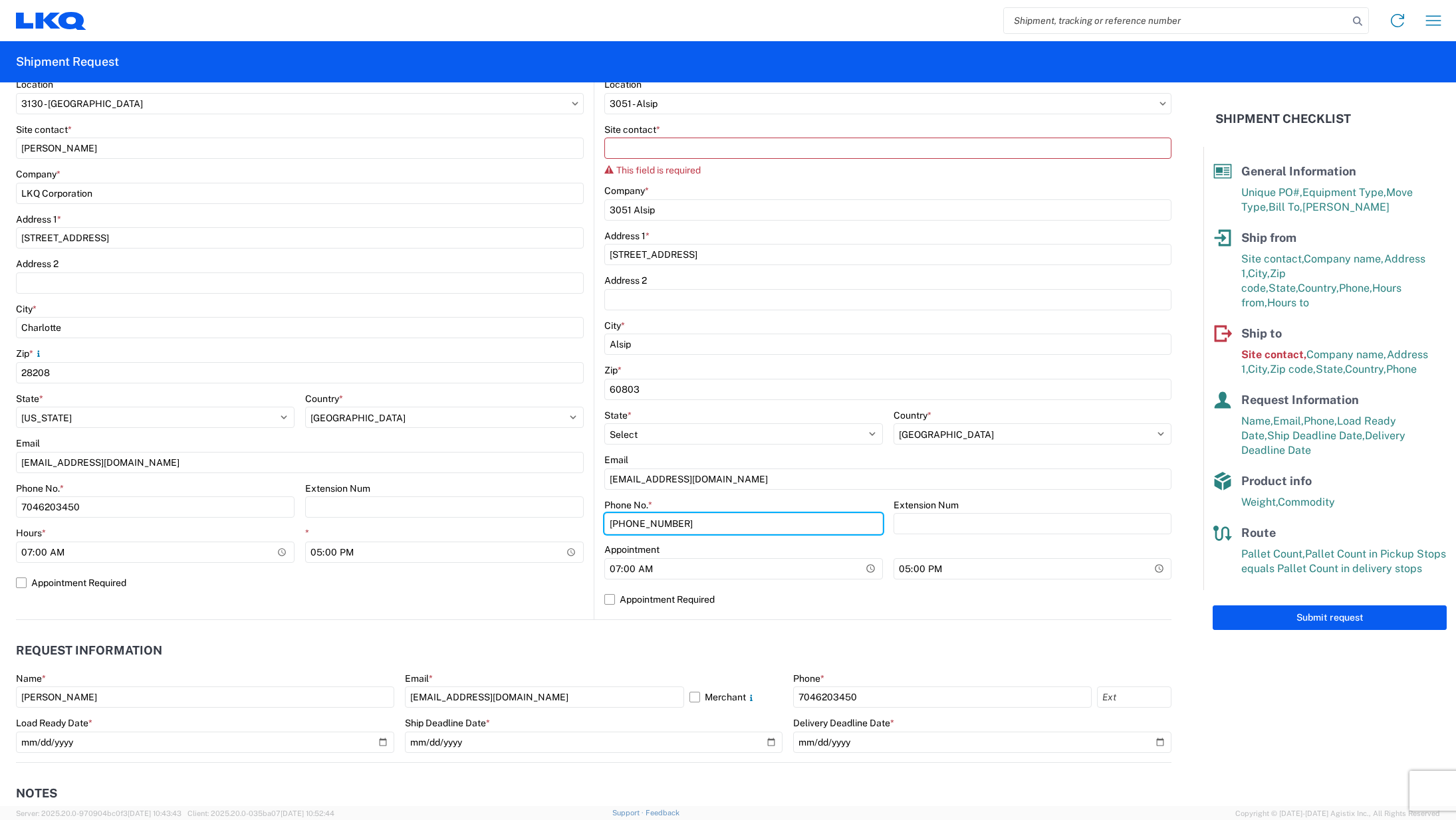
drag, startPoint x: 756, startPoint y: 522, endPoint x: 540, endPoint y: 525, distance: 216.0
click at [540, 525] on div "Ship from 3130 Location 3130 - [GEOGRAPHIC_DATA] Site contact * [PERSON_NAME] C…" at bounding box center [593, 322] width 1156 height 594
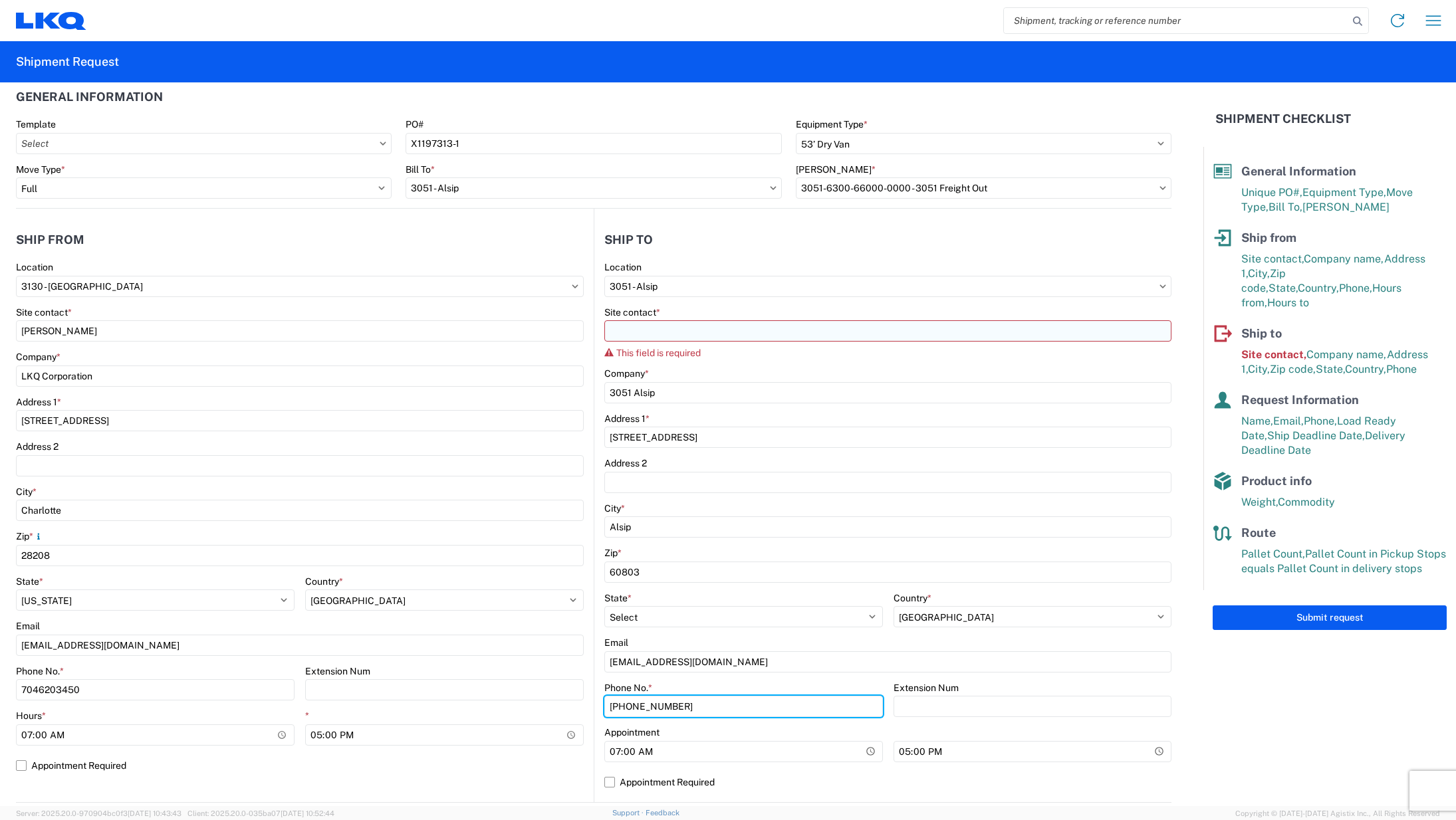
scroll to position [0, 0]
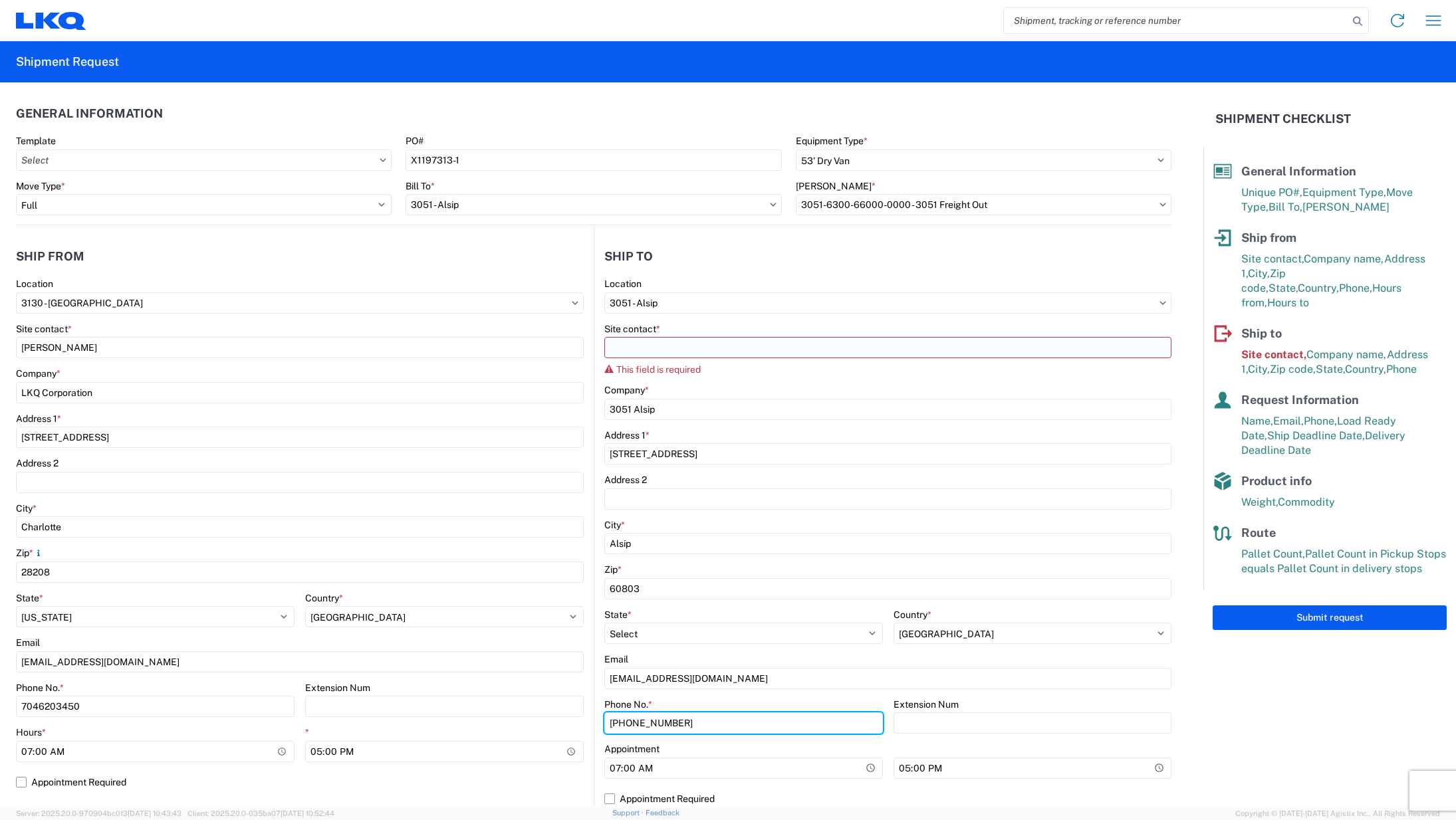
type input "[PHONE_NUMBER]"
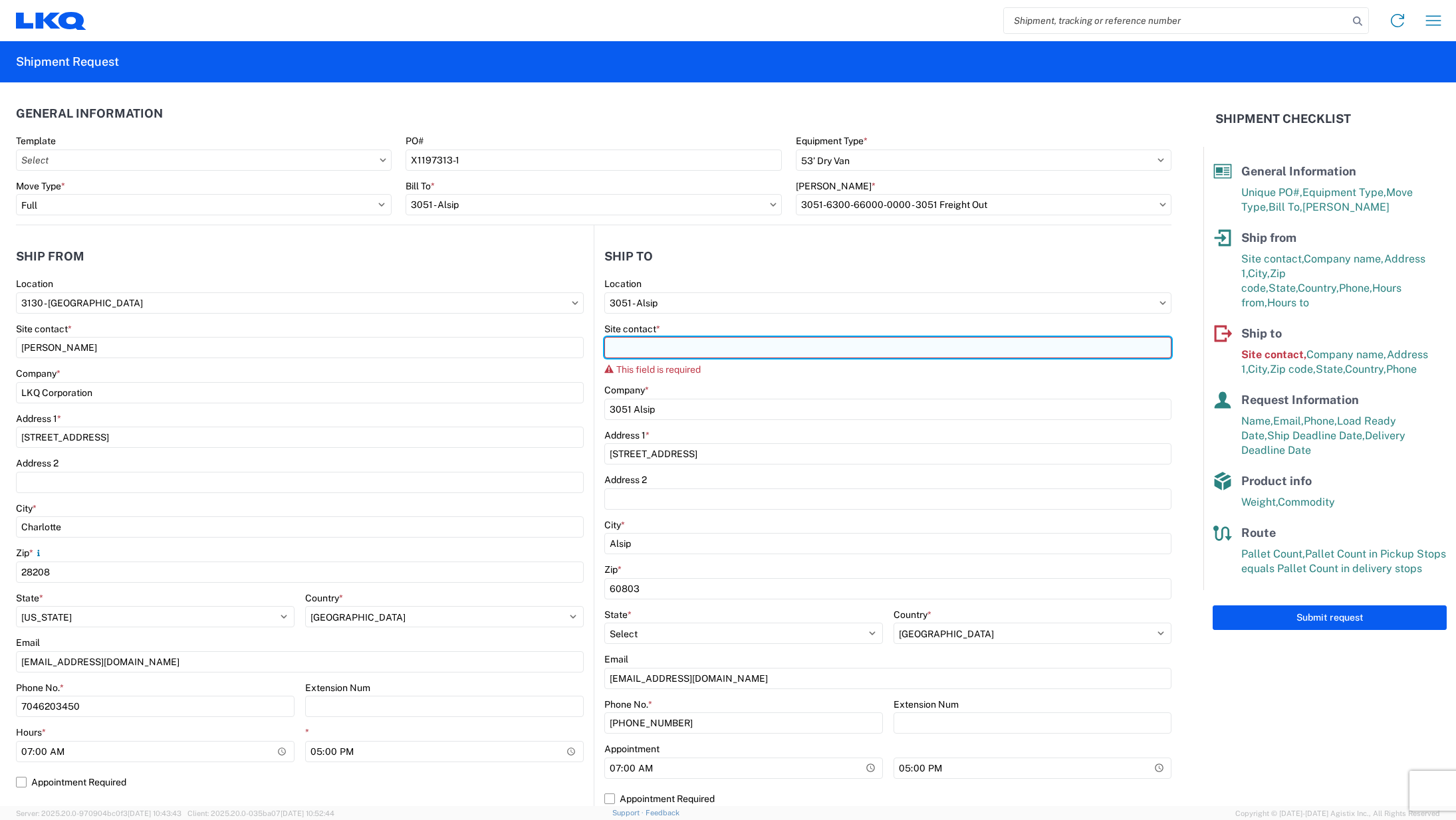
click at [701, 343] on input "Site contact *" at bounding box center [887, 348] width 567 height 21
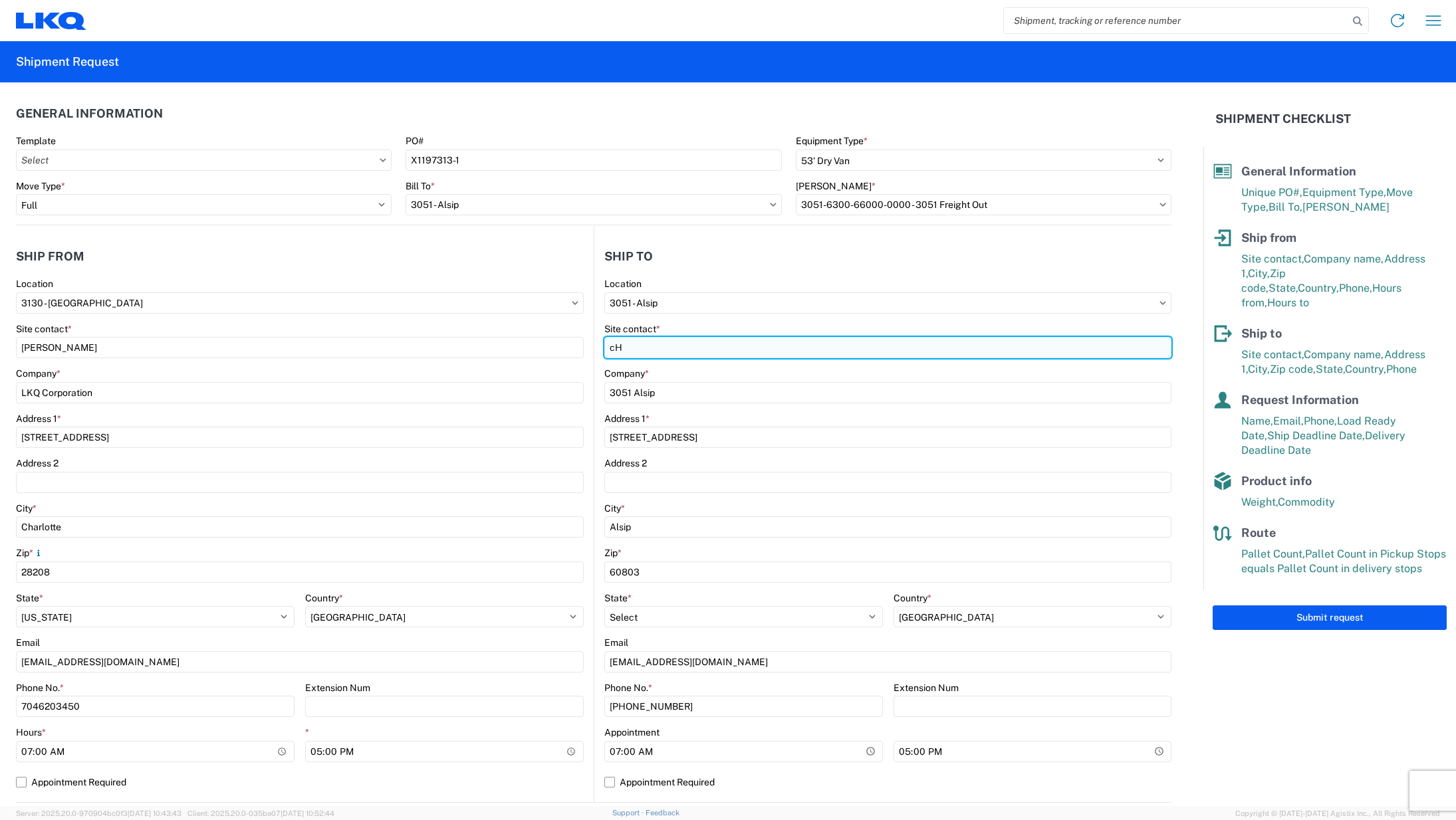
type input "c"
type input "[PERSON_NAME]"
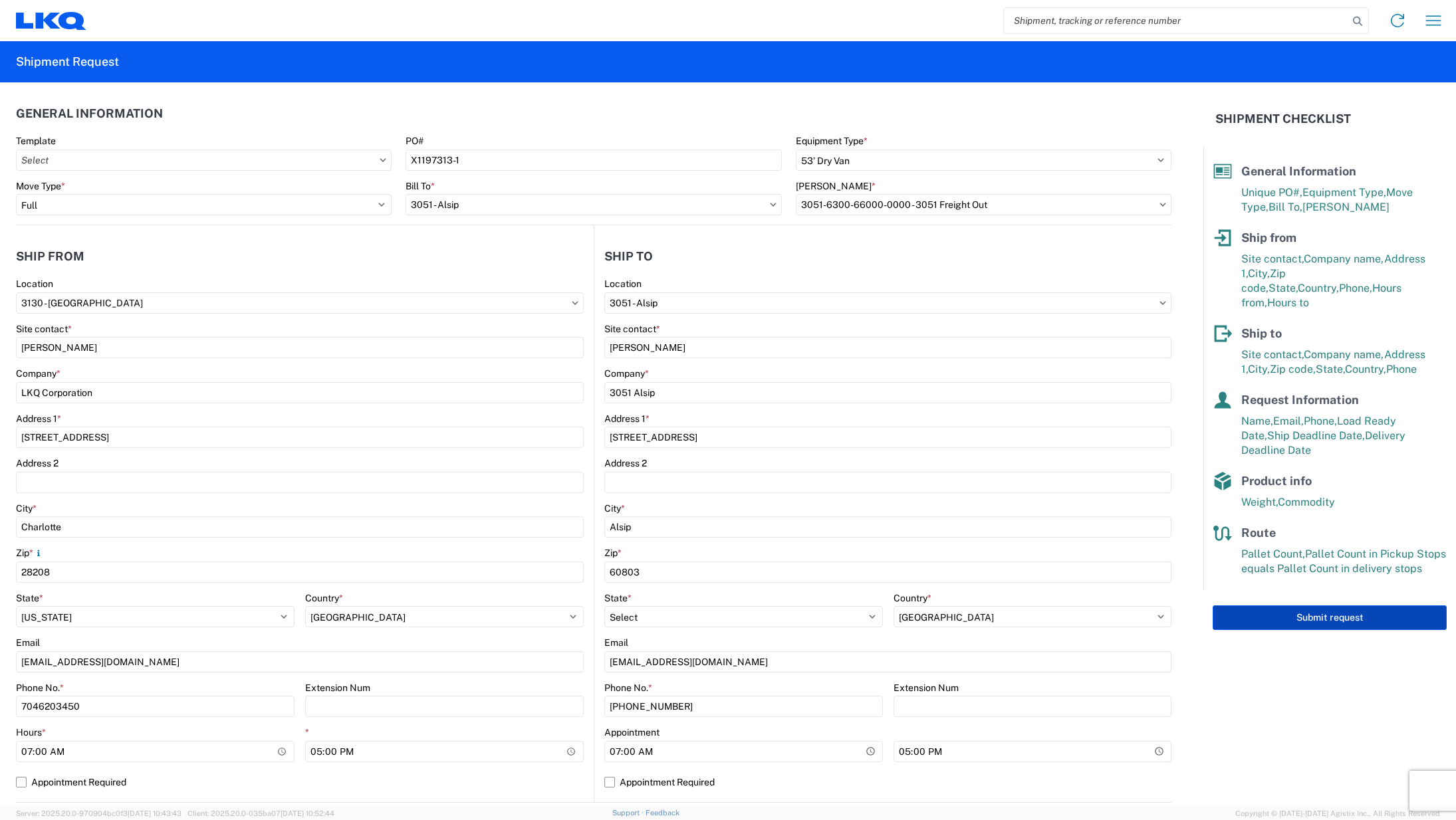
click at [1297, 606] on button "Submit request" at bounding box center [1329, 618] width 234 height 25
select select "US"
